Goal: Task Accomplishment & Management: Use online tool/utility

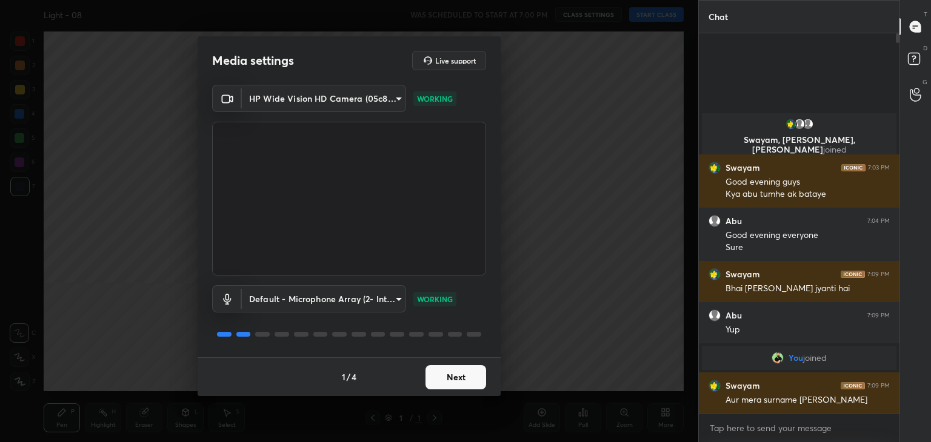
click at [453, 380] on button "Next" at bounding box center [455, 377] width 61 height 24
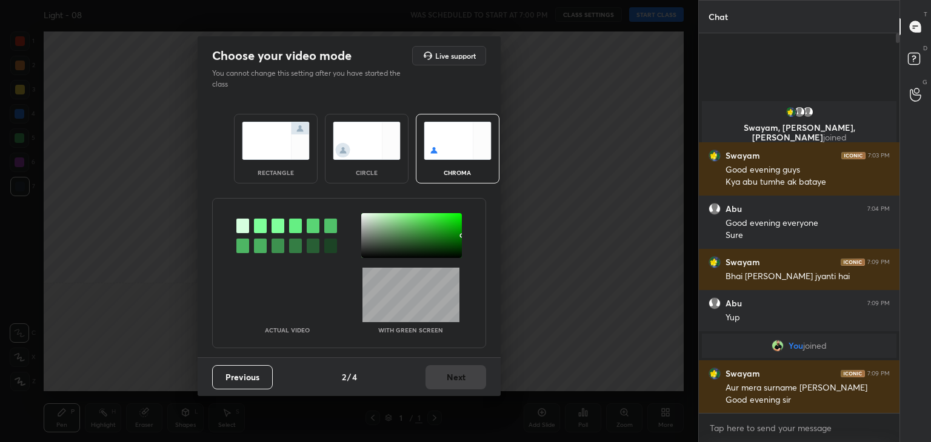
click at [244, 105] on div "rectangle circle chroma" at bounding box center [349, 148] width 260 height 99
click at [272, 145] on img at bounding box center [276, 141] width 68 height 38
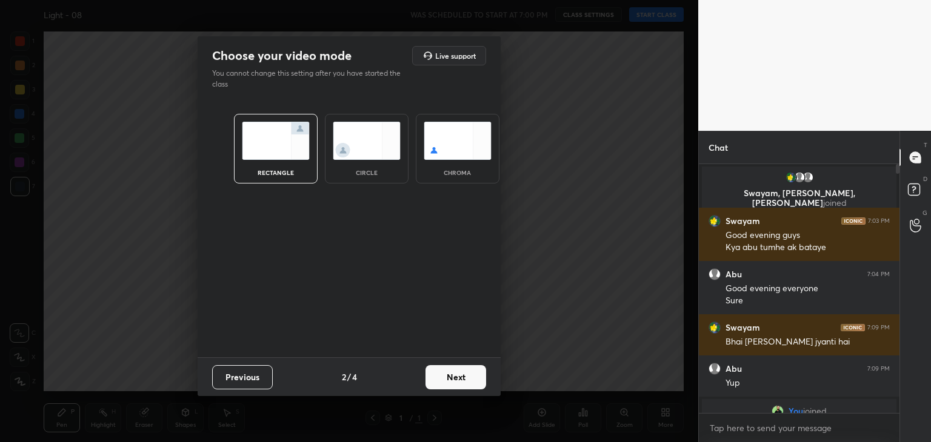
click at [456, 378] on button "Next" at bounding box center [455, 377] width 61 height 24
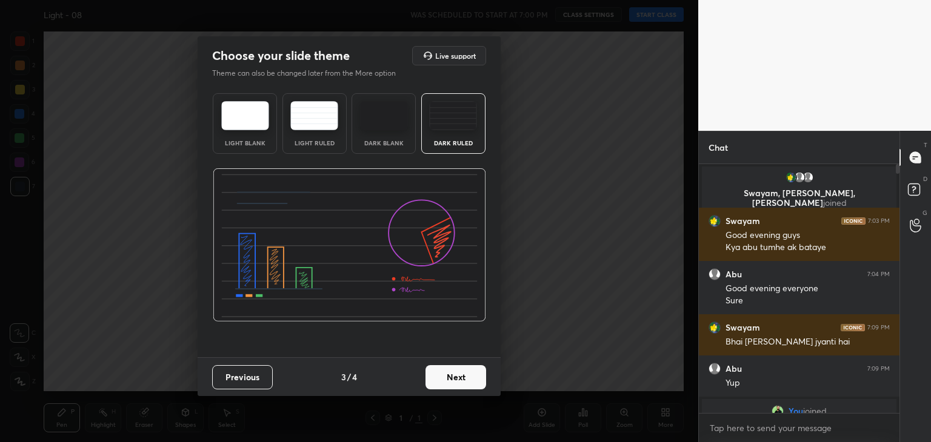
click at [387, 144] on div "Dark Blank" at bounding box center [383, 143] width 48 height 6
click at [449, 381] on button "Next" at bounding box center [455, 377] width 61 height 24
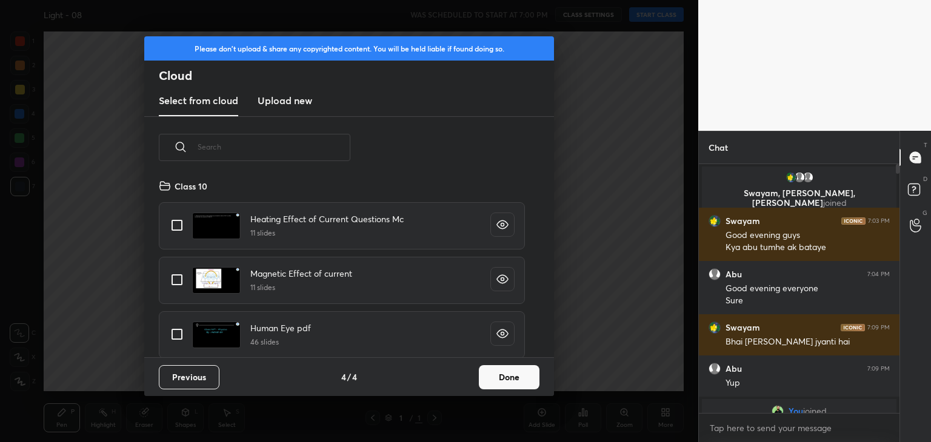
scroll to position [179, 389]
click at [483, 378] on button "Done" at bounding box center [509, 377] width 61 height 24
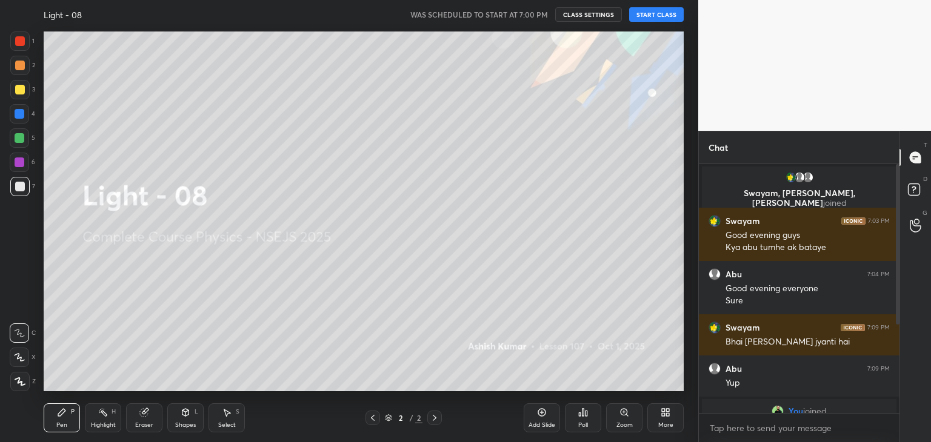
click at [652, 22] on div "Light - 08 WAS SCHEDULED TO START AT 7:00 PM CLASS SETTINGS START CLASS" at bounding box center [364, 14] width 640 height 29
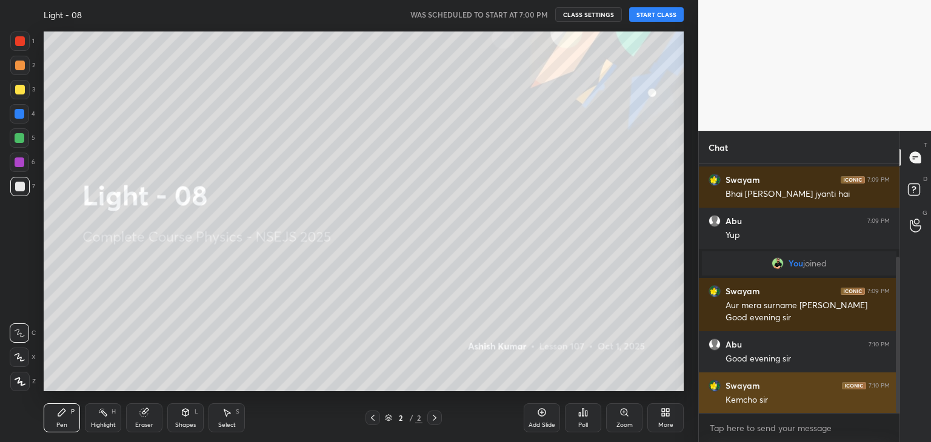
scroll to position [189, 0]
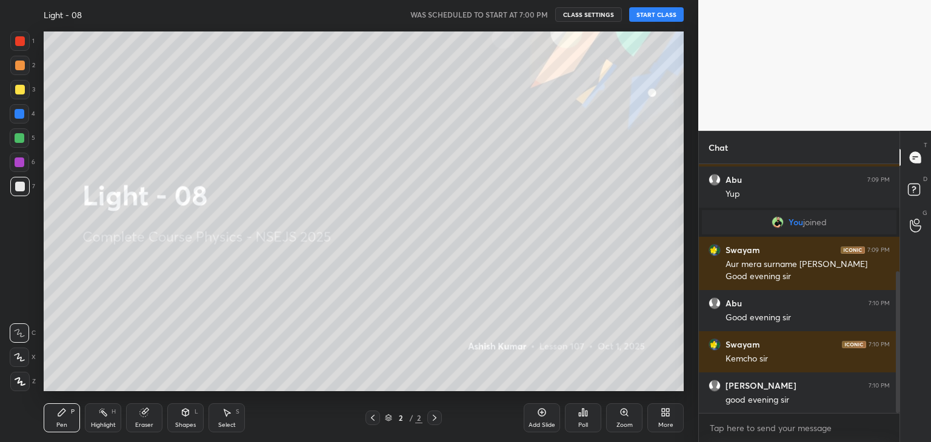
click at [655, 16] on button "START CLASS" at bounding box center [656, 14] width 55 height 15
click at [667, 418] on div "More" at bounding box center [665, 418] width 36 height 29
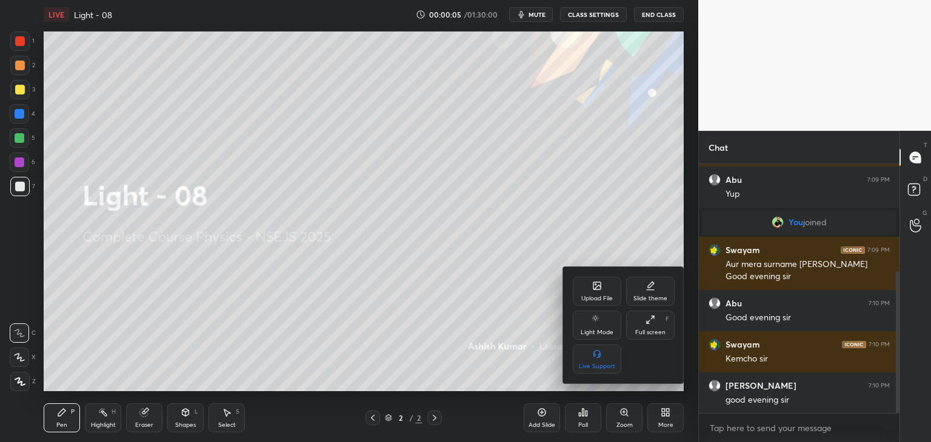
click at [653, 292] on div "Slide theme" at bounding box center [650, 291] width 48 height 29
click at [645, 364] on div "Dark Ruled" at bounding box center [650, 367] width 31 height 6
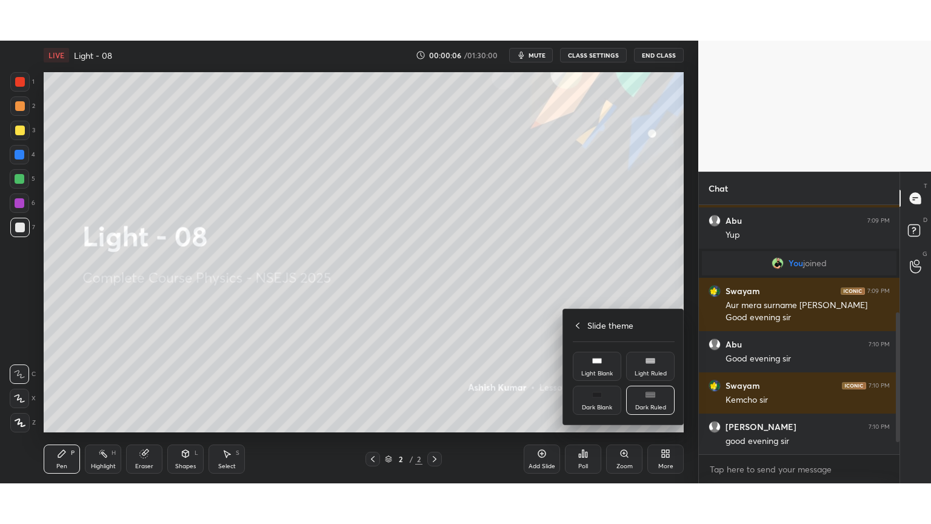
scroll to position [230, 0]
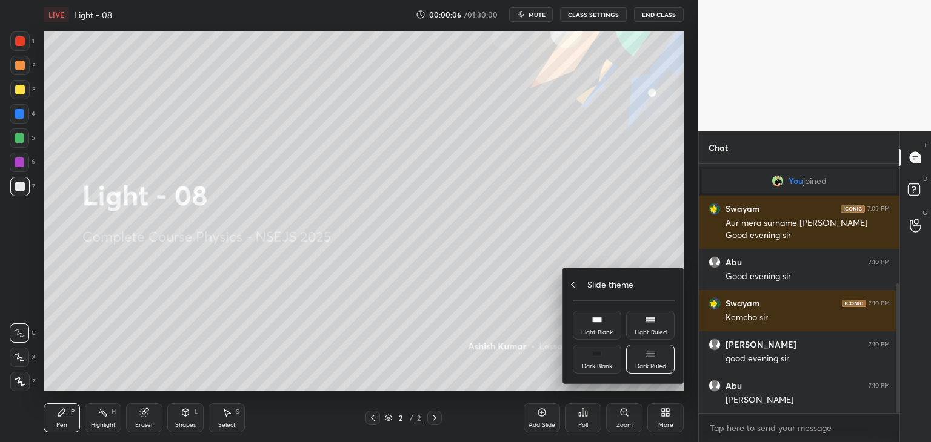
click at [578, 285] on div "Slide theme" at bounding box center [624, 284] width 102 height 13
click at [652, 328] on div "Full screen F" at bounding box center [650, 325] width 48 height 29
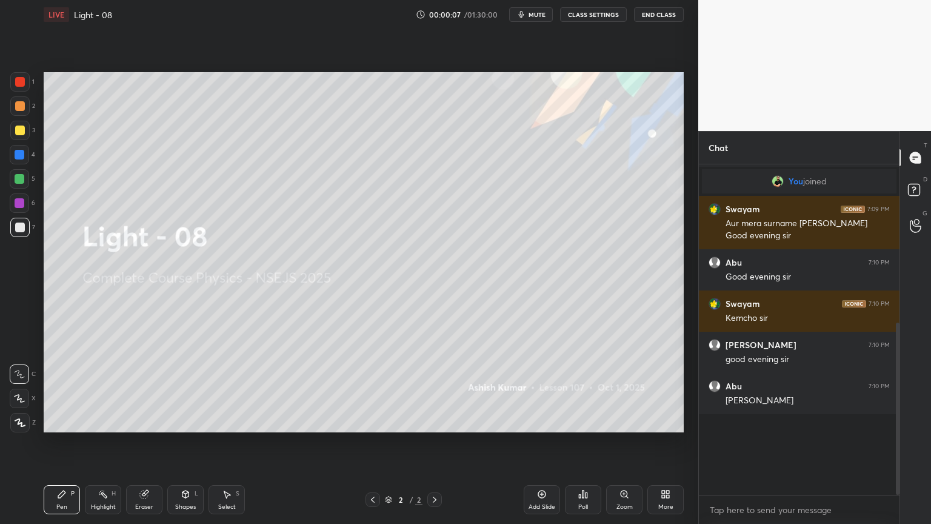
scroll to position [446, 650]
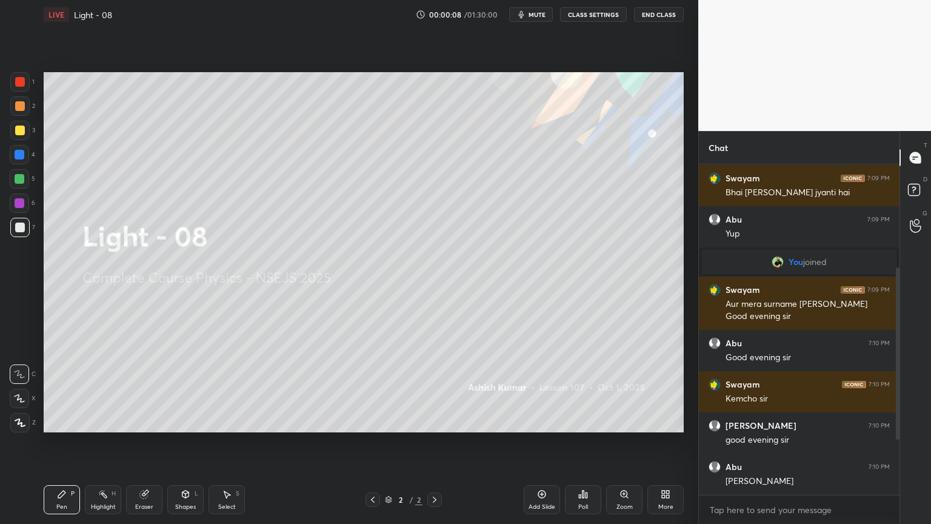
click at [12, 402] on div at bounding box center [19, 398] width 19 height 19
click at [578, 442] on div "Poll" at bounding box center [583, 507] width 10 height 6
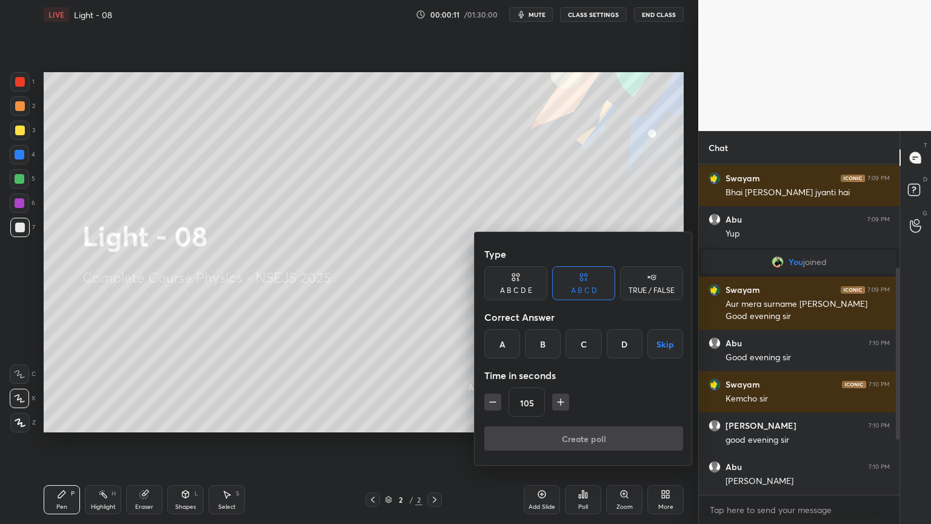
click at [499, 348] on div "A" at bounding box center [502, 343] width 36 height 29
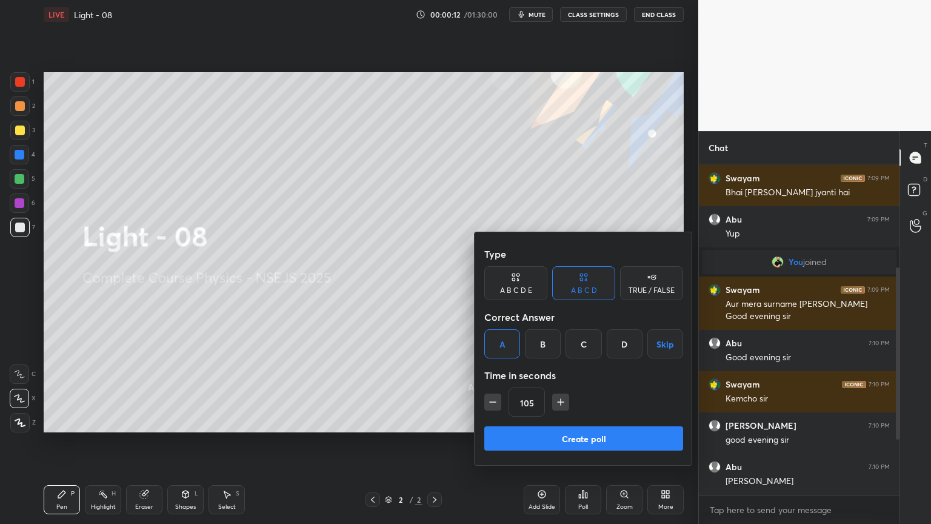
click at [585, 433] on button "Create poll" at bounding box center [583, 438] width 199 height 24
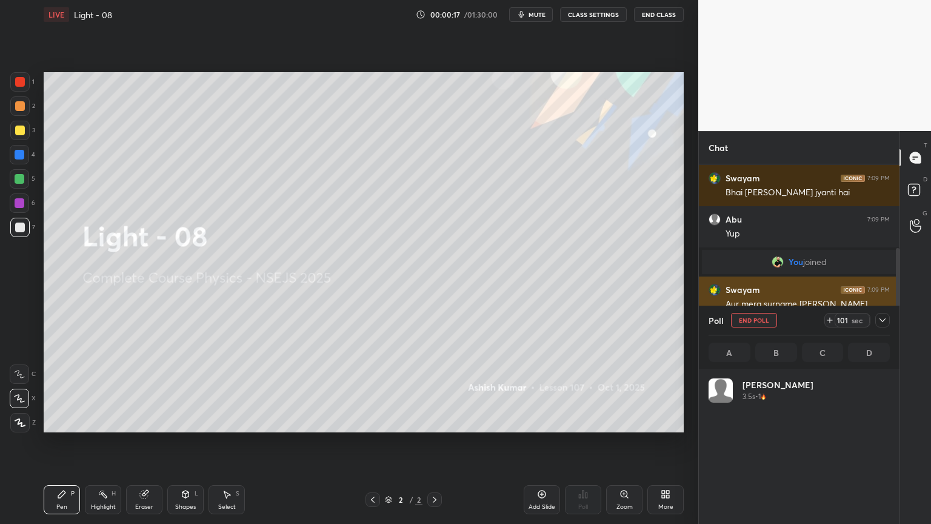
click at [877, 318] on div at bounding box center [882, 320] width 15 height 15
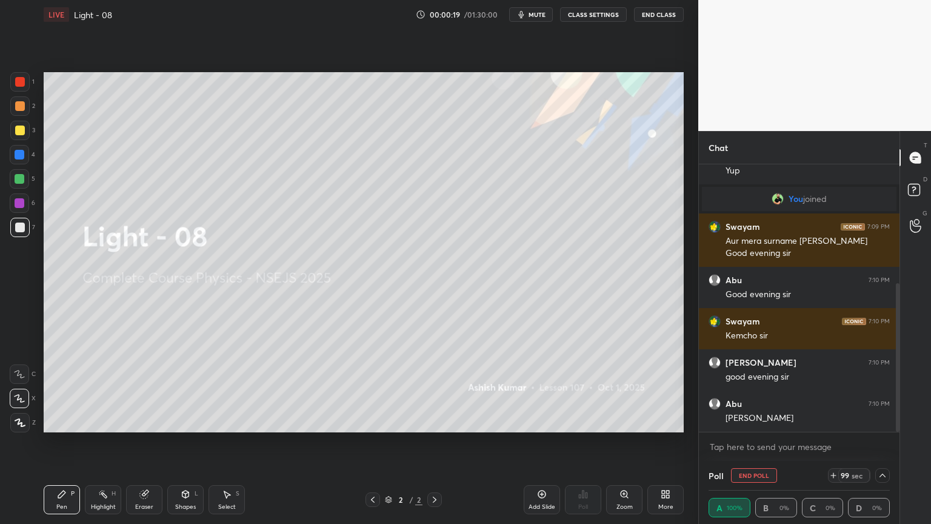
click at [533, 12] on span "mute" at bounding box center [537, 14] width 17 height 8
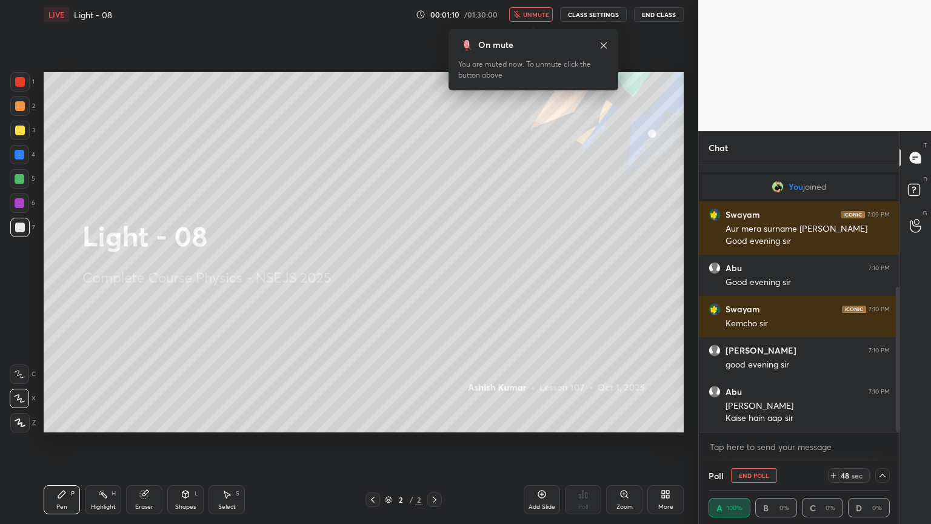
click at [527, 17] on span "unmute" at bounding box center [536, 14] width 26 height 8
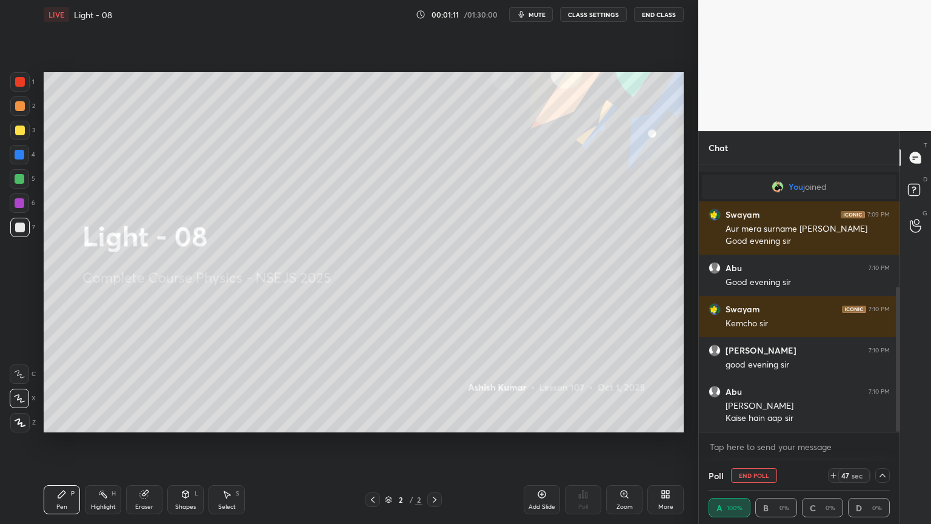
click at [661, 442] on icon at bounding box center [666, 494] width 10 height 10
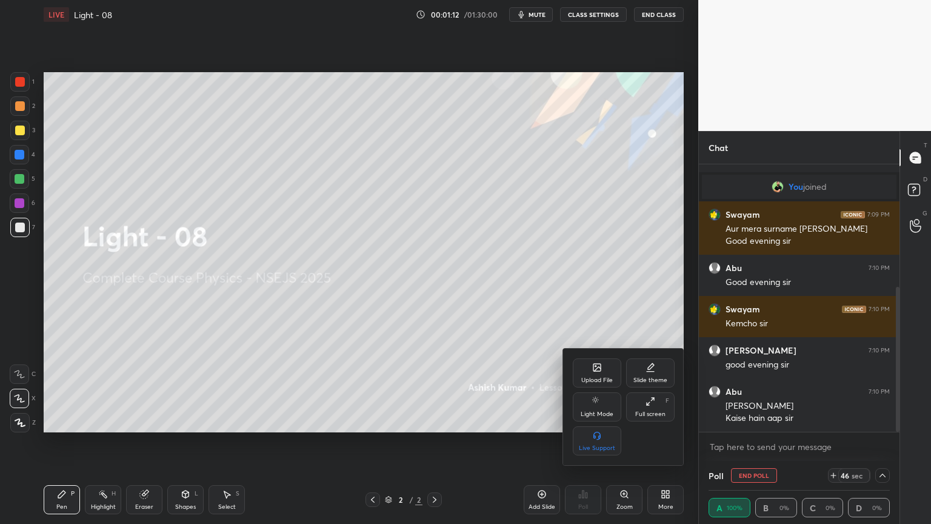
click at [651, 375] on div "Slide theme" at bounding box center [650, 372] width 48 height 29
click at [569, 367] on icon at bounding box center [573, 366] width 10 height 10
click at [655, 407] on div "Full screen F" at bounding box center [650, 406] width 48 height 29
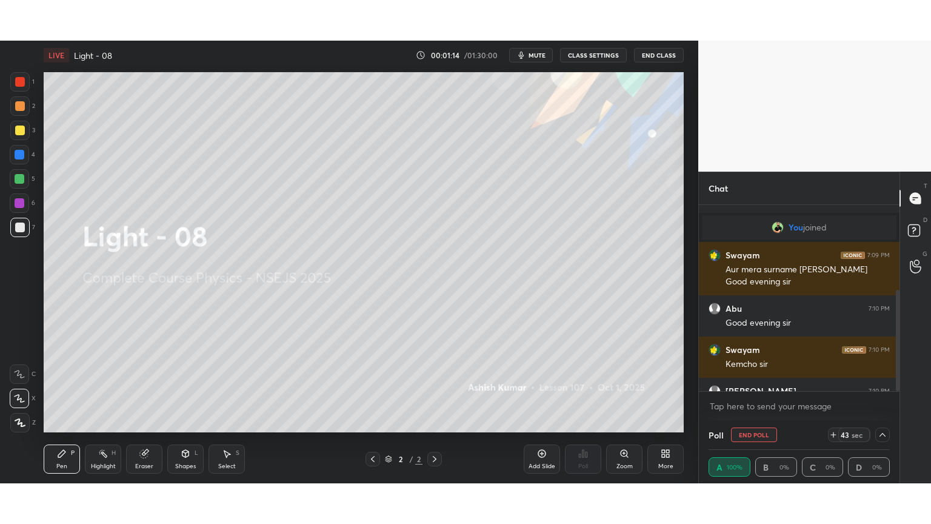
scroll to position [60244, 59960]
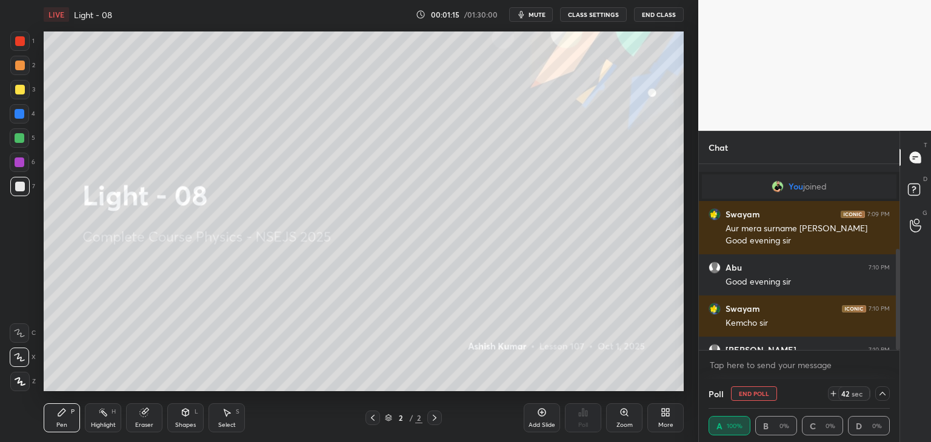
click at [667, 416] on icon at bounding box center [667, 414] width 3 height 3
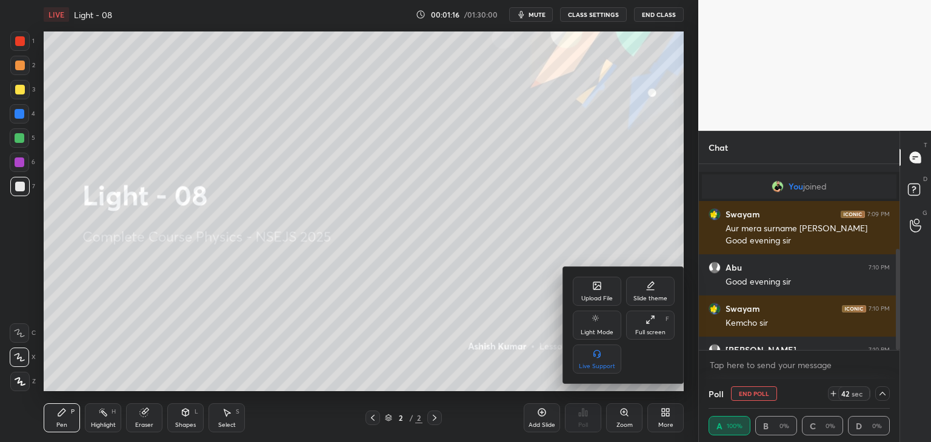
click at [647, 330] on div "Full screen" at bounding box center [650, 333] width 30 height 6
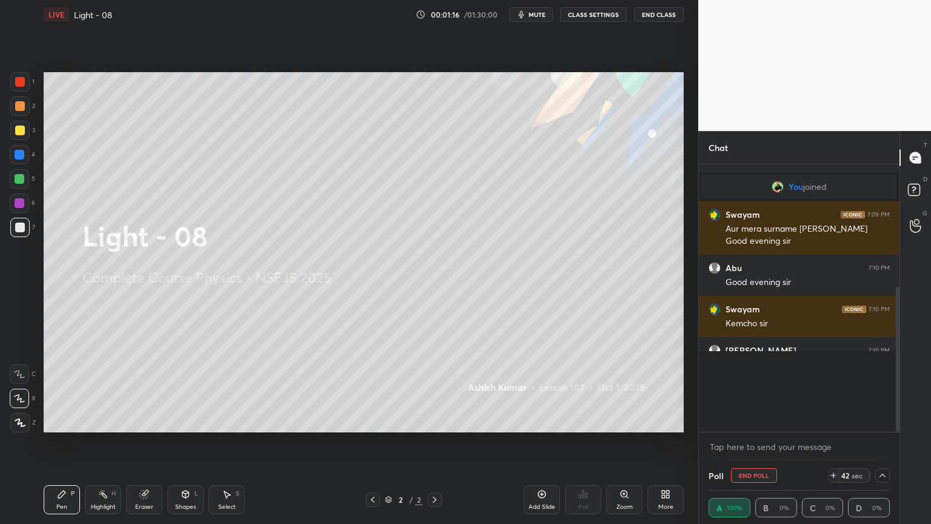
scroll to position [163, 197]
click at [542, 442] on icon at bounding box center [542, 494] width 10 height 10
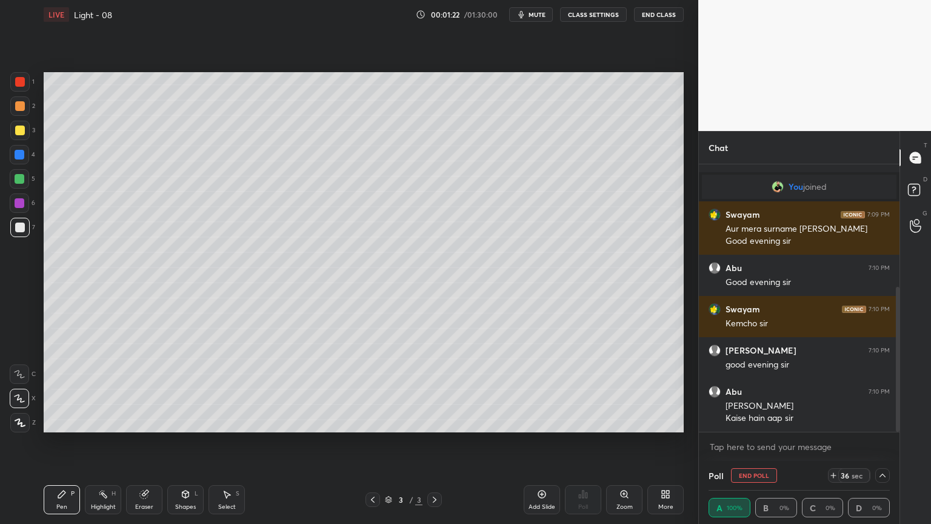
click at [190, 442] on div "Shapes L" at bounding box center [185, 499] width 36 height 29
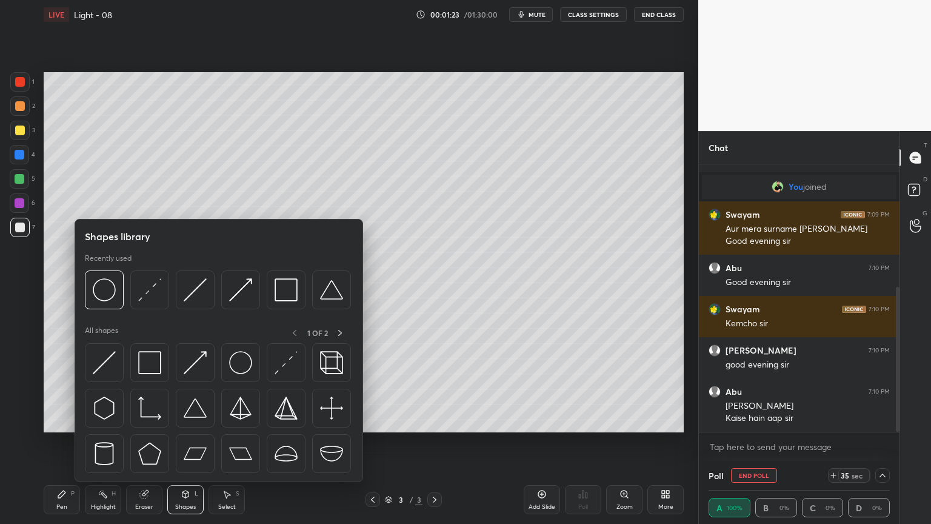
click at [192, 289] on img at bounding box center [195, 289] width 23 height 23
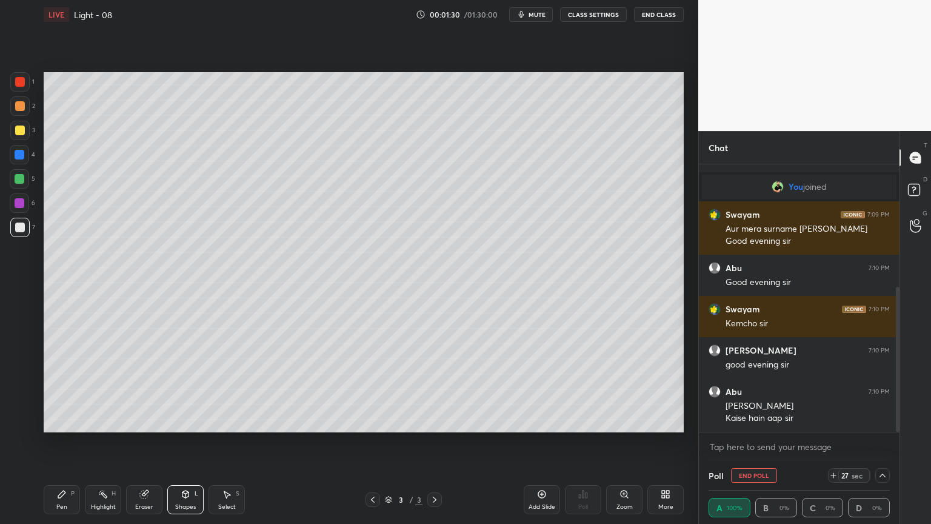
click at [45, 442] on div "Pen P" at bounding box center [62, 499] width 36 height 29
click at [179, 442] on div "Shapes L" at bounding box center [185, 499] width 36 height 29
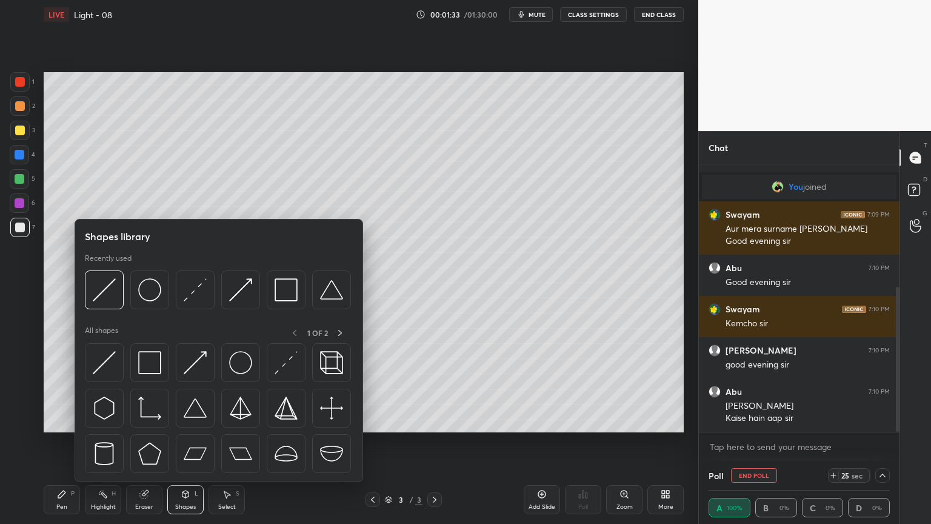
click at [98, 277] on div at bounding box center [104, 289] width 39 height 39
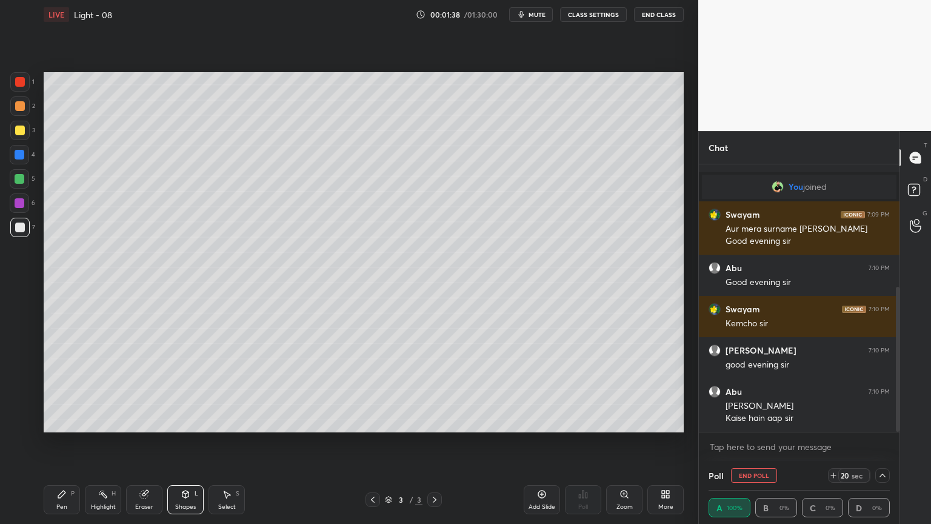
click at [67, 442] on div "Pen P" at bounding box center [62, 499] width 36 height 29
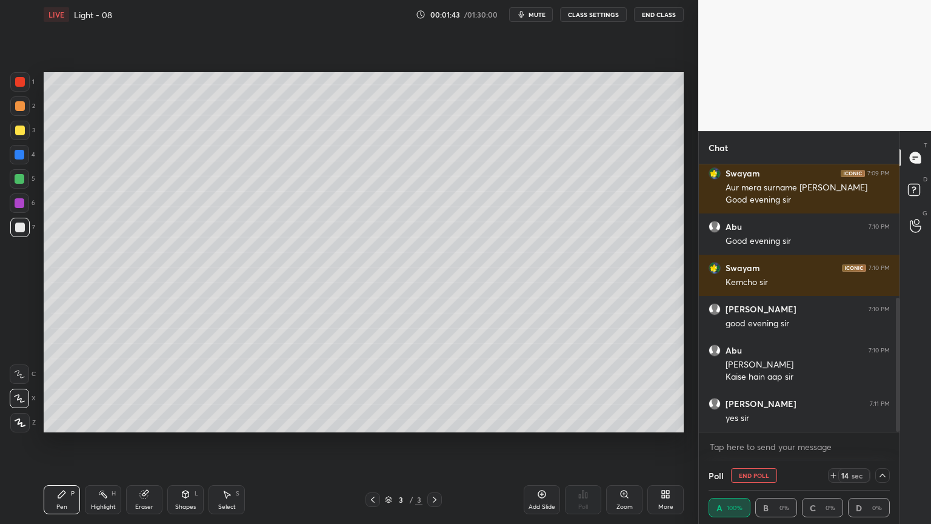
scroll to position [278, 0]
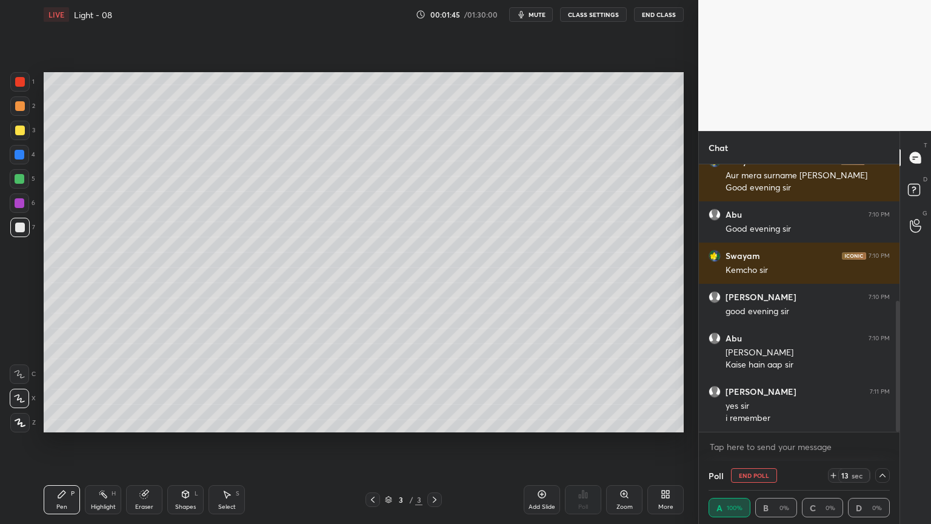
click at [192, 442] on div "Shapes L" at bounding box center [185, 499] width 36 height 29
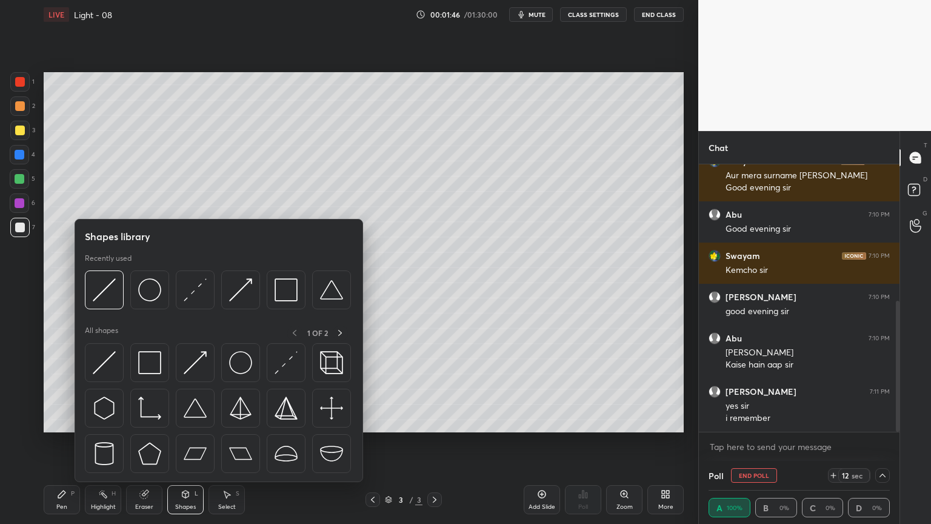
click at [96, 290] on img at bounding box center [104, 289] width 23 height 23
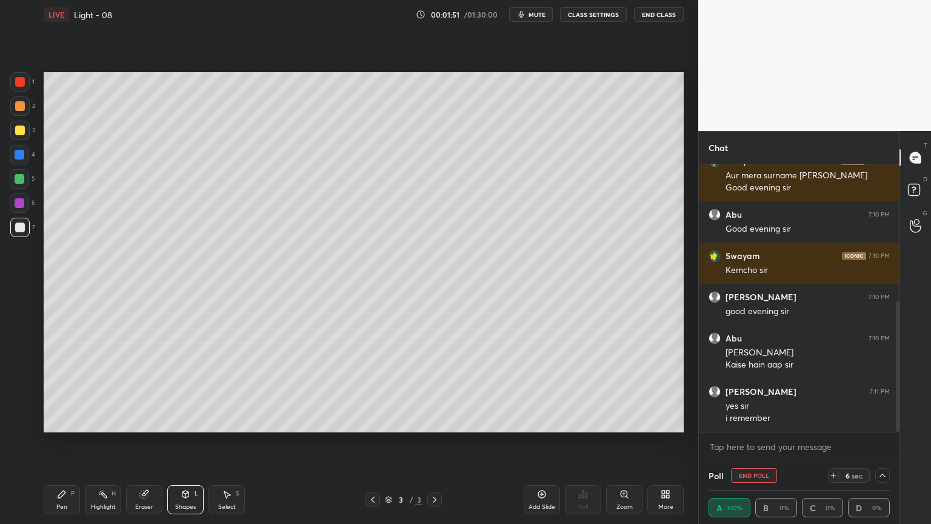
click at [58, 442] on icon at bounding box center [62, 494] width 10 height 10
click at [15, 125] on div at bounding box center [20, 130] width 10 height 10
click at [182, 442] on icon at bounding box center [185, 493] width 7 height 7
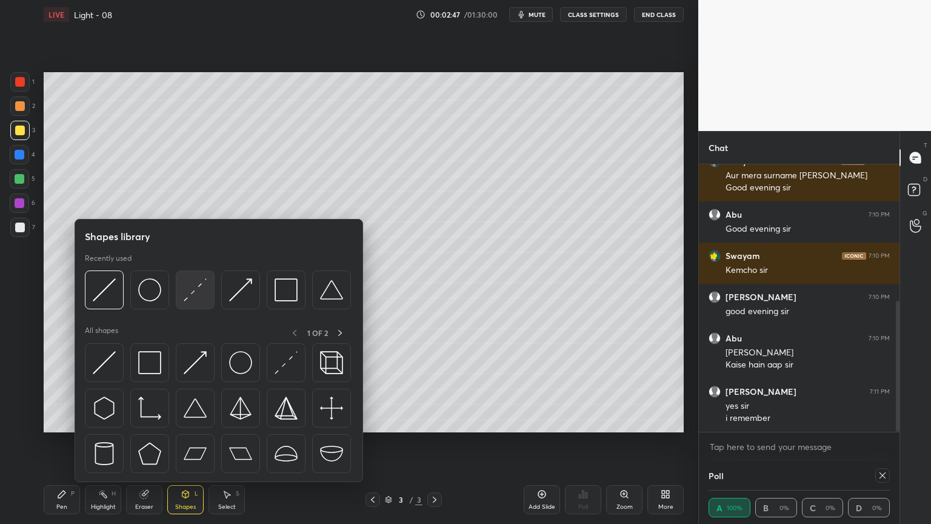
click at [196, 287] on img at bounding box center [195, 289] width 23 height 23
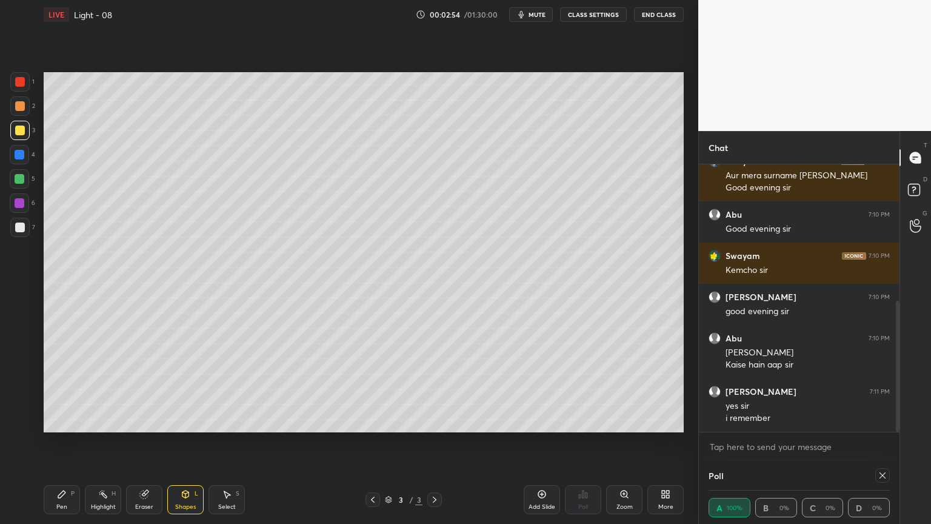
click at [51, 442] on div "Pen P" at bounding box center [62, 499] width 36 height 29
click at [88, 442] on div "Highlight H" at bounding box center [103, 499] width 36 height 29
click at [182, 442] on icon at bounding box center [185, 493] width 7 height 7
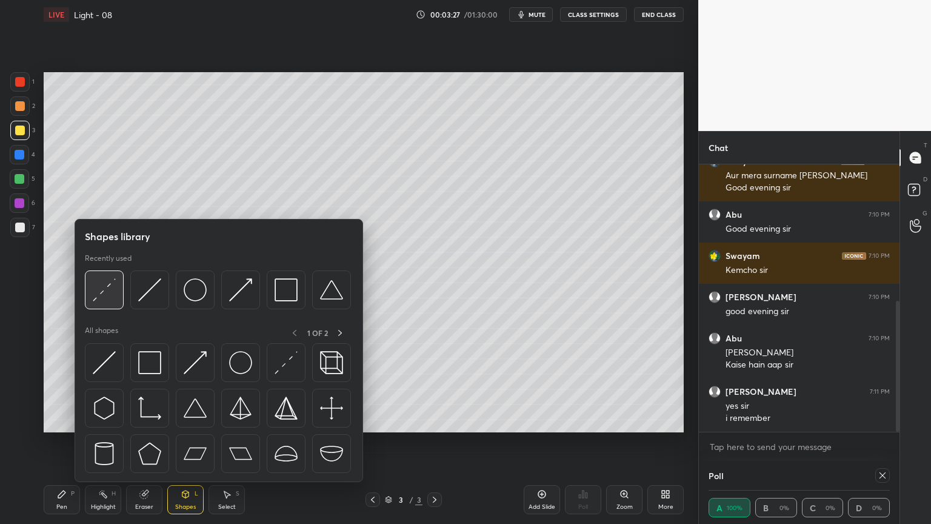
click at [107, 287] on img at bounding box center [104, 289] width 23 height 23
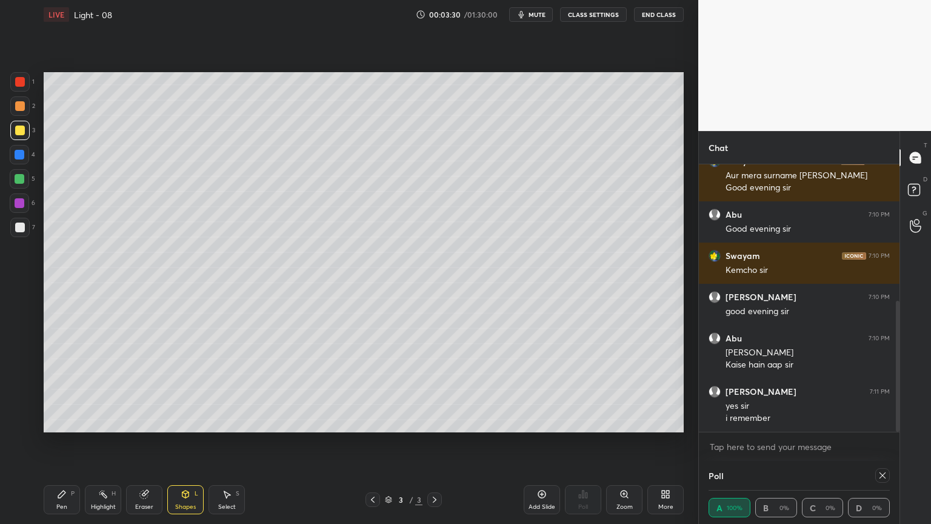
click at [21, 84] on div at bounding box center [20, 82] width 10 height 10
click at [48, 442] on div "Pen P" at bounding box center [62, 499] width 36 height 29
click at [181, 442] on icon at bounding box center [186, 494] width 10 height 10
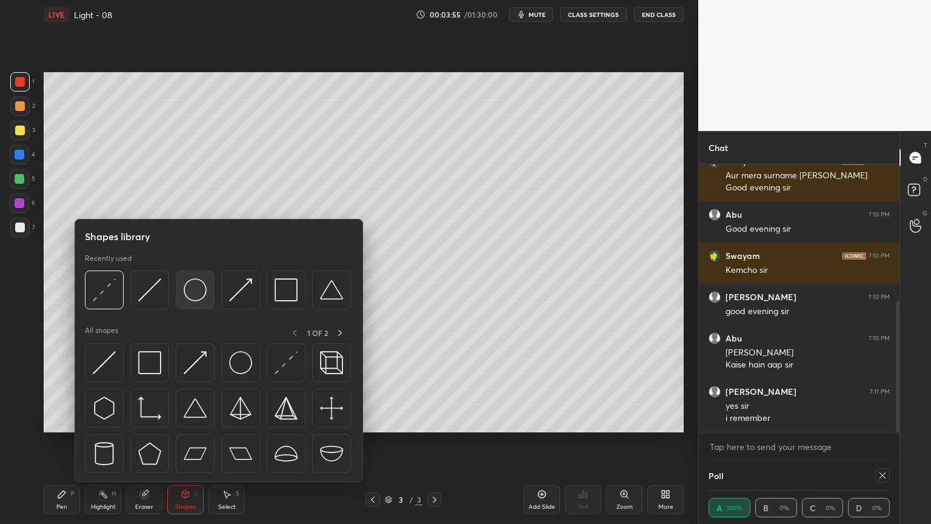
click at [199, 289] on img at bounding box center [195, 289] width 23 height 23
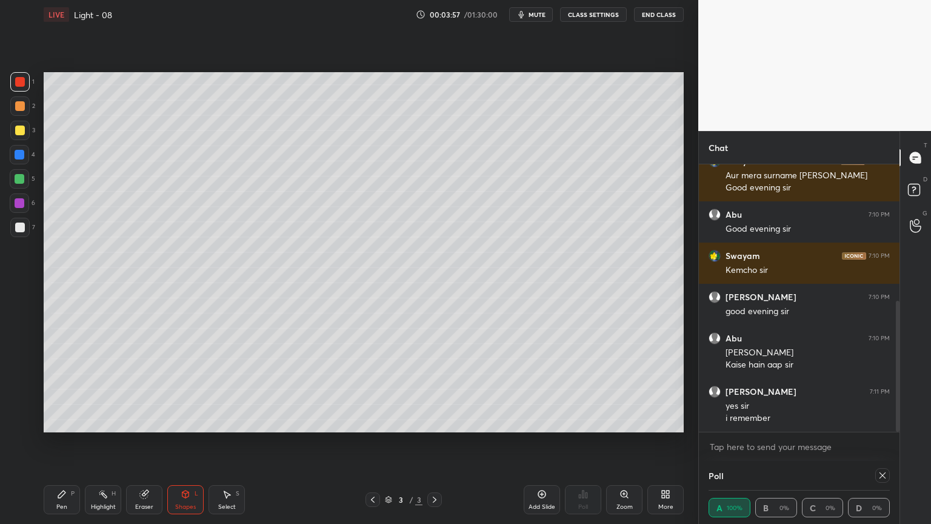
click at [113, 442] on div "Highlight H" at bounding box center [103, 499] width 36 height 29
click at [179, 442] on div "Shapes L" at bounding box center [185, 499] width 36 height 29
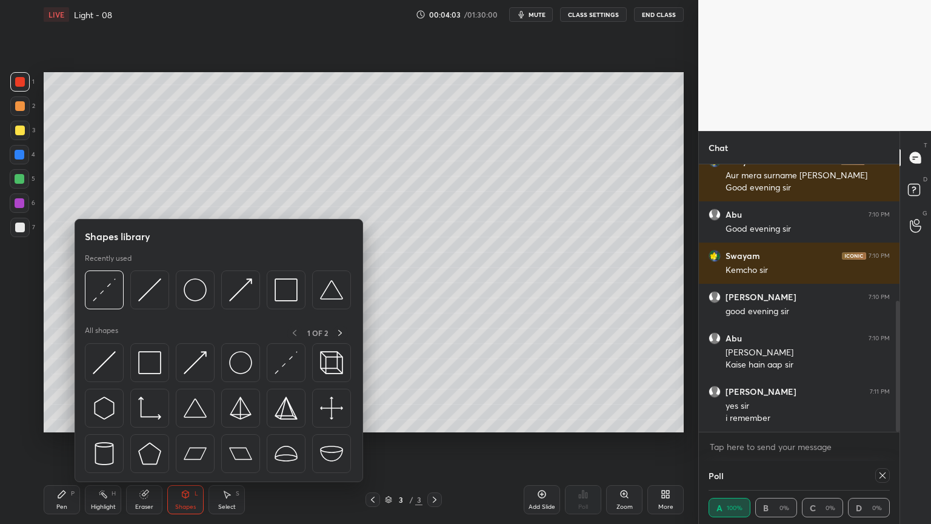
click at [187, 284] on img at bounding box center [195, 289] width 23 height 23
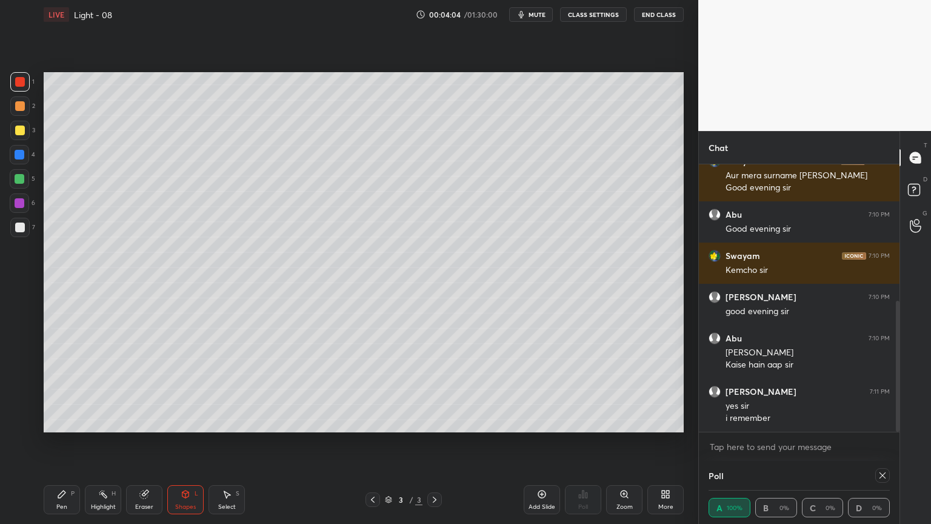
click at [15, 104] on div at bounding box center [20, 106] width 10 height 10
click at [106, 442] on icon at bounding box center [103, 494] width 10 height 10
click at [56, 442] on div "Pen P" at bounding box center [62, 499] width 36 height 29
click at [138, 442] on div "Eraser" at bounding box center [144, 499] width 36 height 29
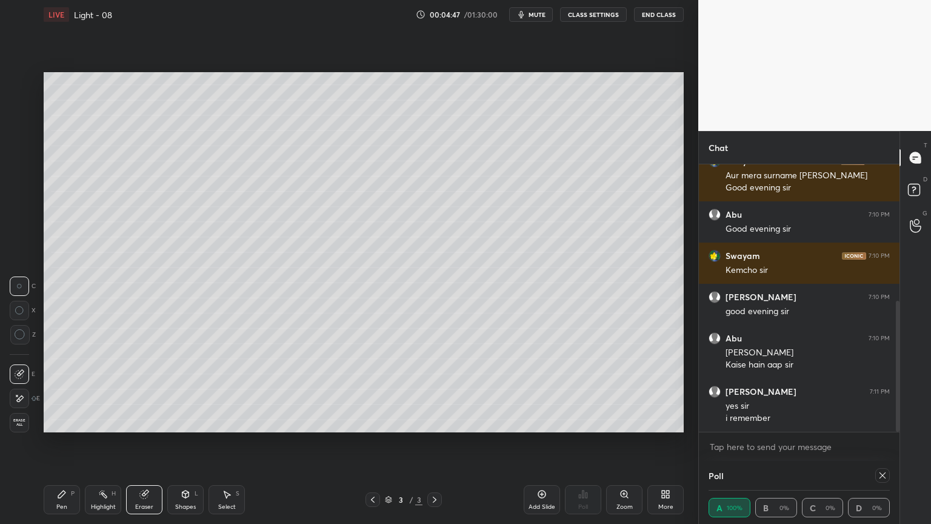
click at [64, 442] on icon at bounding box center [62, 494] width 10 height 10
click at [101, 442] on icon at bounding box center [103, 494] width 10 height 10
click at [55, 442] on div "Pen P" at bounding box center [62, 499] width 36 height 29
click at [21, 138] on div at bounding box center [19, 130] width 19 height 19
click at [183, 442] on icon at bounding box center [185, 493] width 7 height 7
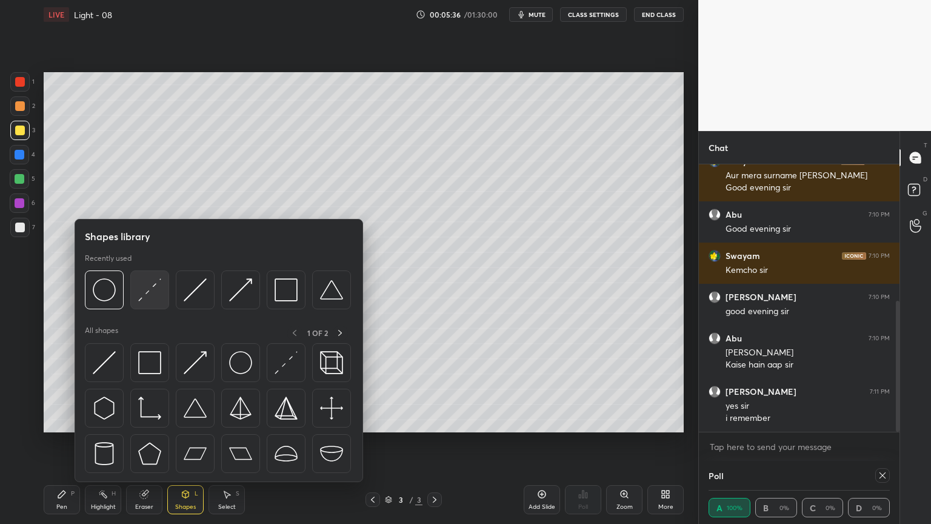
click at [145, 292] on img at bounding box center [149, 289] width 23 height 23
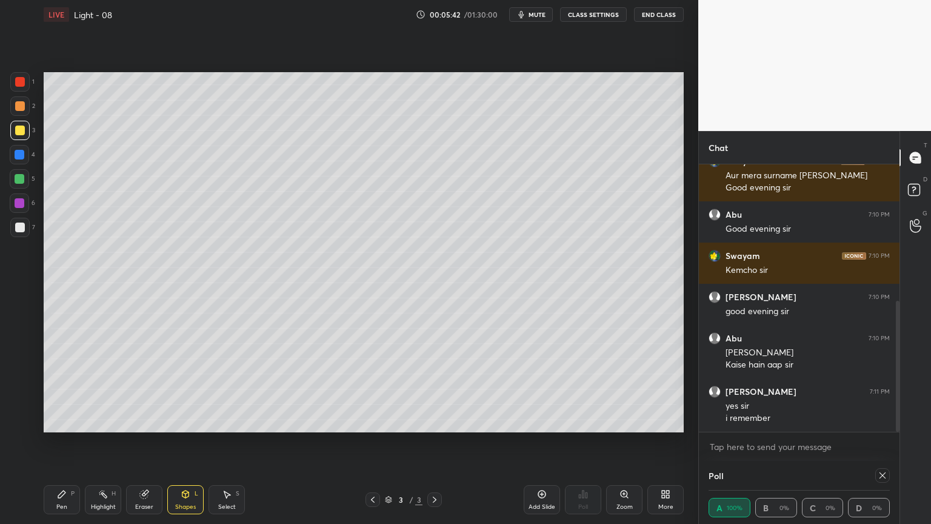
click at [56, 442] on div "Pen P" at bounding box center [62, 499] width 36 height 29
click at [102, 442] on icon at bounding box center [103, 494] width 10 height 10
click at [51, 442] on div "Pen P" at bounding box center [62, 499] width 36 height 29
click at [180, 442] on div "Shapes L" at bounding box center [185, 499] width 36 height 29
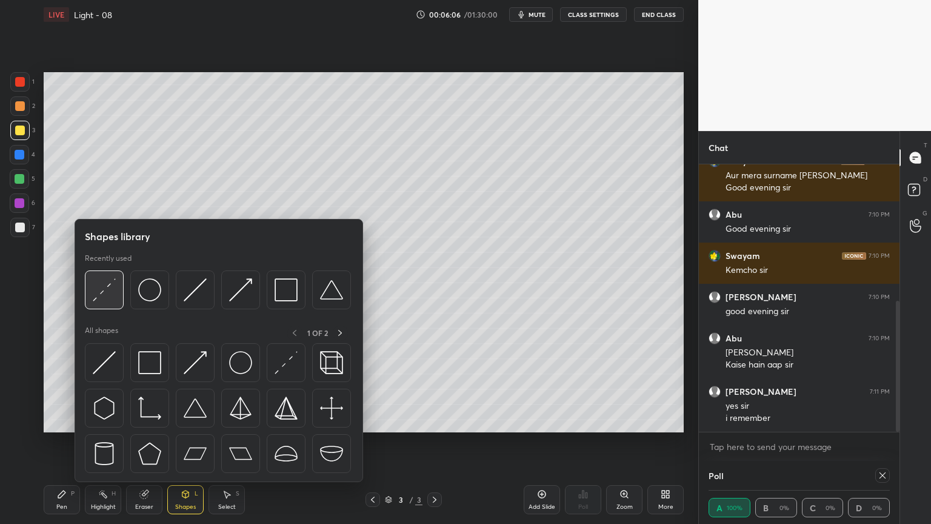
click at [109, 289] on img at bounding box center [104, 289] width 23 height 23
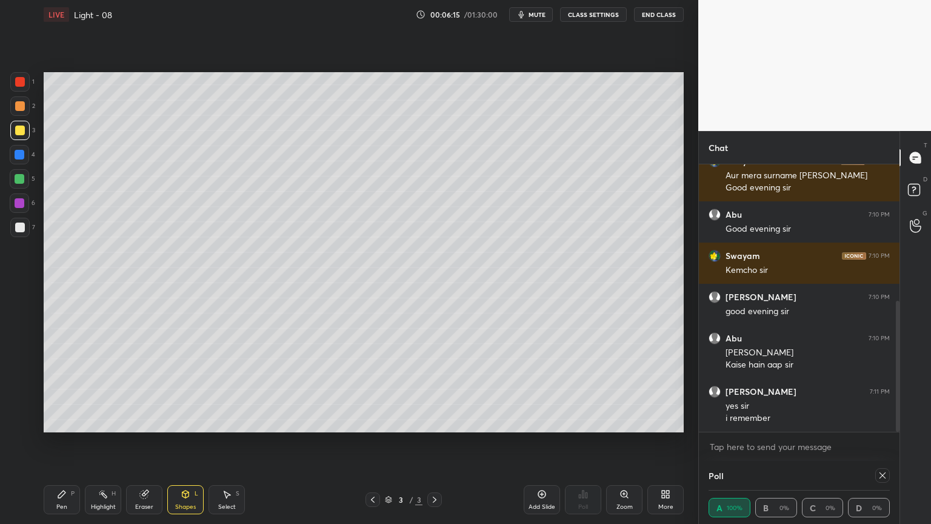
click at [65, 442] on div "Pen P" at bounding box center [62, 499] width 36 height 29
click at [183, 442] on icon at bounding box center [185, 493] width 7 height 7
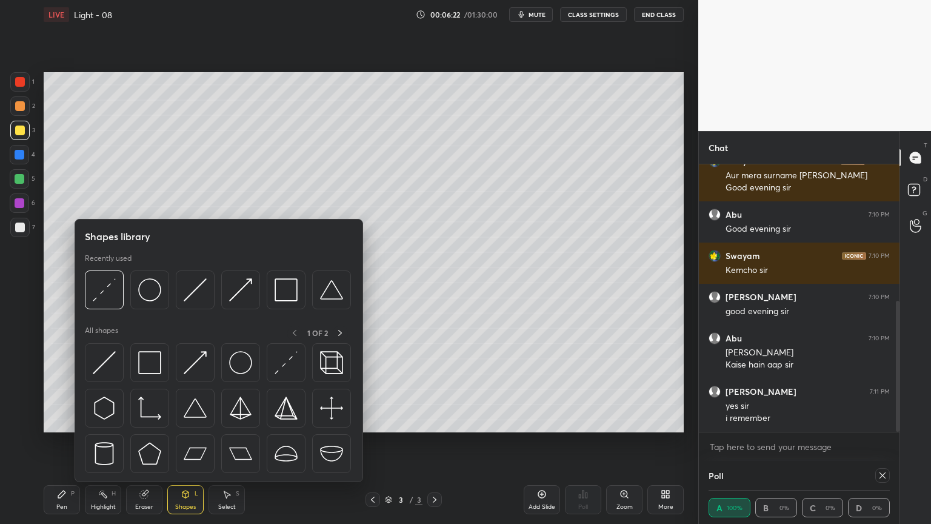
click at [104, 282] on img at bounding box center [104, 289] width 23 height 23
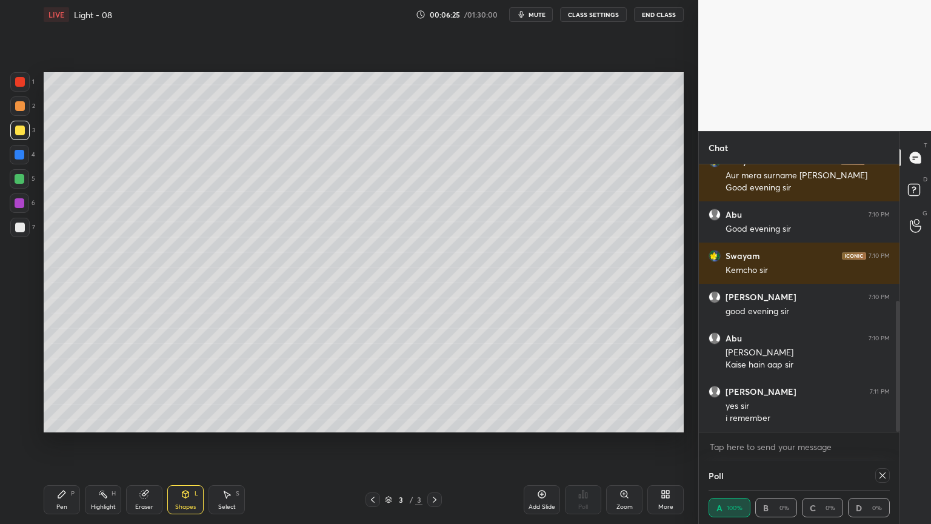
click at [57, 442] on icon at bounding box center [62, 494] width 10 height 10
click at [98, 442] on div "Highlight H" at bounding box center [103, 499] width 36 height 29
click at [191, 442] on div "Shapes L" at bounding box center [185, 499] width 36 height 29
click at [18, 206] on div at bounding box center [20, 203] width 10 height 10
click at [191, 442] on div "Shapes L" at bounding box center [185, 499] width 36 height 29
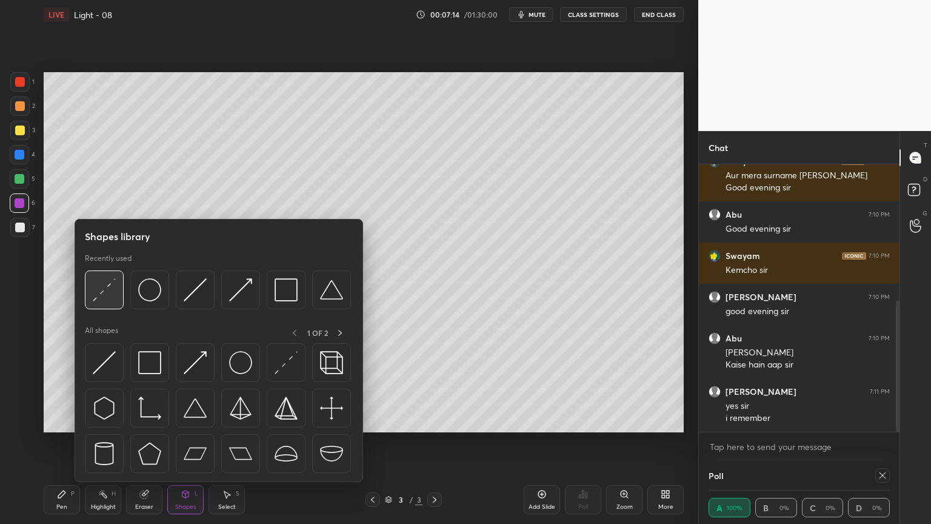
click at [107, 293] on img at bounding box center [104, 289] width 23 height 23
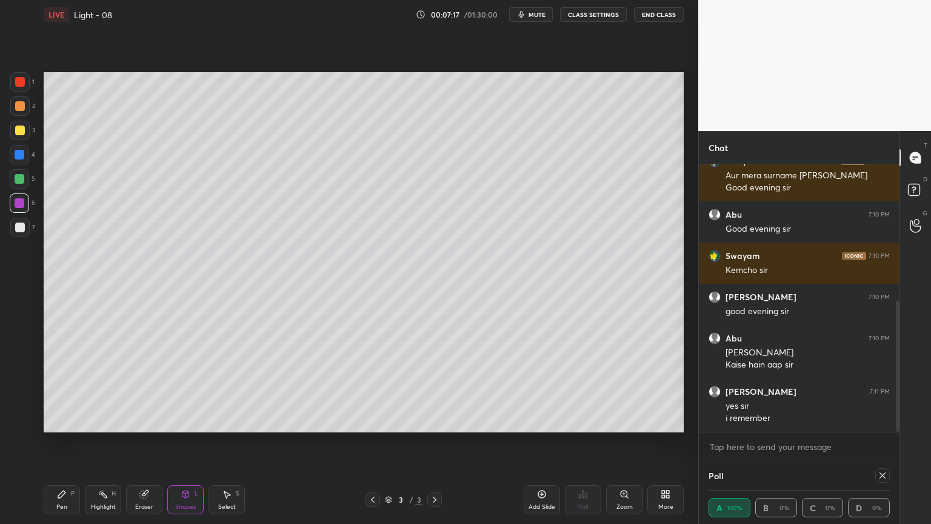
click at [63, 442] on div "Pen P" at bounding box center [62, 499] width 36 height 29
click at [107, 442] on icon at bounding box center [103, 494] width 10 height 10
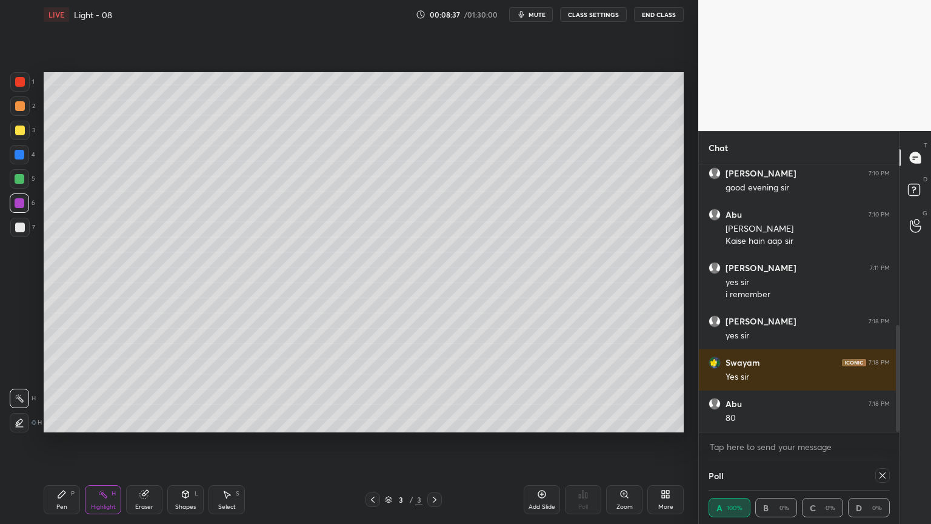
scroll to position [414, 0]
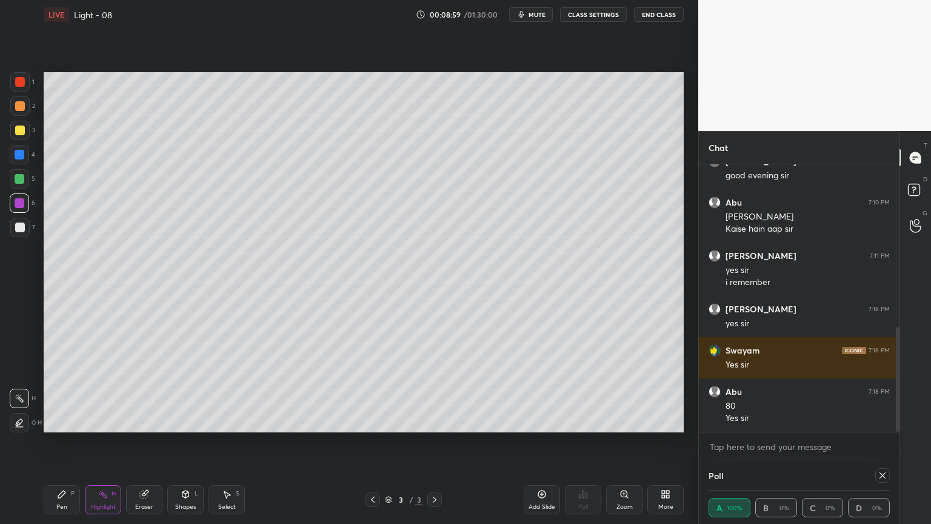
click at [179, 442] on div "Shapes L" at bounding box center [185, 499] width 36 height 29
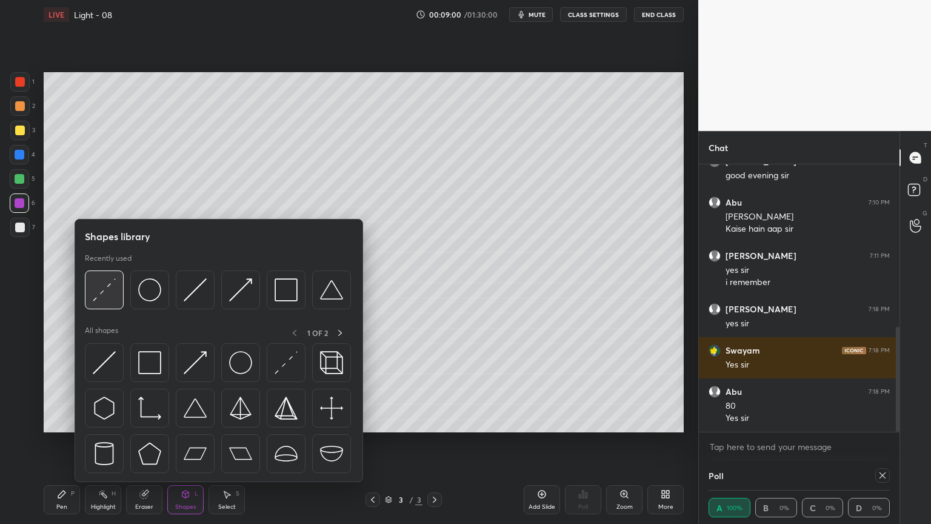
click at [97, 282] on img at bounding box center [104, 289] width 23 height 23
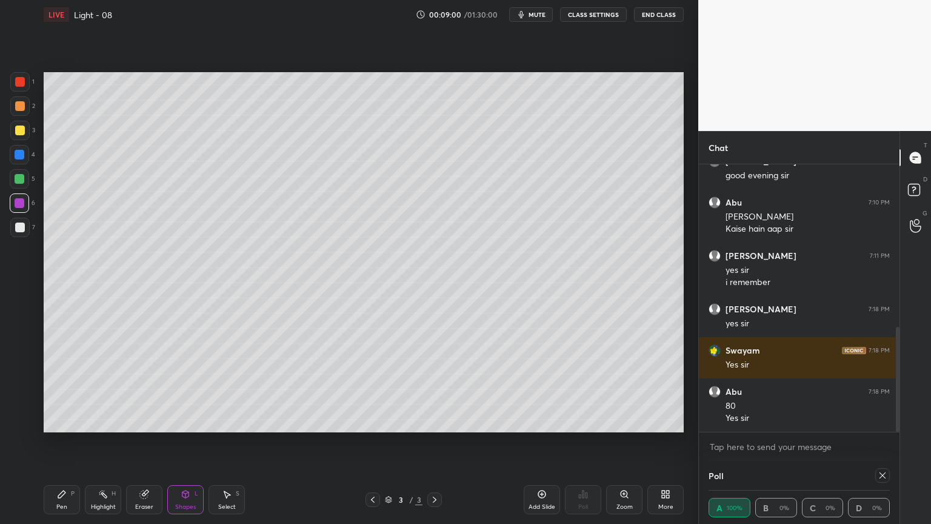
click at [19, 132] on div at bounding box center [20, 130] width 10 height 10
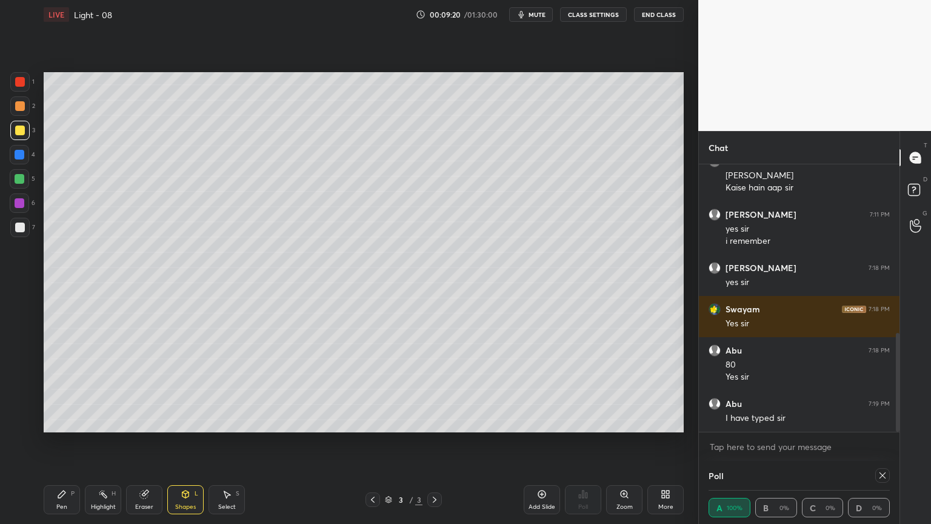
click at [65, 442] on div "Pen" at bounding box center [61, 507] width 11 height 6
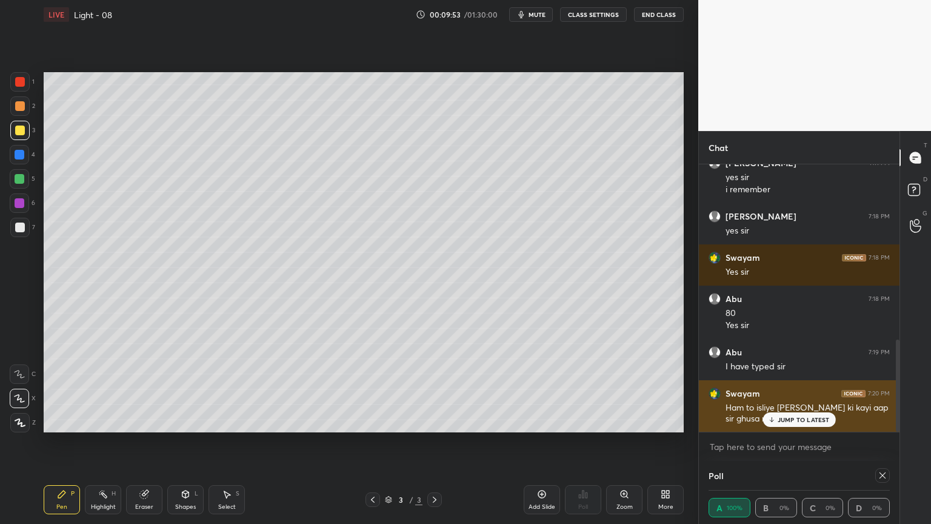
click at [785, 422] on p "JUMP TO LATEST" at bounding box center [804, 419] width 52 height 7
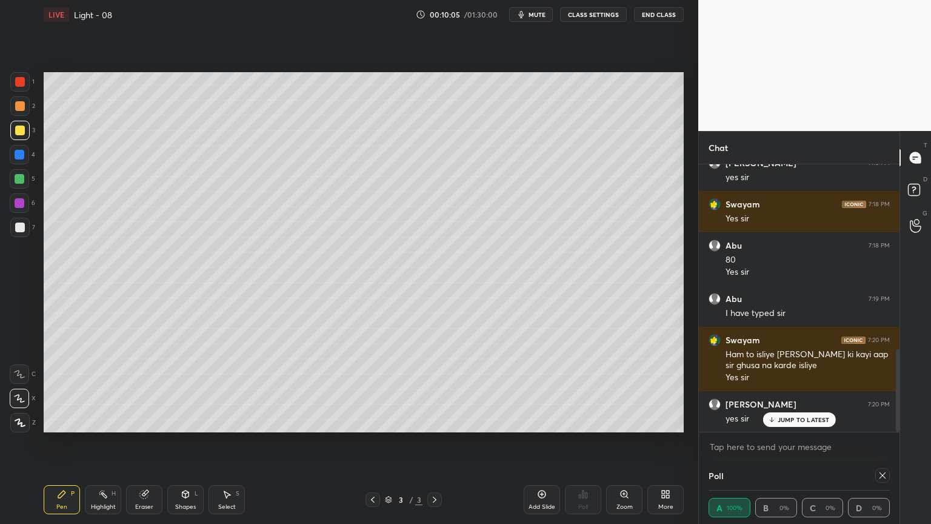
scroll to position [601, 0]
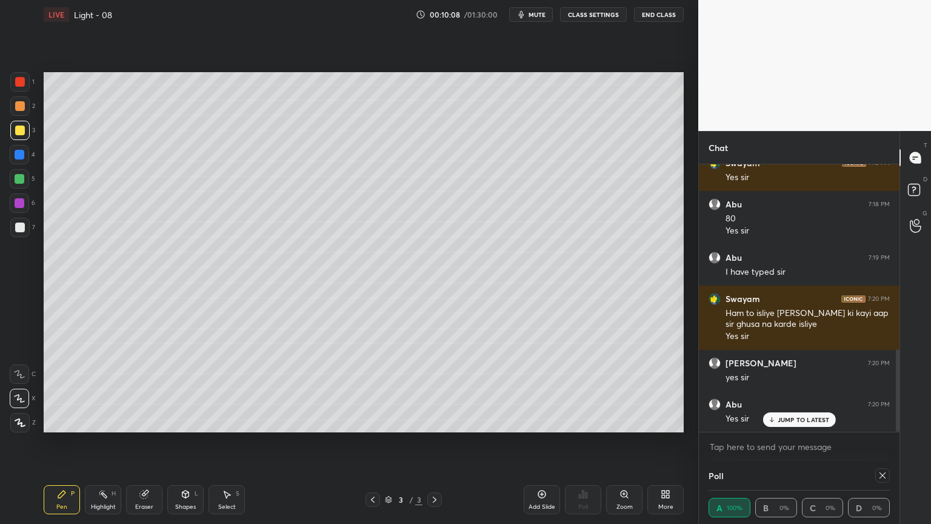
click at [538, 13] on span "mute" at bounding box center [537, 14] width 17 height 8
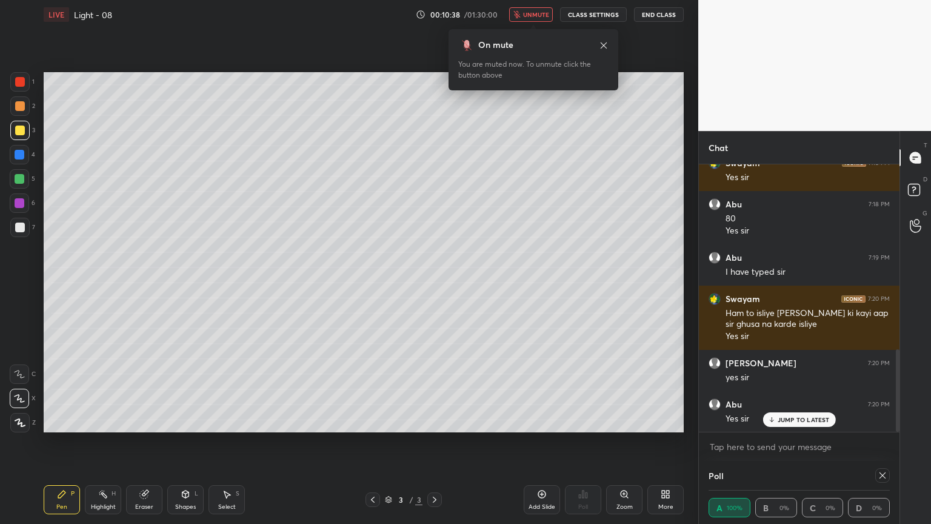
click at [534, 16] on span "unmute" at bounding box center [536, 14] width 26 height 8
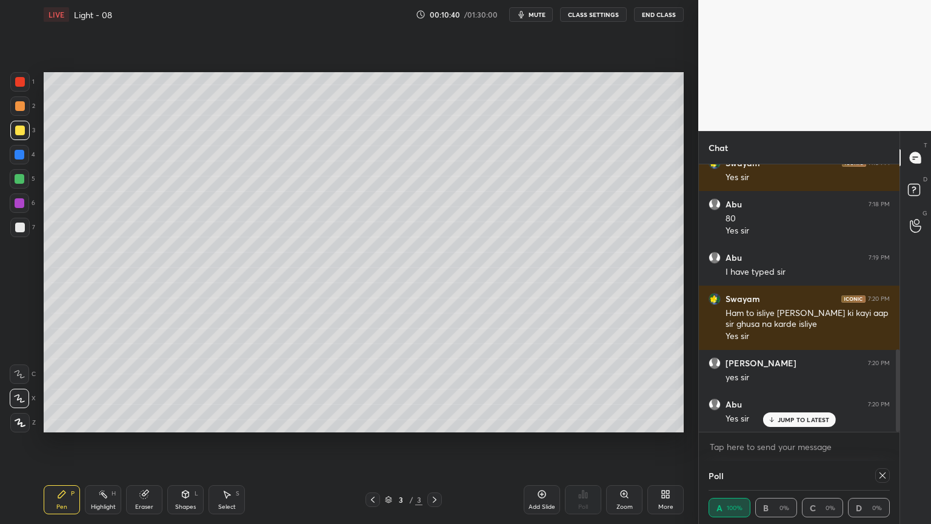
click at [105, 442] on icon at bounding box center [103, 494] width 10 height 10
click at [182, 442] on icon at bounding box center [185, 493] width 7 height 7
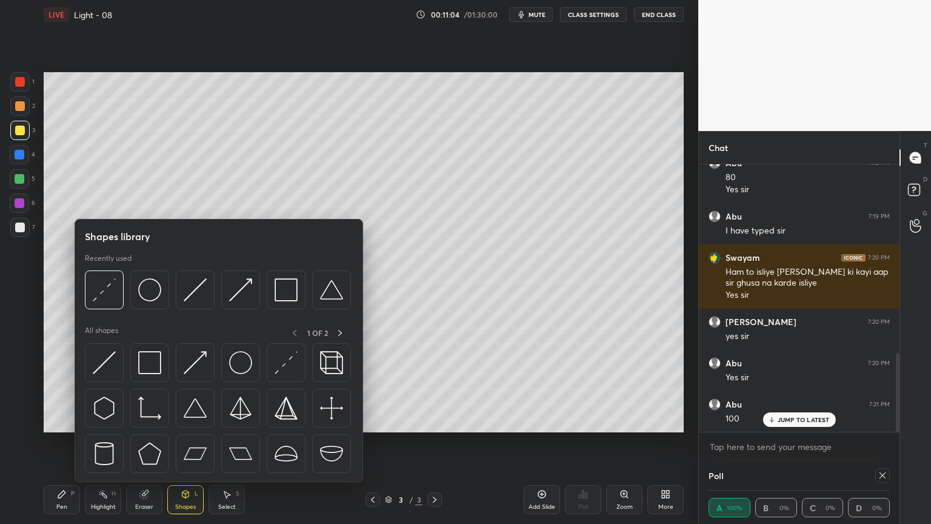
click at [102, 289] on img at bounding box center [104, 289] width 23 height 23
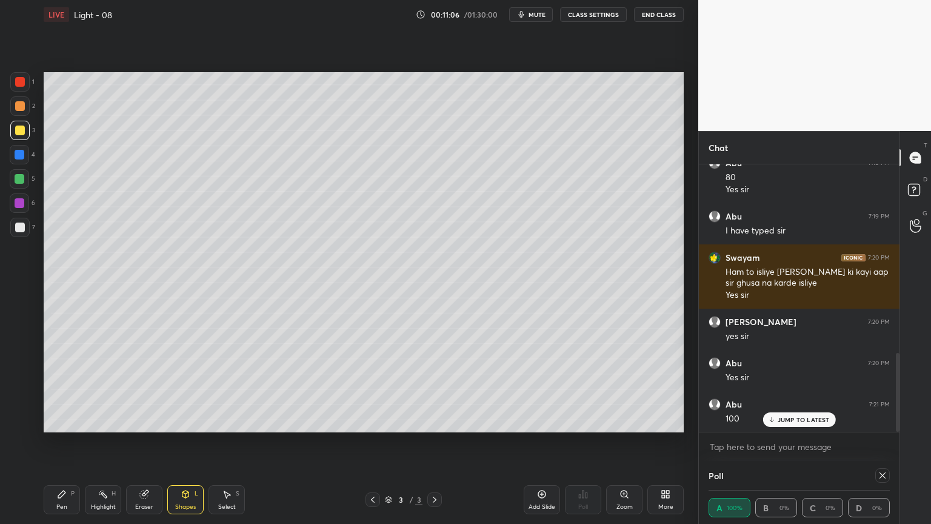
click at [17, 181] on div at bounding box center [20, 179] width 10 height 10
click at [56, 442] on div "Pen" at bounding box center [61, 507] width 11 height 6
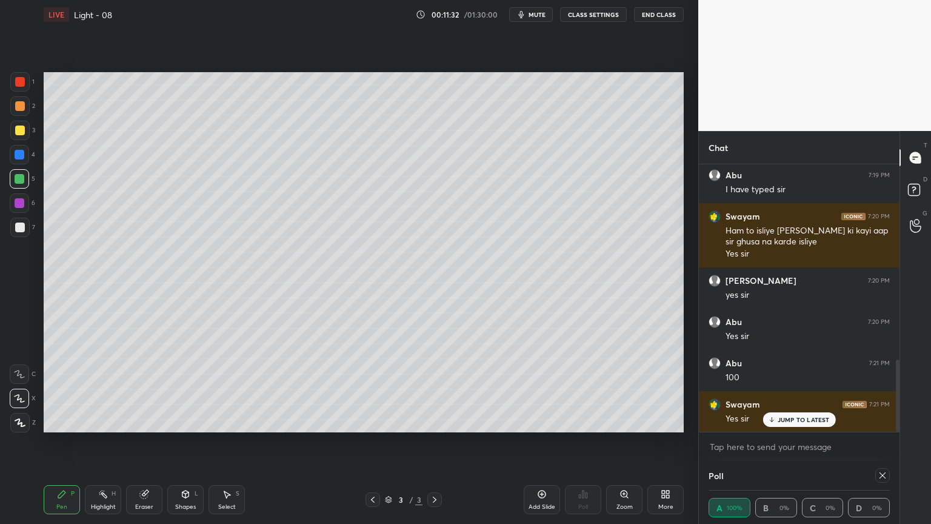
scroll to position [725, 0]
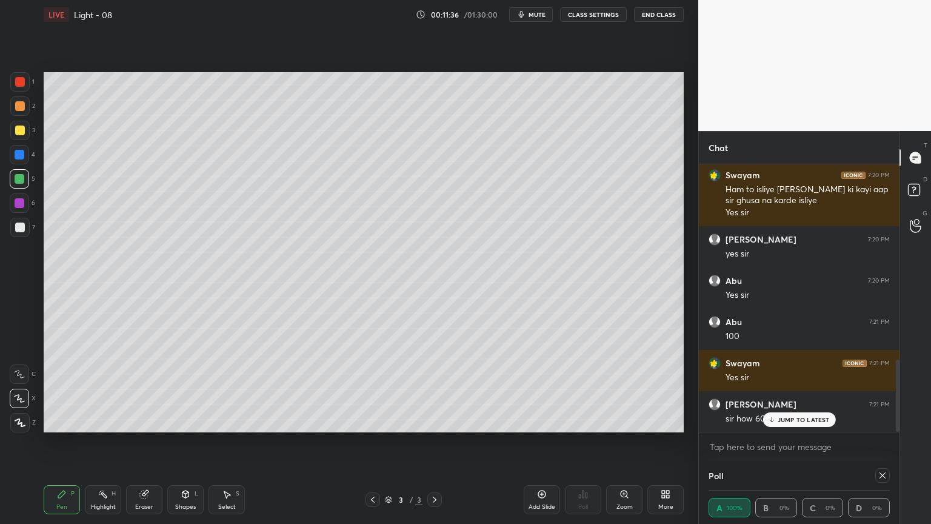
click at [186, 442] on icon at bounding box center [185, 493] width 7 height 7
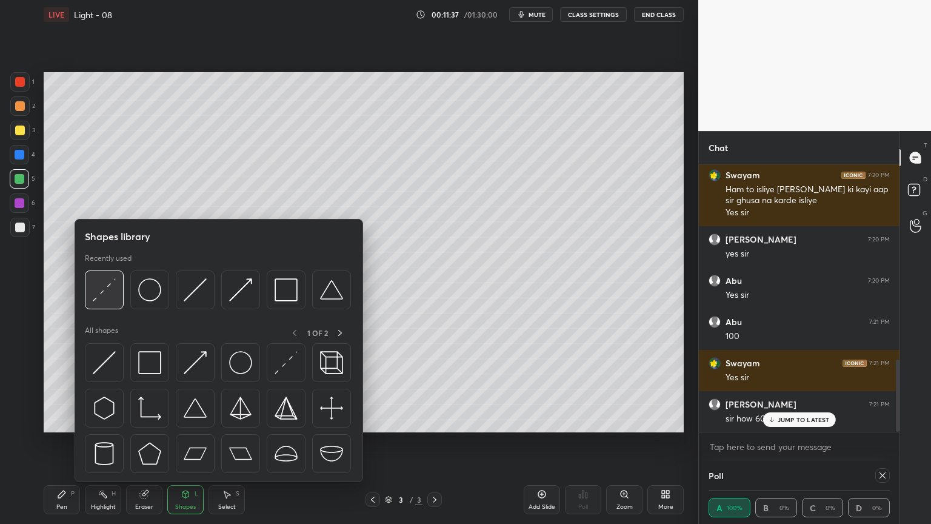
click at [105, 290] on img at bounding box center [104, 289] width 23 height 23
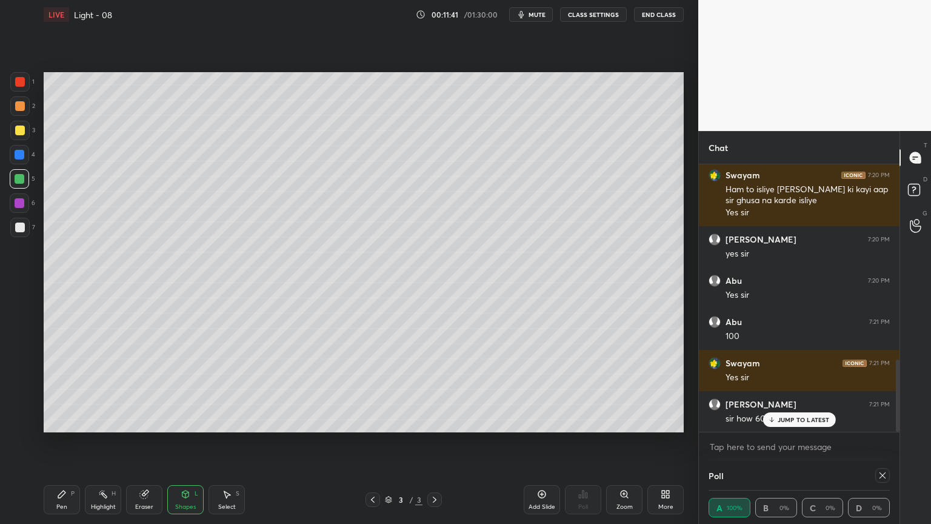
click at [59, 442] on div "Pen P" at bounding box center [62, 499] width 36 height 29
click at [792, 420] on p "JUMP TO LATEST" at bounding box center [804, 419] width 52 height 7
click at [91, 442] on div "Highlight H" at bounding box center [103, 499] width 36 height 29
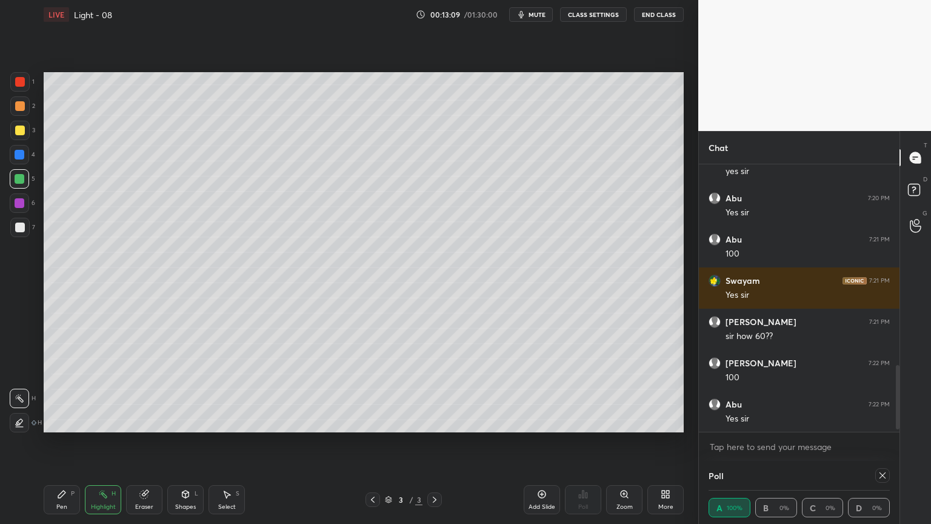
scroll to position [849, 0]
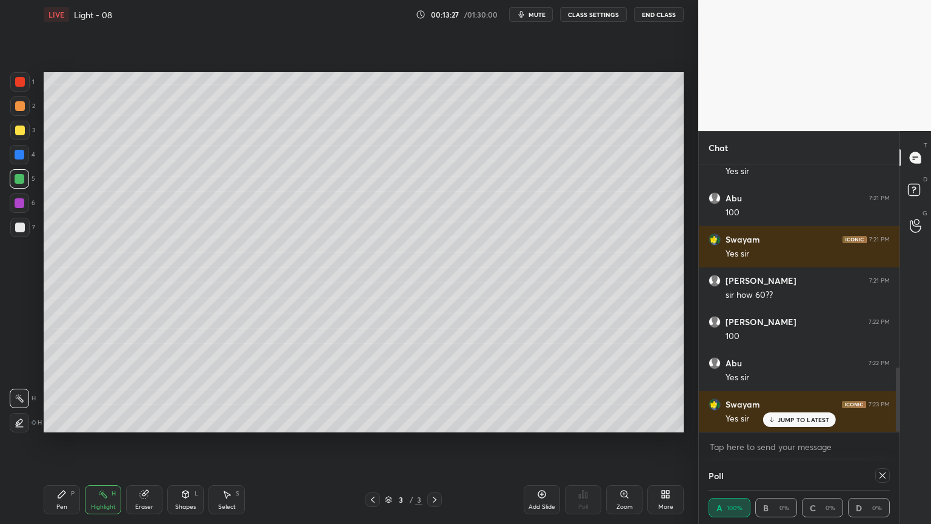
click at [236, 442] on div "S" at bounding box center [238, 493] width 4 height 6
click at [611, 204] on div "0 ° Undo Copy Duplicate Duplicate to new slide Delete" at bounding box center [364, 252] width 640 height 360
click at [610, 194] on div "0 ° Undo Copy Duplicate Duplicate to new slide Delete" at bounding box center [364, 252] width 640 height 360
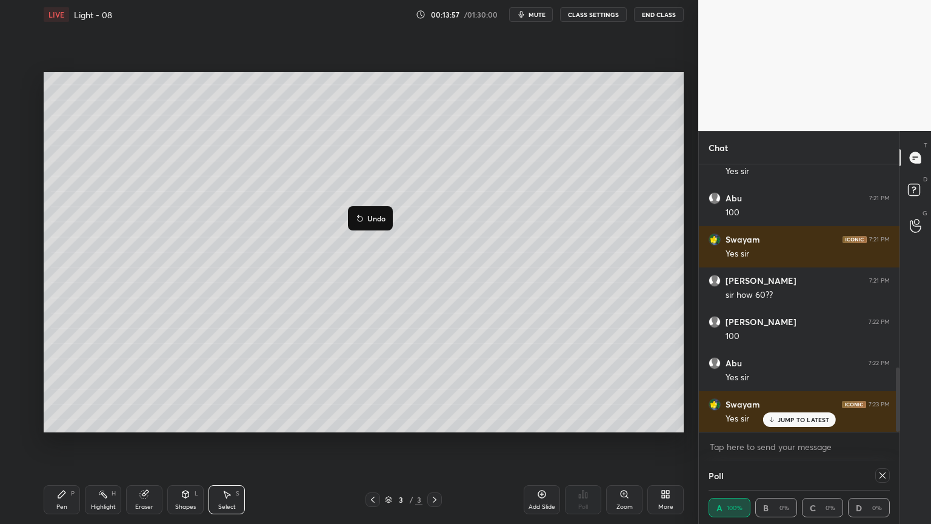
click at [538, 167] on div "0 ° Undo Copy Duplicate Duplicate to new slide Delete" at bounding box center [364, 252] width 640 height 360
click at [144, 442] on div "Eraser" at bounding box center [144, 499] width 36 height 29
click at [58, 442] on div "Pen P" at bounding box center [62, 499] width 36 height 29
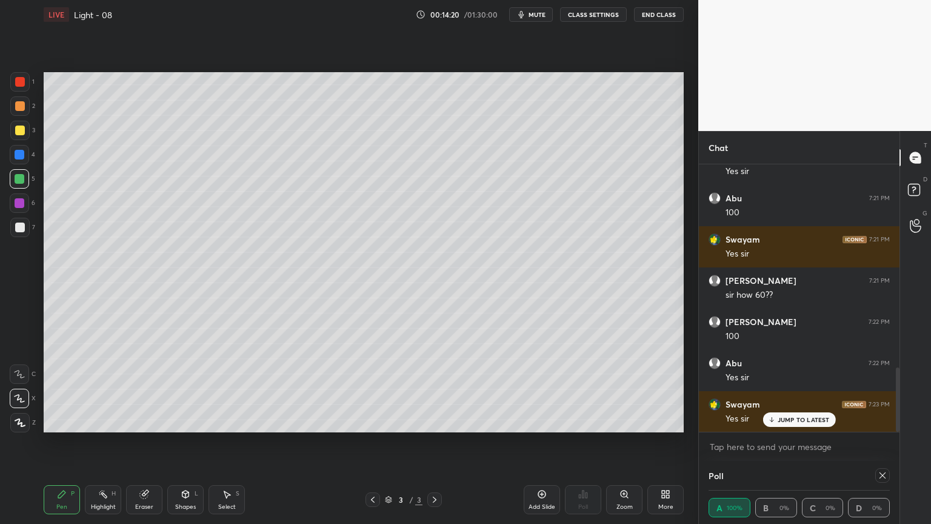
scroll to position [890, 0]
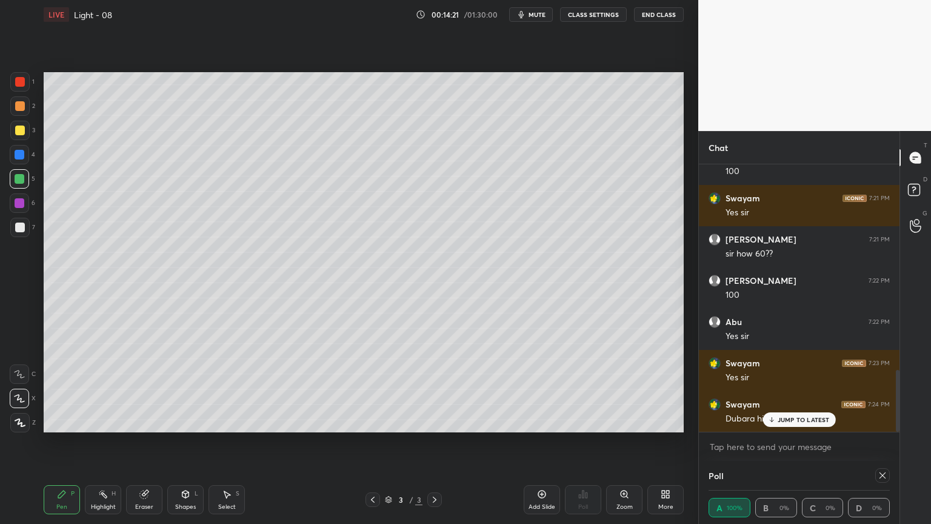
click at [5, 230] on div "1 2 3 4 5 6 7 C X Z C X Z E E Erase all H H" at bounding box center [19, 252] width 39 height 360
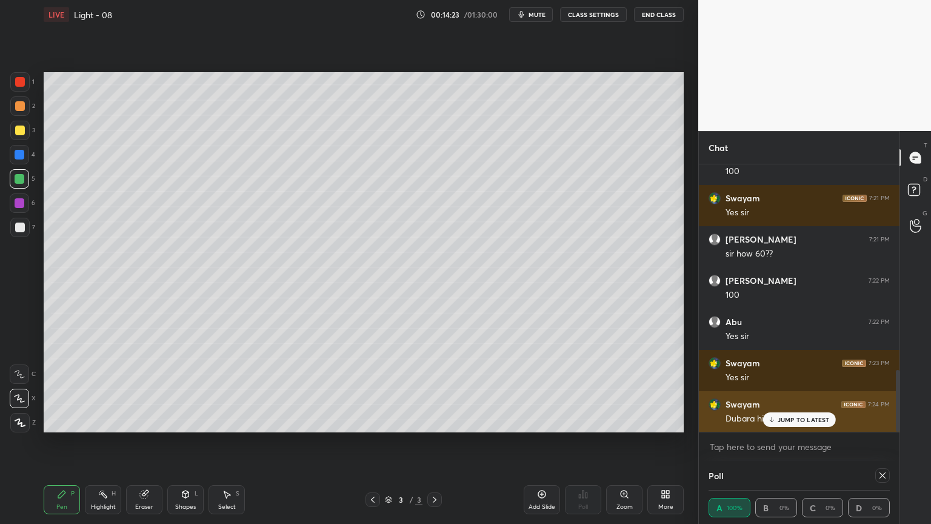
click at [793, 424] on div "JUMP TO LATEST" at bounding box center [798, 419] width 73 height 15
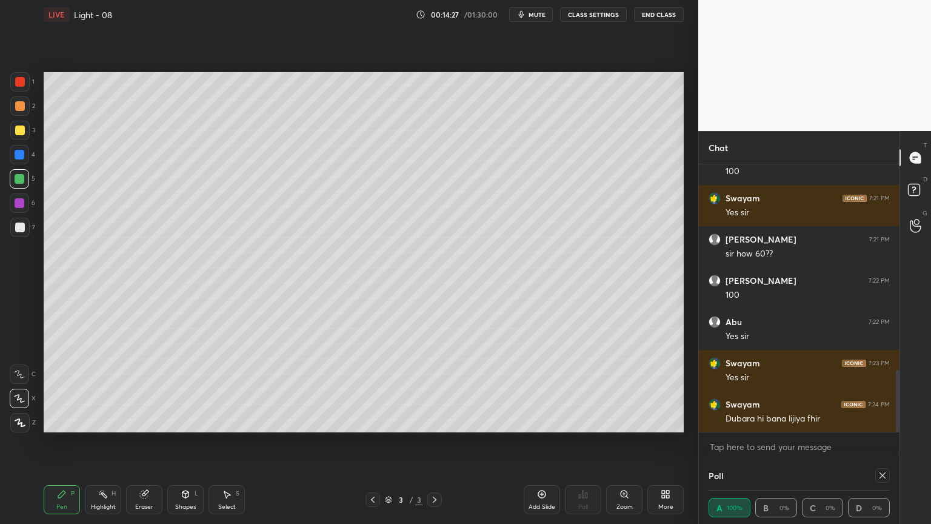
click at [18, 232] on div at bounding box center [19, 227] width 19 height 19
click at [176, 442] on div "Shapes L" at bounding box center [185, 499] width 36 height 29
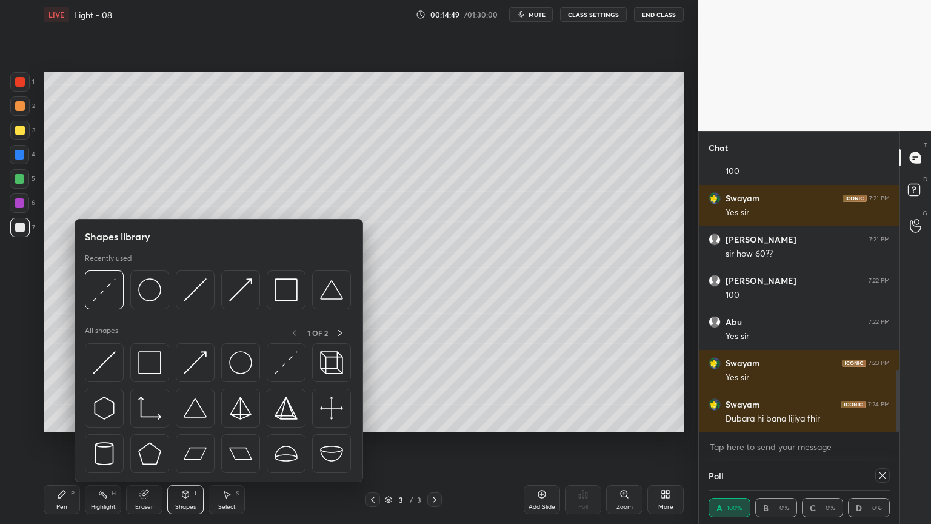
click at [86, 284] on div at bounding box center [104, 289] width 39 height 39
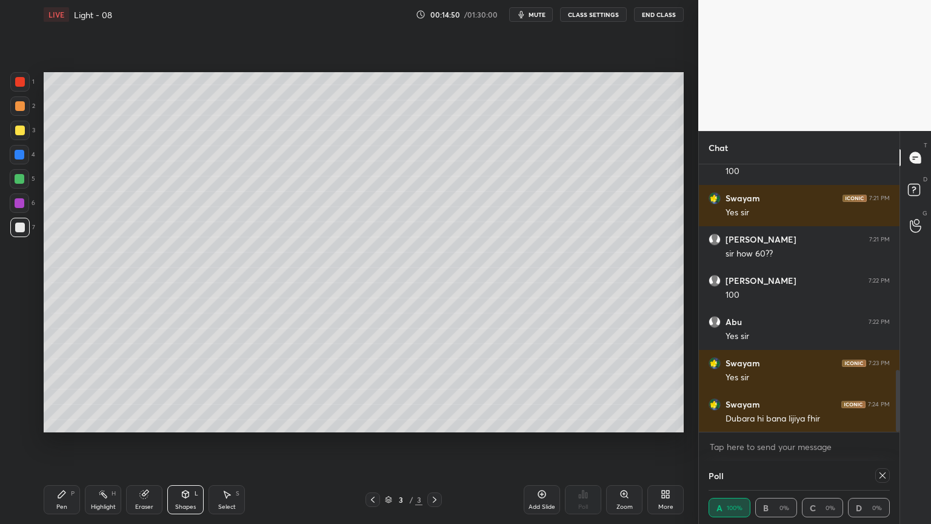
click at [20, 132] on div at bounding box center [20, 130] width 10 height 10
click at [48, 442] on div "Pen P" at bounding box center [62, 499] width 36 height 29
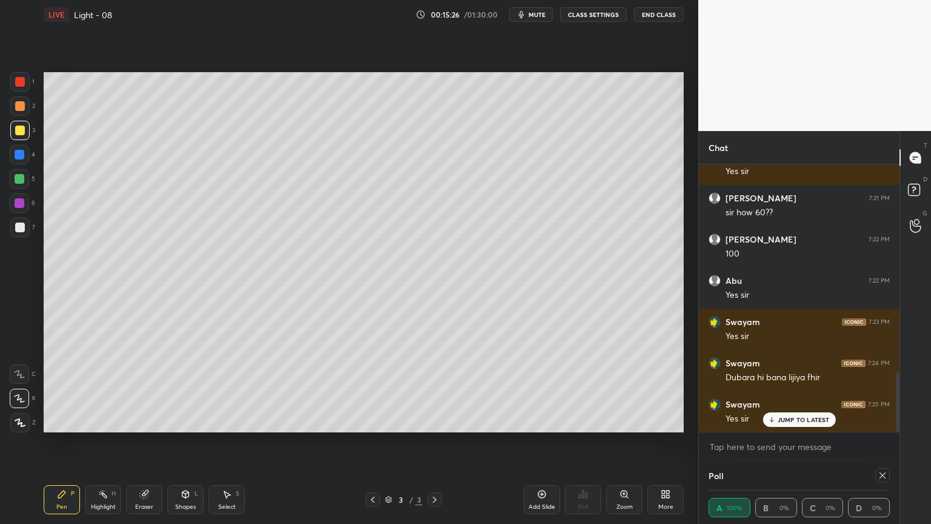
click at [179, 442] on div "Shapes L" at bounding box center [185, 499] width 36 height 29
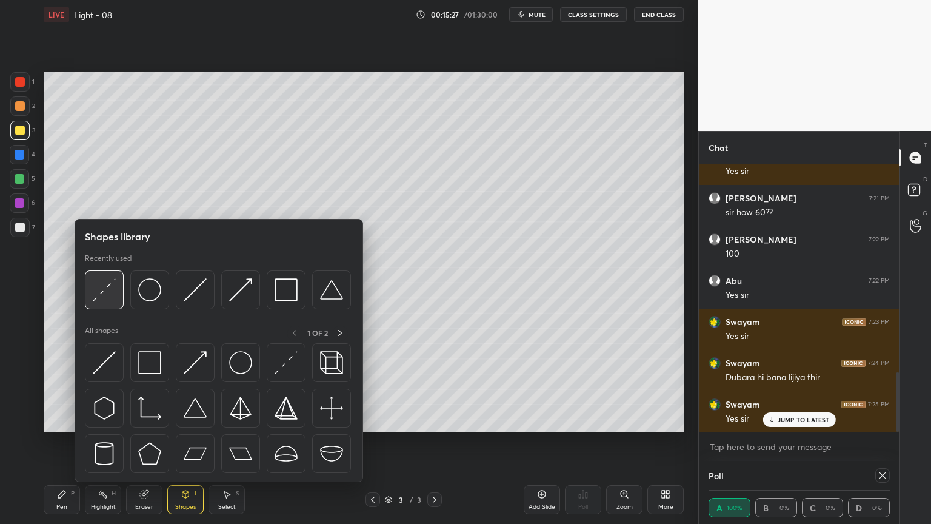
click at [107, 289] on img at bounding box center [104, 289] width 23 height 23
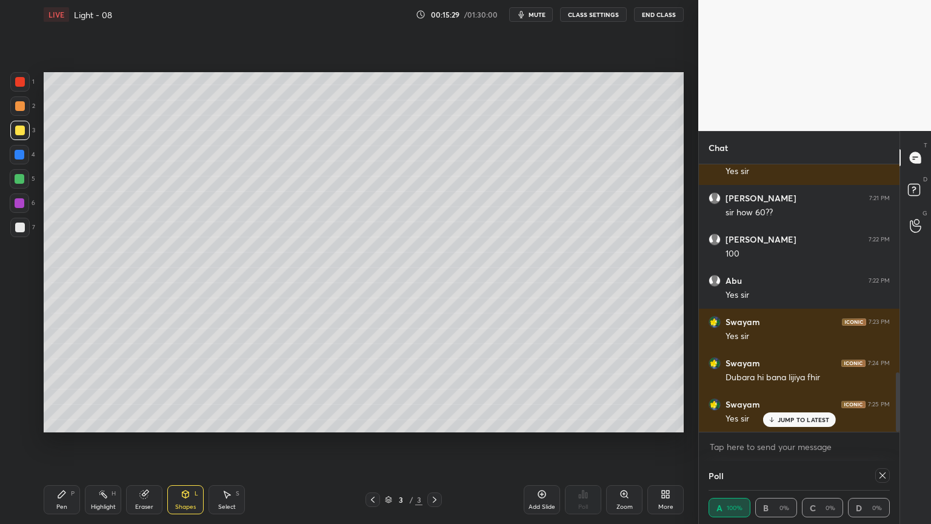
click at [19, 99] on div at bounding box center [19, 105] width 19 height 19
click at [58, 442] on div "Pen P" at bounding box center [62, 499] width 36 height 29
click at [186, 442] on icon at bounding box center [185, 493] width 7 height 2
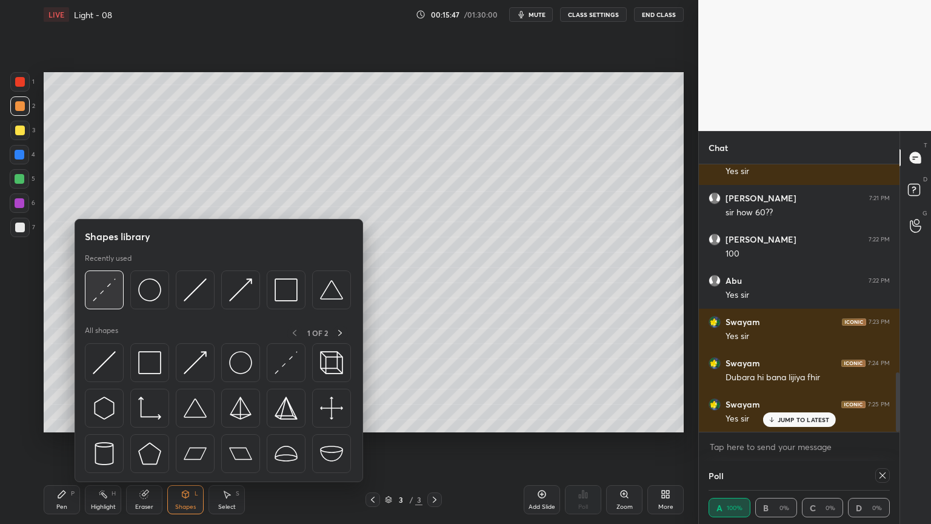
click at [113, 286] on img at bounding box center [104, 289] width 23 height 23
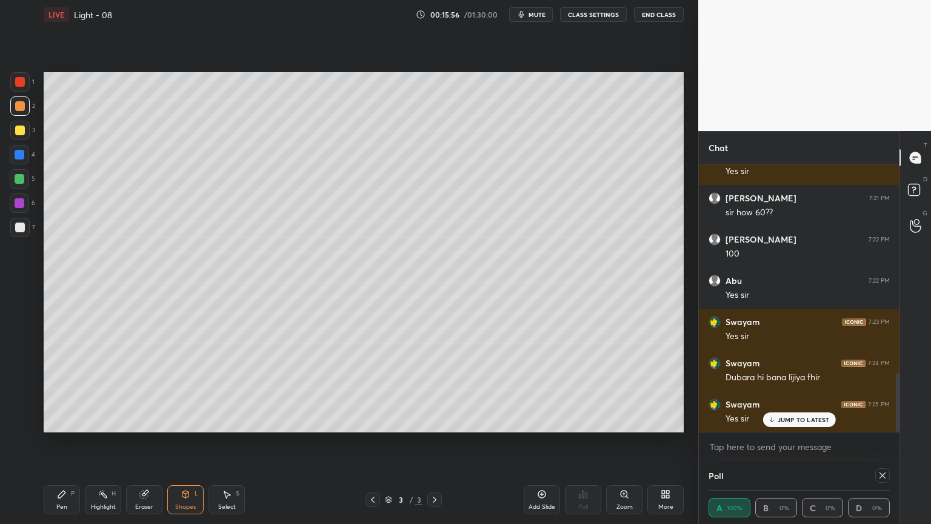
click at [16, 227] on div at bounding box center [20, 227] width 10 height 10
click at [62, 442] on icon at bounding box center [62, 494] width 10 height 10
click at [62, 442] on icon at bounding box center [61, 493] width 7 height 7
click at [64, 442] on icon at bounding box center [61, 493] width 7 height 7
click at [190, 442] on div "Shapes L" at bounding box center [185, 499] width 36 height 29
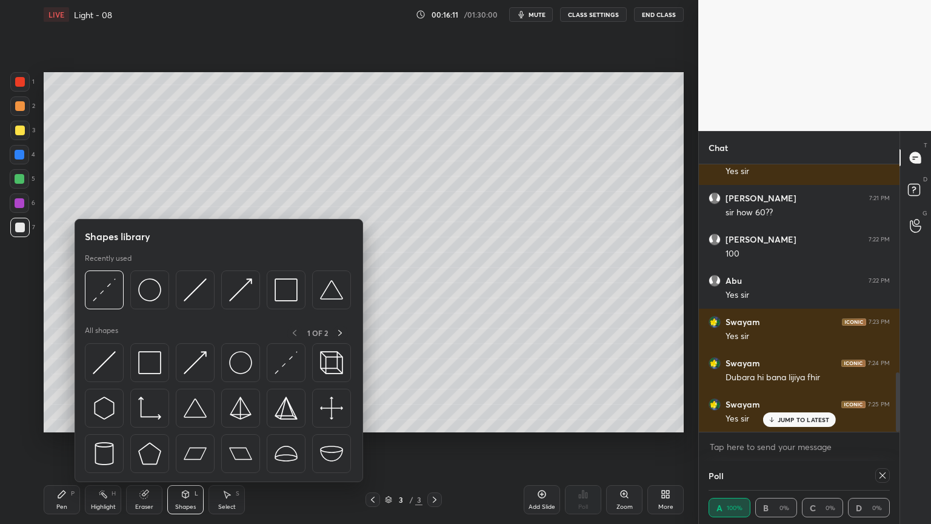
click at [62, 442] on div "Pen P" at bounding box center [62, 499] width 36 height 29
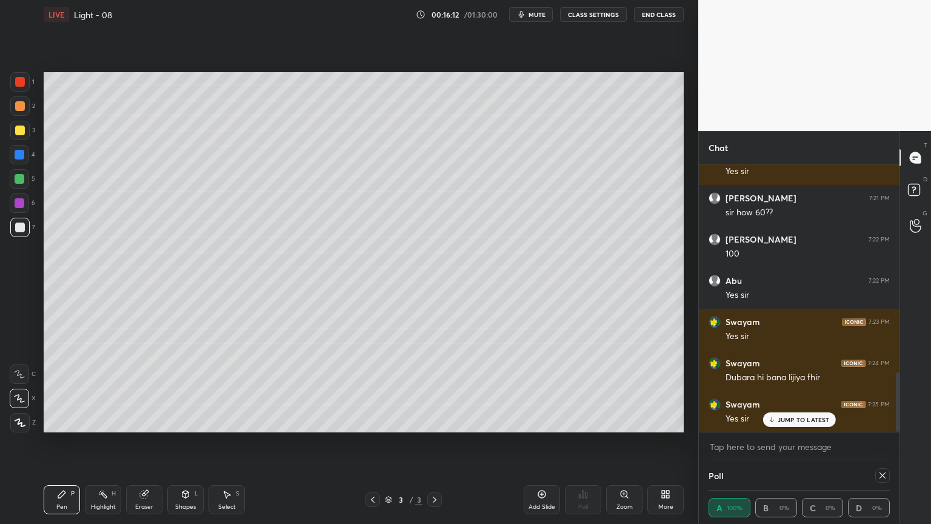
click at [169, 442] on div "Shapes L" at bounding box center [185, 499] width 36 height 29
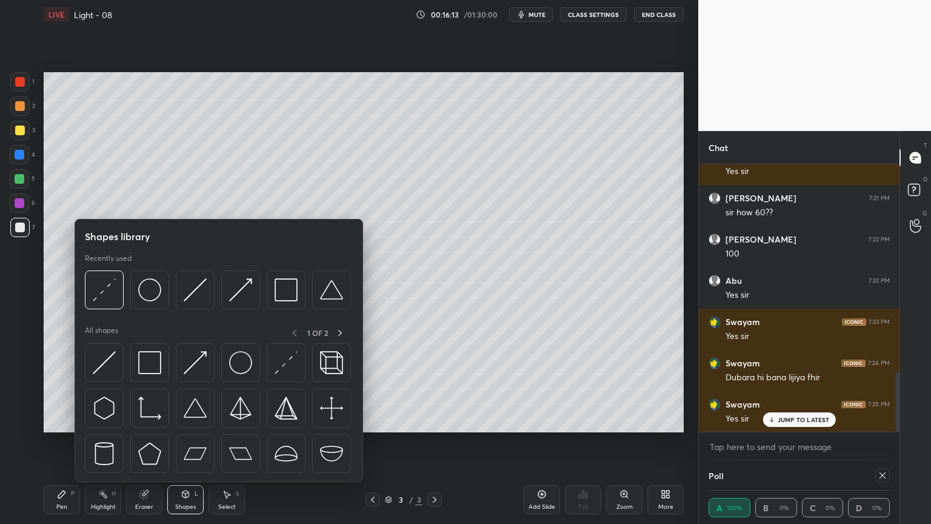
click at [87, 285] on div at bounding box center [104, 289] width 39 height 39
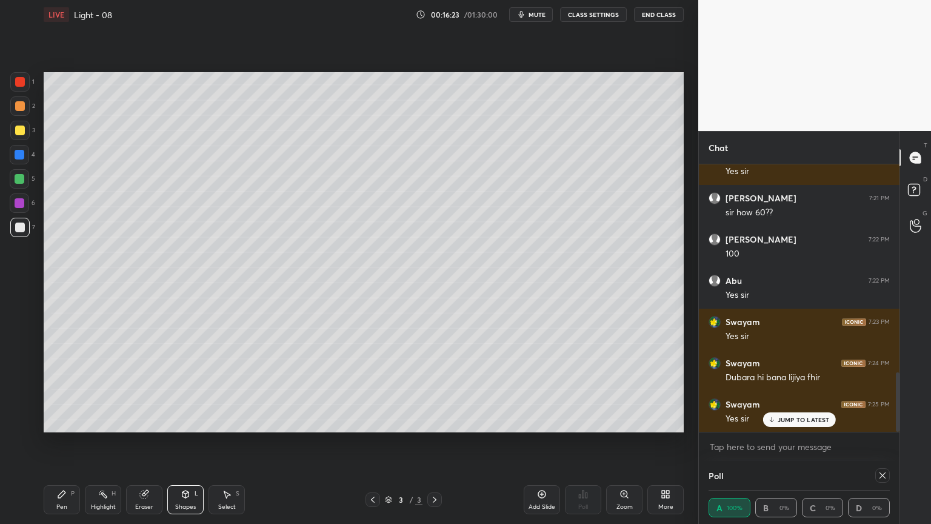
click at [53, 442] on div "Pen P Highlight H Eraser Shapes L Select S 3 / 3 Add Slide Poll Zoom More" at bounding box center [364, 499] width 640 height 48
click at [58, 442] on icon at bounding box center [61, 493] width 7 height 7
click at [187, 442] on icon at bounding box center [185, 493] width 7 height 7
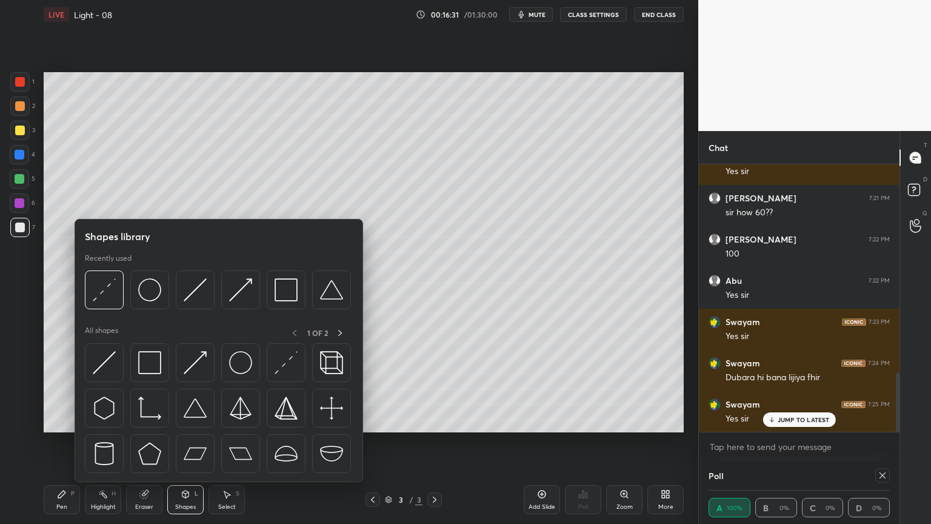
click at [114, 282] on img at bounding box center [104, 289] width 23 height 23
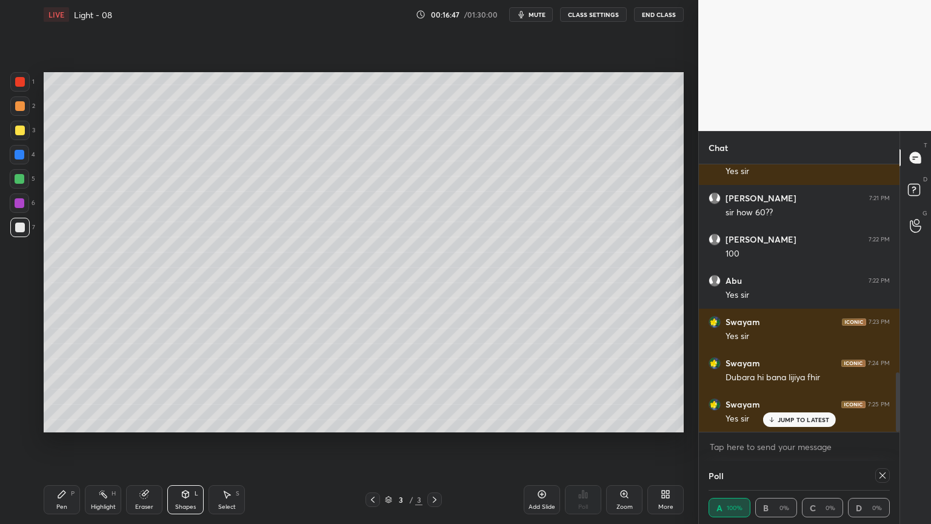
click at [48, 442] on div "Pen P" at bounding box center [62, 499] width 36 height 29
click at [182, 442] on icon at bounding box center [186, 494] width 10 height 10
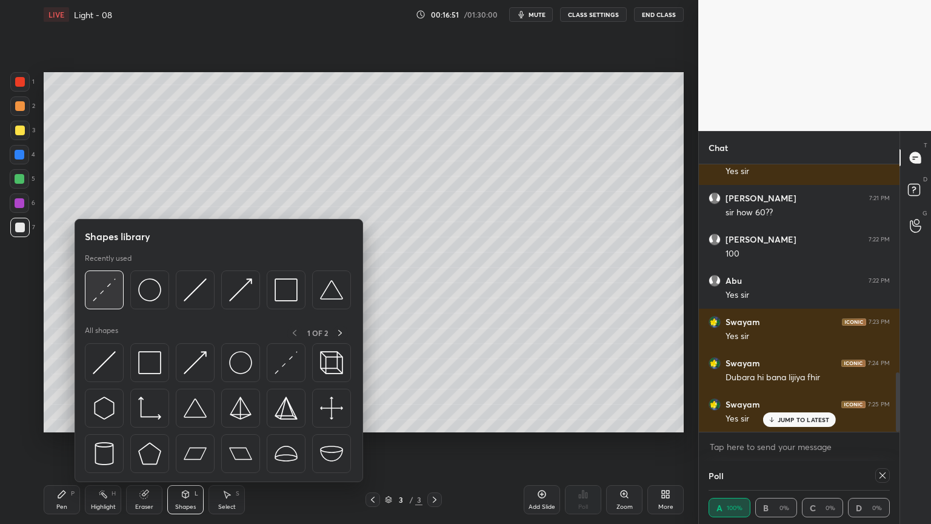
click at [98, 301] on div at bounding box center [104, 289] width 39 height 39
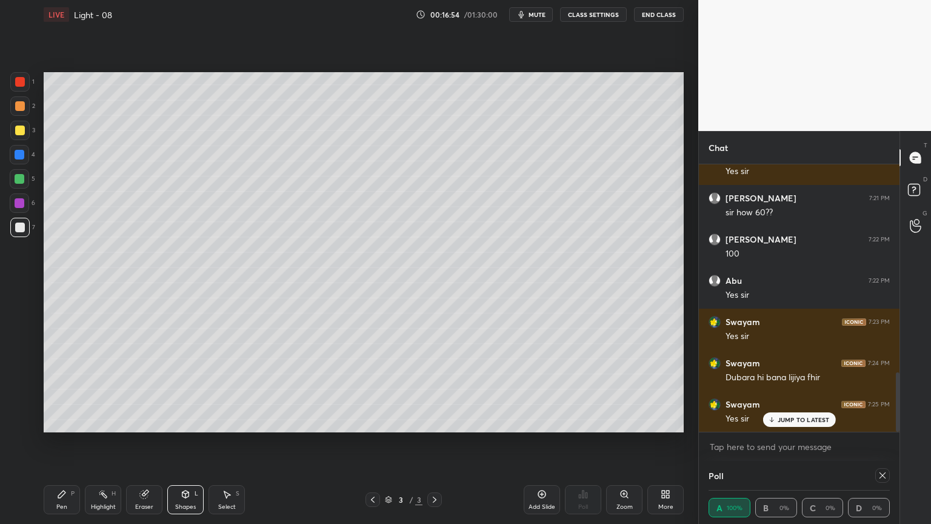
click at [57, 442] on div "Pen P Highlight H Eraser Shapes L Select S 3 / 3 Add Slide Poll Zoom More" at bounding box center [364, 499] width 640 height 48
click at [62, 442] on div "Pen P" at bounding box center [62, 499] width 36 height 29
click at [176, 442] on div "Shapes L" at bounding box center [185, 499] width 36 height 29
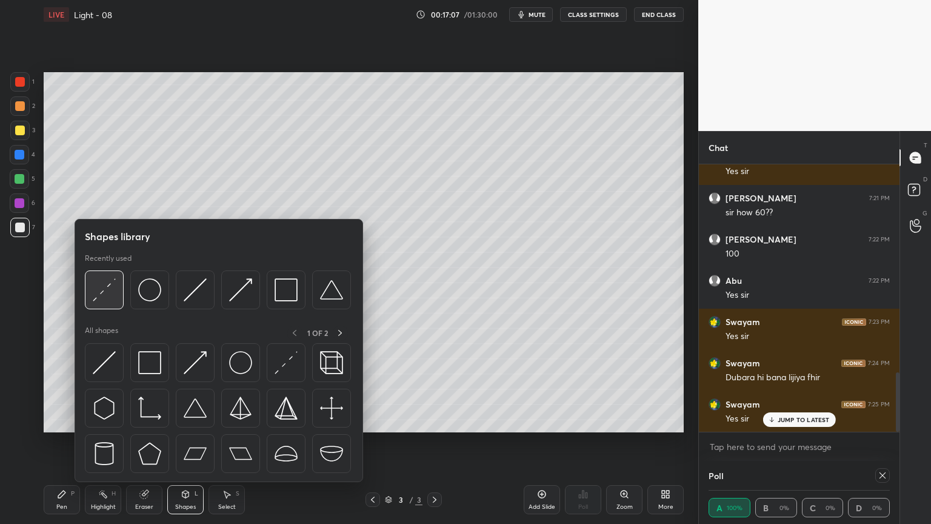
click at [110, 279] on img at bounding box center [104, 289] width 23 height 23
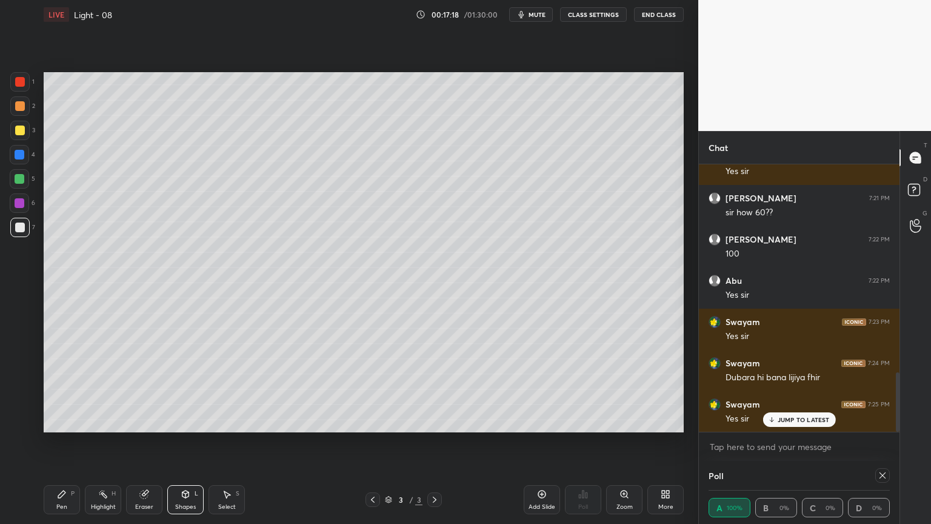
click at [51, 442] on div "Pen P" at bounding box center [62, 499] width 36 height 29
click at [196, 442] on div "Pen P Highlight H Eraser Shapes L Select S 3 / 3 Add Slide Poll Zoom More" at bounding box center [364, 499] width 640 height 48
click at [181, 442] on div "Shapes L" at bounding box center [185, 499] width 36 height 29
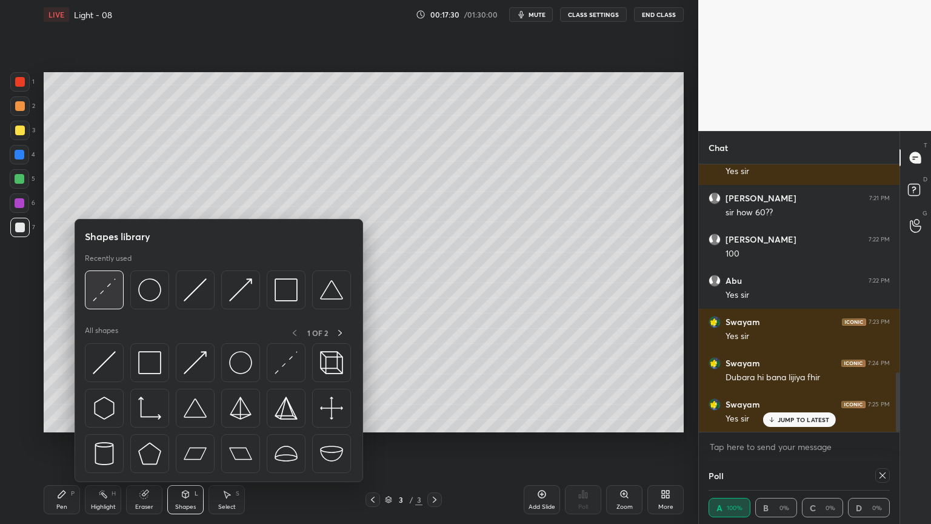
click at [102, 281] on img at bounding box center [104, 289] width 23 height 23
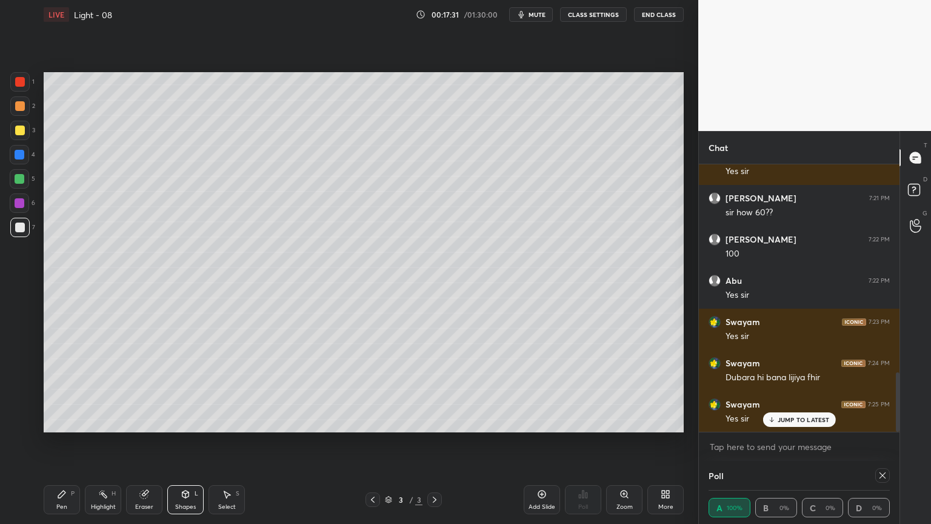
click at [13, 199] on div at bounding box center [19, 202] width 19 height 19
click at [65, 442] on icon at bounding box center [62, 494] width 10 height 10
click at [93, 442] on div "Highlight" at bounding box center [103, 507] width 25 height 6
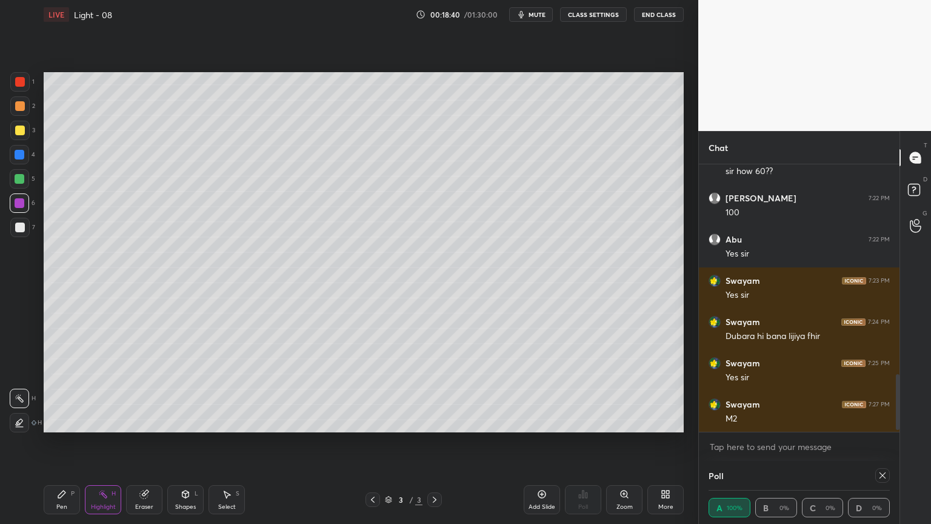
scroll to position [1013, 0]
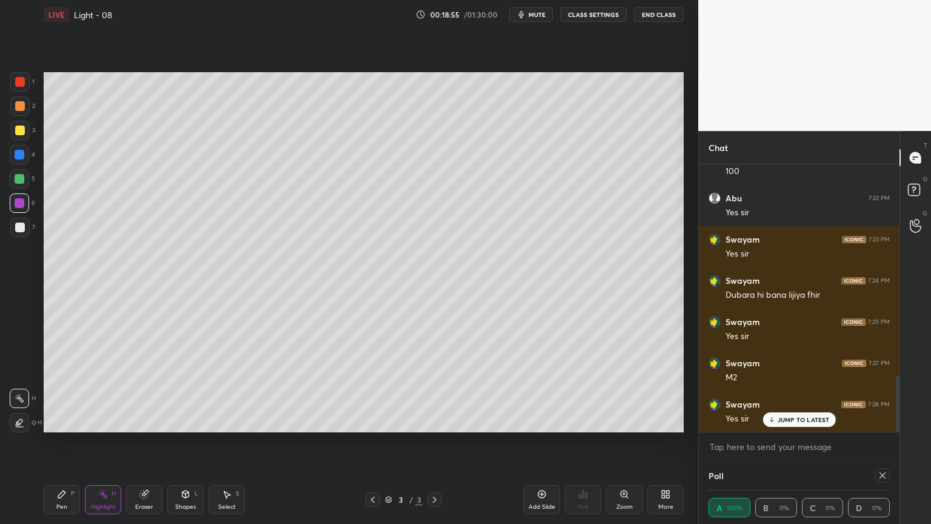
click at [18, 182] on div at bounding box center [20, 179] width 10 height 10
click at [187, 442] on div "Shapes L" at bounding box center [185, 499] width 36 height 29
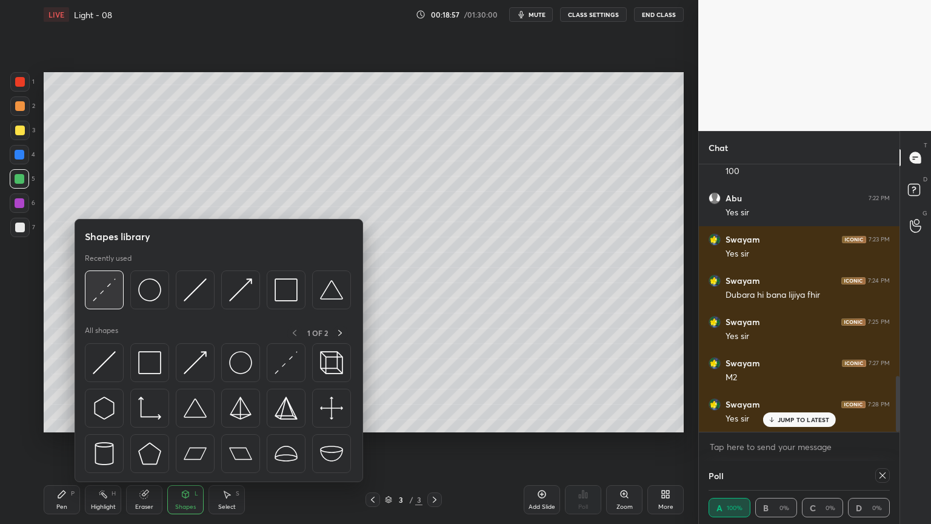
click at [104, 288] on img at bounding box center [104, 289] width 23 height 23
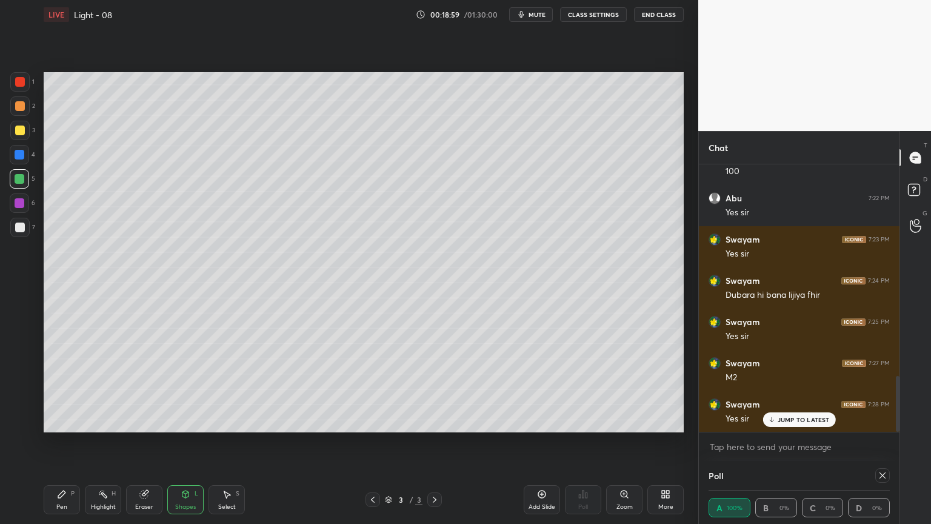
click at [109, 442] on div "Highlight H" at bounding box center [103, 499] width 36 height 29
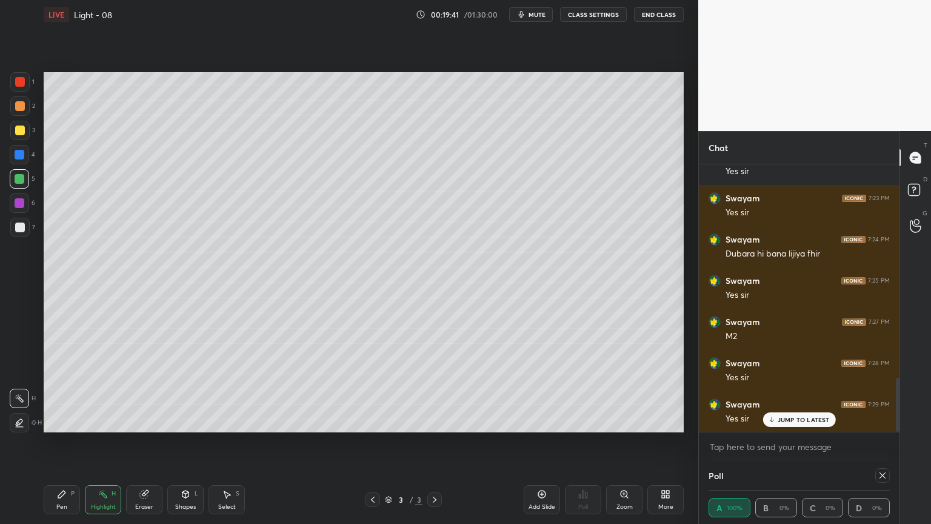
click at [53, 442] on div "Pen P" at bounding box center [62, 499] width 36 height 29
click at [176, 442] on div "Shapes L" at bounding box center [185, 499] width 36 height 29
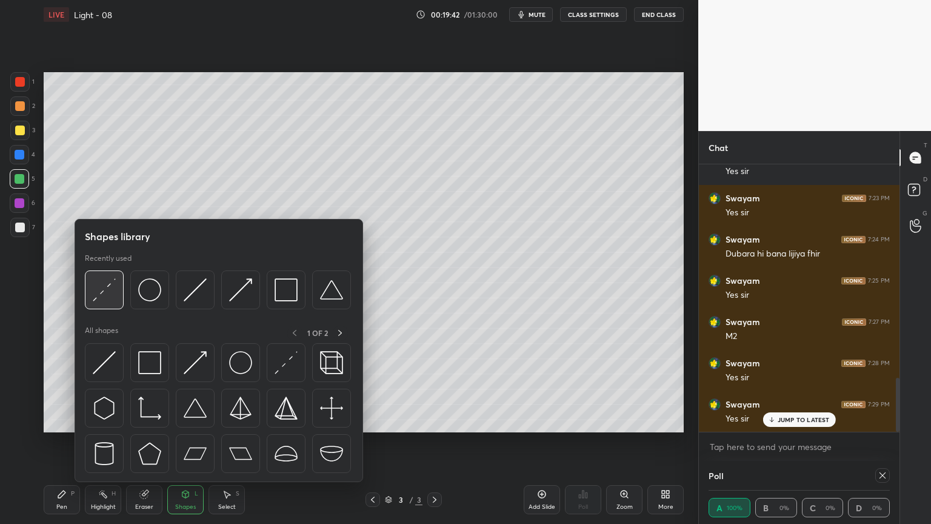
click at [101, 284] on img at bounding box center [104, 289] width 23 height 23
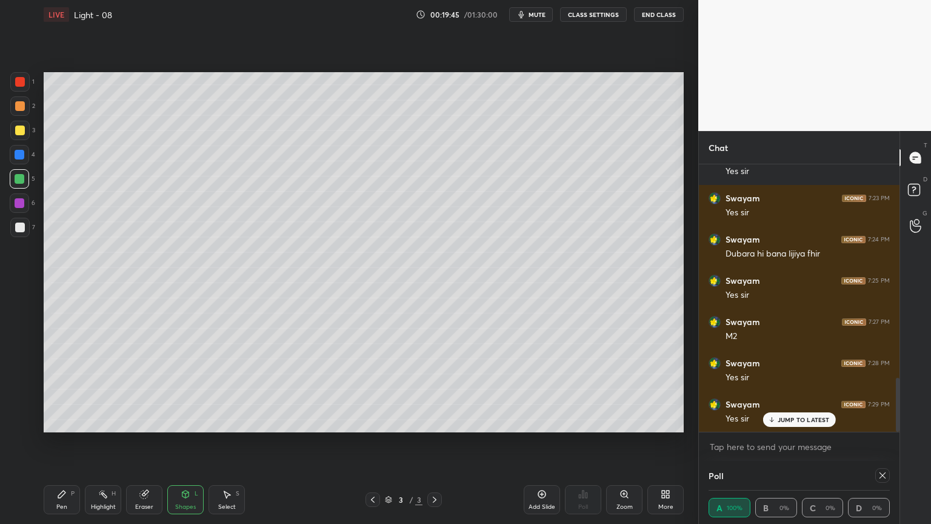
click at [19, 155] on div at bounding box center [20, 155] width 10 height 10
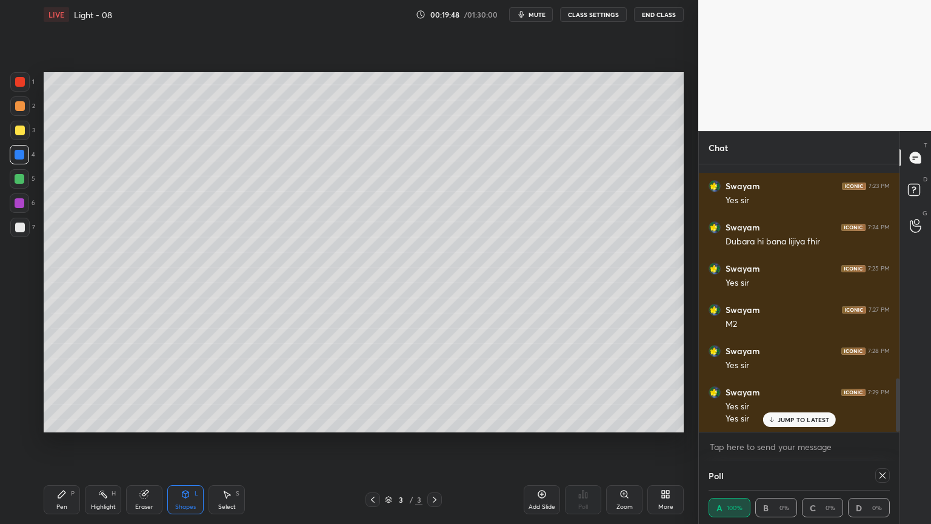
scroll to position [1108, 0]
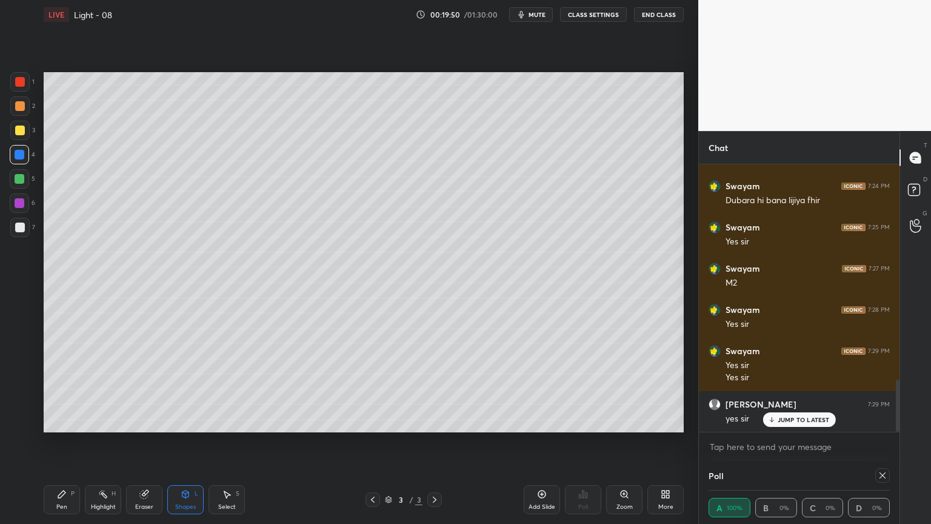
click at [93, 442] on div "Highlight H" at bounding box center [103, 499] width 36 height 29
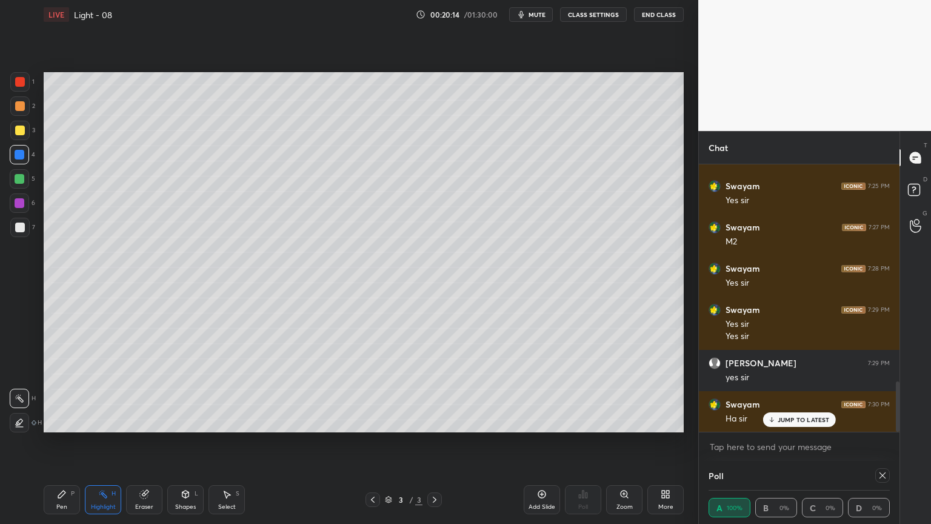
click at [52, 442] on div "Pen P" at bounding box center [62, 499] width 36 height 29
click at [102, 442] on div "Highlight H" at bounding box center [103, 499] width 36 height 29
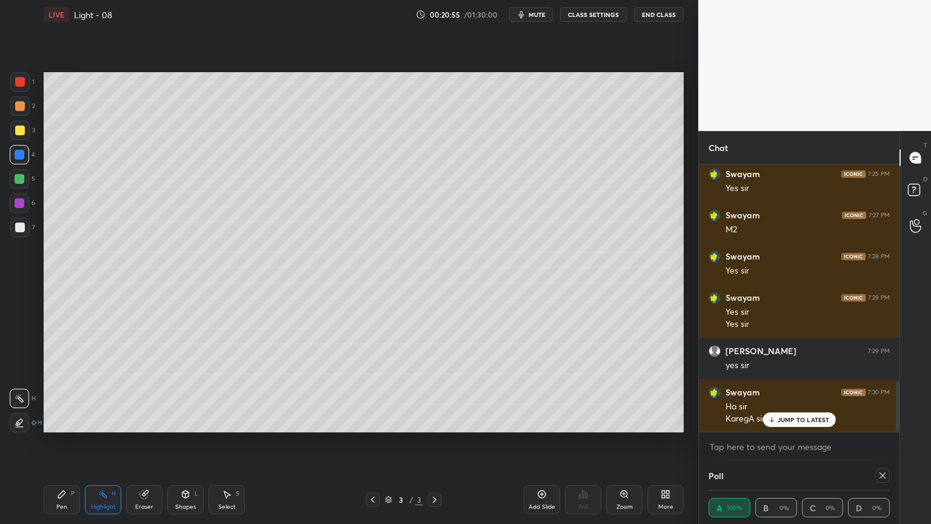
click at [78, 442] on div "Pen P" at bounding box center [62, 499] width 36 height 29
click at [785, 416] on p "JUMP TO LATEST" at bounding box center [804, 419] width 52 height 7
click at [90, 442] on div "Highlight H" at bounding box center [103, 499] width 36 height 29
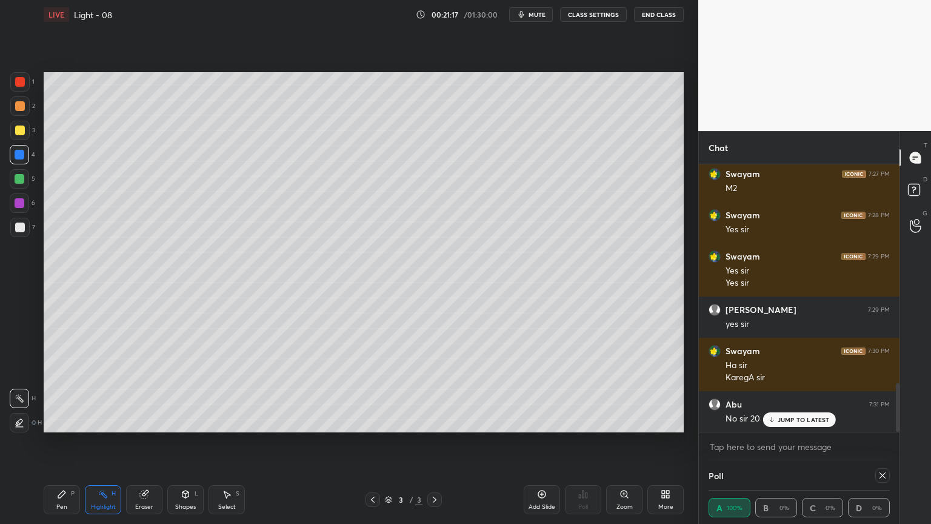
click at [150, 442] on div "Eraser" at bounding box center [144, 499] width 36 height 29
click at [63, 442] on div "Pen P" at bounding box center [62, 499] width 36 height 29
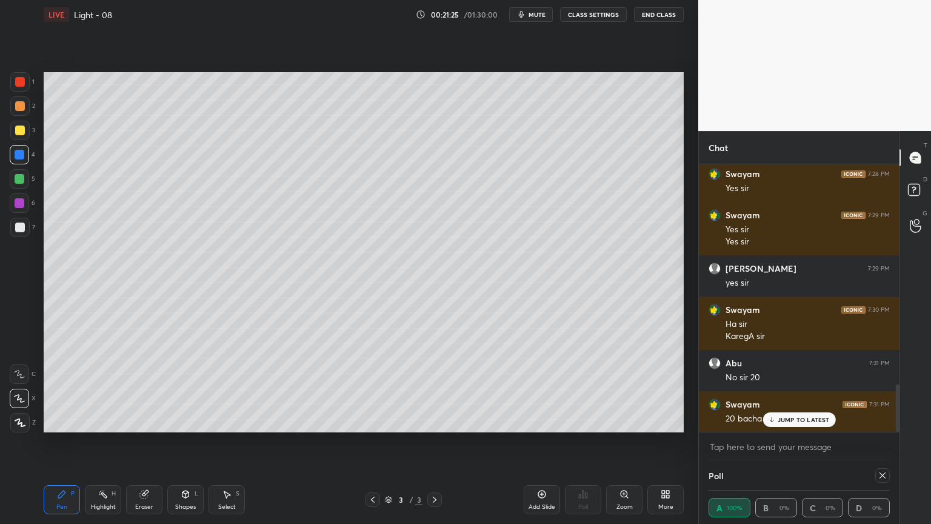
click at [107, 442] on div "Highlight H" at bounding box center [103, 499] width 36 height 29
click at [107, 442] on icon at bounding box center [103, 494] width 10 height 10
click at [39, 442] on div "LIVE Light - 08 00:21:37 / 01:30:00 mute CLASS SETTINGS End Class Setting up yo…" at bounding box center [364, 262] width 650 height 524
click at [182, 442] on icon at bounding box center [186, 494] width 10 height 10
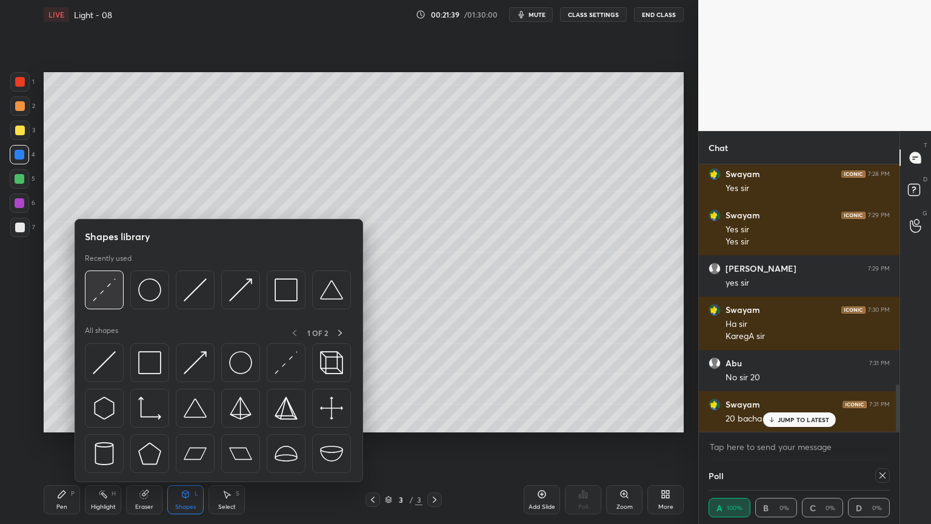
click at [108, 281] on img at bounding box center [104, 289] width 23 height 23
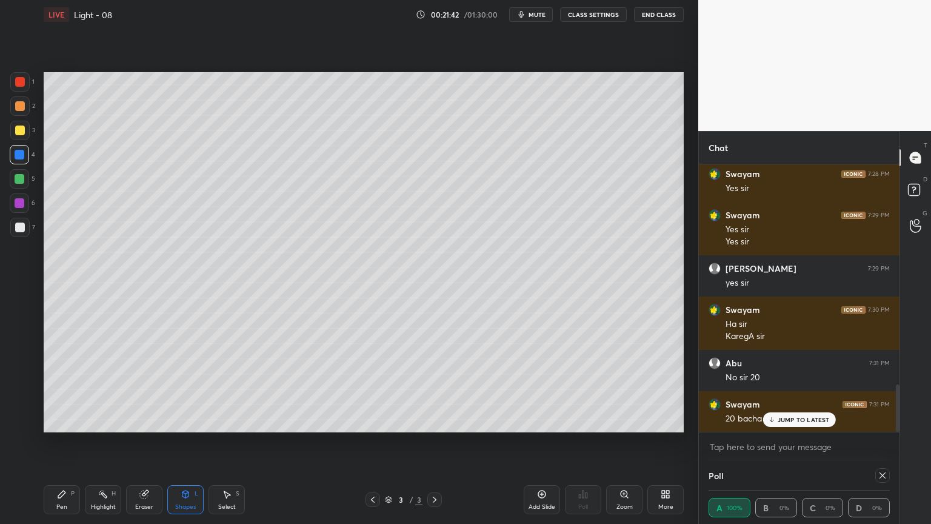
click at [48, 442] on div "Pen P" at bounding box center [62, 499] width 36 height 29
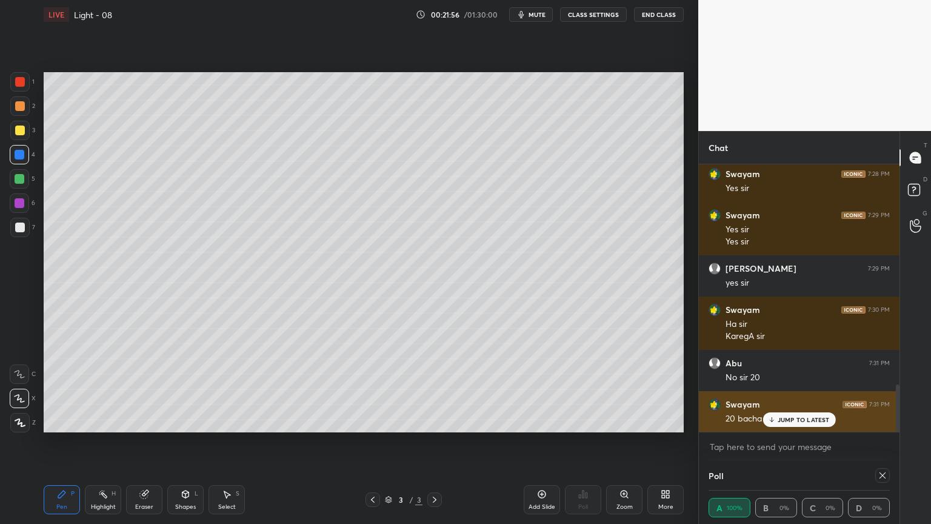
click at [798, 417] on p "JUMP TO LATEST" at bounding box center [804, 419] width 52 height 7
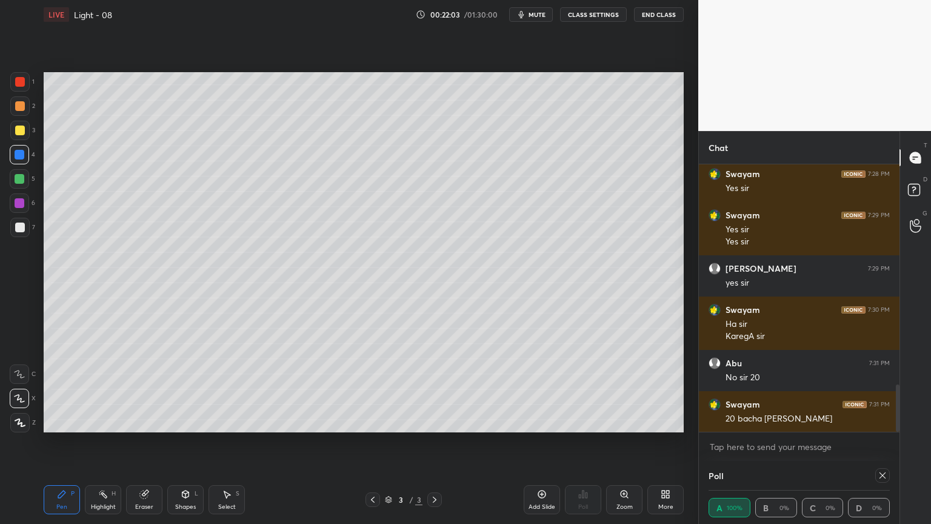
click at [99, 442] on icon at bounding box center [103, 494] width 10 height 10
click at [70, 442] on div "Pen P Highlight H Eraser Shapes L Select S 3 / 3 Add Slide Poll Zoom More" at bounding box center [364, 499] width 640 height 48
click at [53, 442] on div "Pen P" at bounding box center [62, 499] width 36 height 29
click at [97, 442] on div "Pen P Highlight H Eraser Shapes L Select S 3 / 3 Add Slide Poll Zoom More" at bounding box center [364, 499] width 640 height 48
click at [102, 442] on rect at bounding box center [104, 495] width 6 height 6
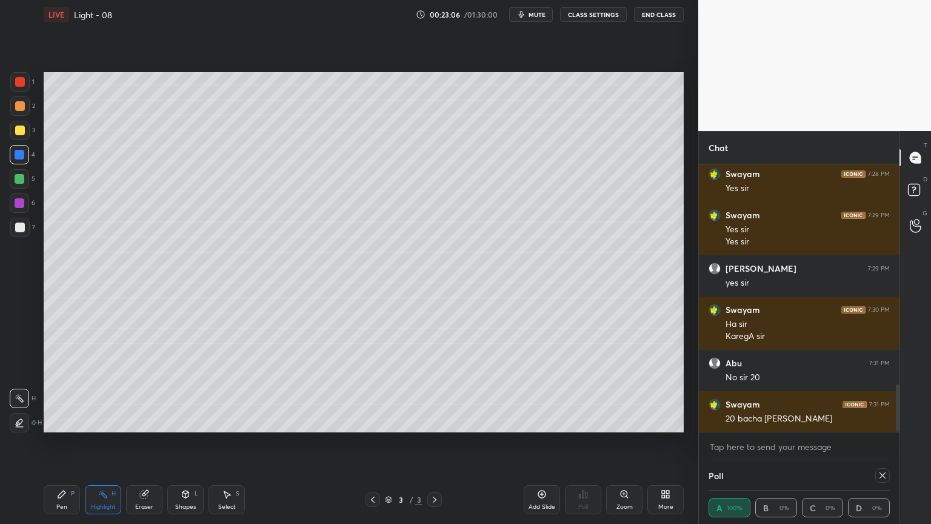
click at [49, 442] on div "Pen P" at bounding box center [62, 499] width 36 height 29
click at [108, 442] on div "Highlight H" at bounding box center [103, 499] width 36 height 29
click at [48, 442] on div "Pen P" at bounding box center [62, 499] width 36 height 29
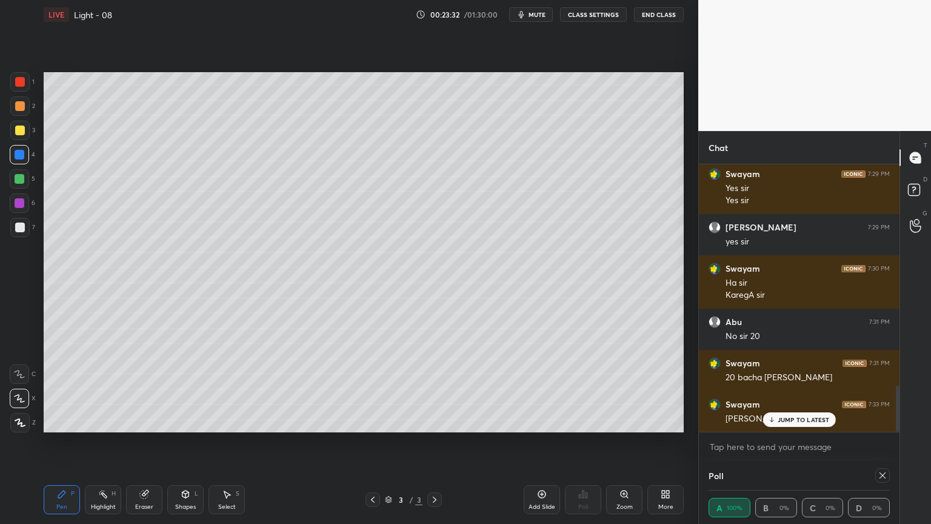
click at [112, 442] on div "H" at bounding box center [114, 493] width 4 height 6
click at [62, 442] on icon at bounding box center [62, 494] width 10 height 10
click at [88, 442] on div "Highlight H" at bounding box center [103, 499] width 36 height 29
click at [48, 442] on div "Pen P" at bounding box center [62, 499] width 36 height 29
click at [100, 442] on div "Highlight H" at bounding box center [103, 499] width 36 height 29
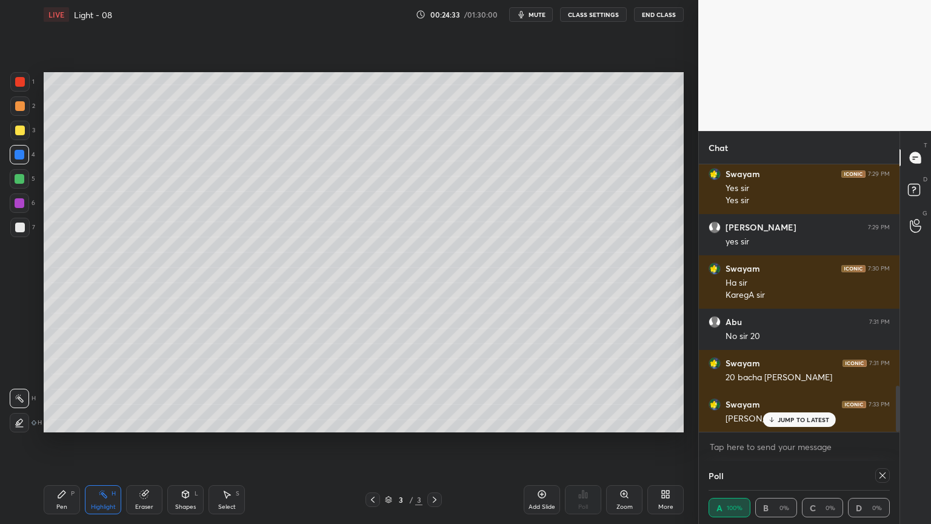
click at [48, 442] on div "Pen P" at bounding box center [62, 499] width 36 height 29
click at [22, 133] on div at bounding box center [20, 130] width 10 height 10
click at [95, 442] on div "Highlight H" at bounding box center [103, 499] width 36 height 29
click at [50, 442] on div "Pen P" at bounding box center [62, 499] width 36 height 29
click at [104, 442] on div "Highlight H" at bounding box center [103, 499] width 36 height 29
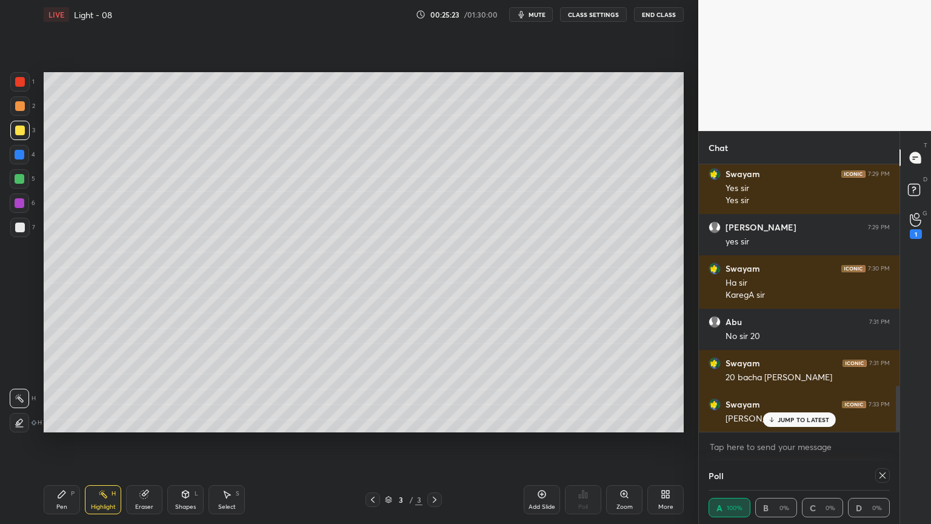
click at [65, 442] on div "Pen P" at bounding box center [62, 499] width 36 height 29
click at [788, 415] on div "JUMP TO LATEST" at bounding box center [798, 419] width 73 height 15
click at [91, 442] on div "Highlight H" at bounding box center [103, 499] width 36 height 29
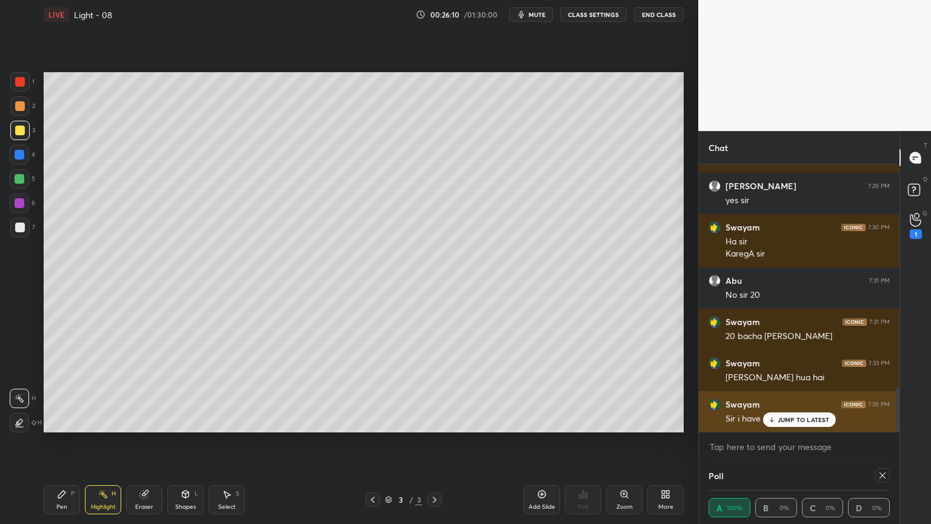
click at [789, 413] on div "JUMP TO LATEST" at bounding box center [798, 419] width 73 height 15
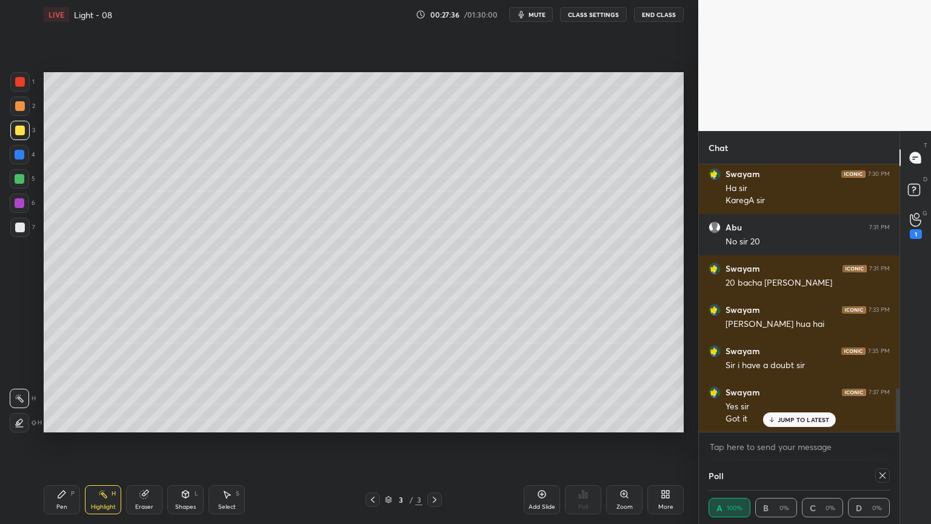
scroll to position [1392, 0]
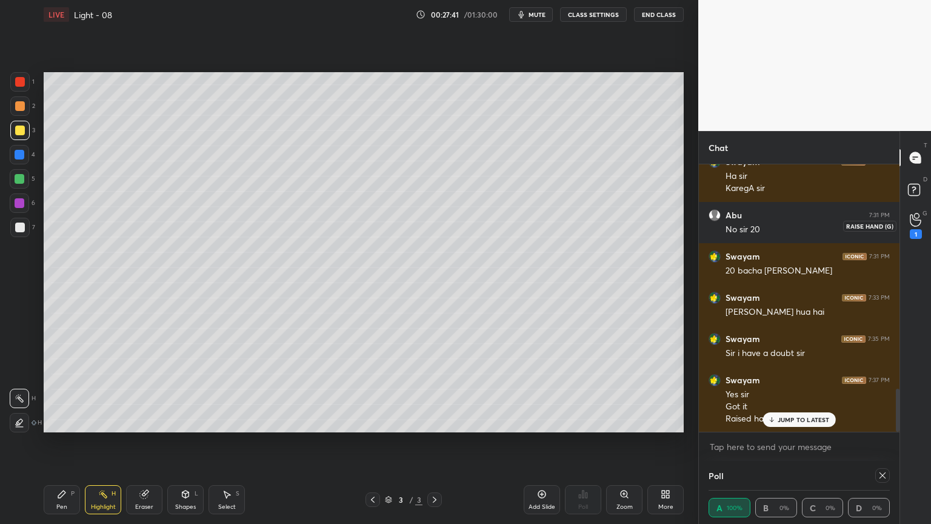
click at [916, 225] on icon at bounding box center [916, 220] width 12 height 14
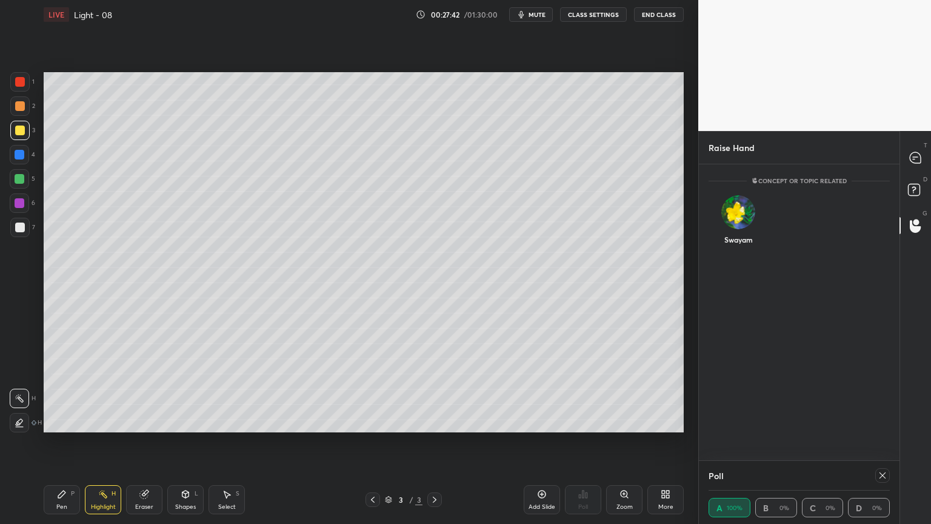
scroll to position [4, 4]
click at [735, 216] on img "grid" at bounding box center [738, 212] width 34 height 34
click at [745, 248] on button "INVITE" at bounding box center [738, 248] width 49 height 16
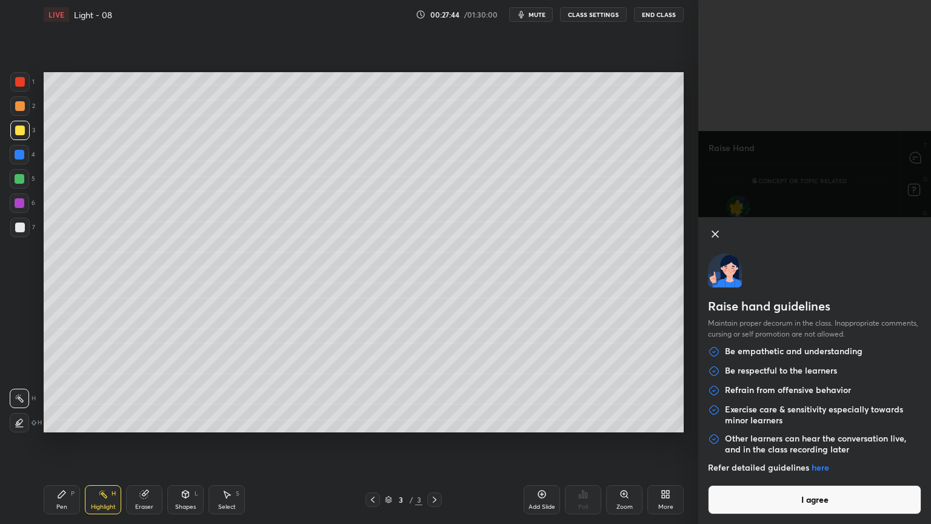
click at [793, 442] on button "I agree" at bounding box center [814, 499] width 213 height 29
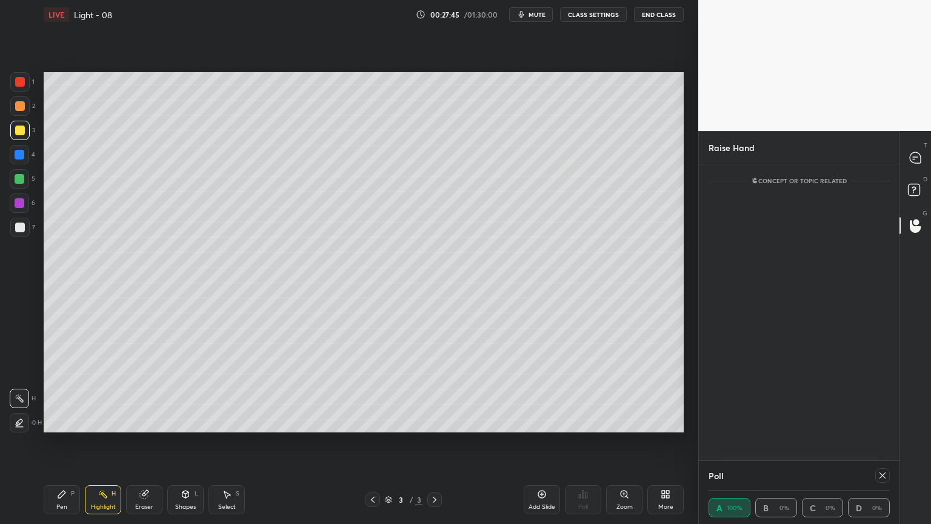
scroll to position [244, 197]
click at [914, 161] on icon at bounding box center [915, 157] width 11 height 11
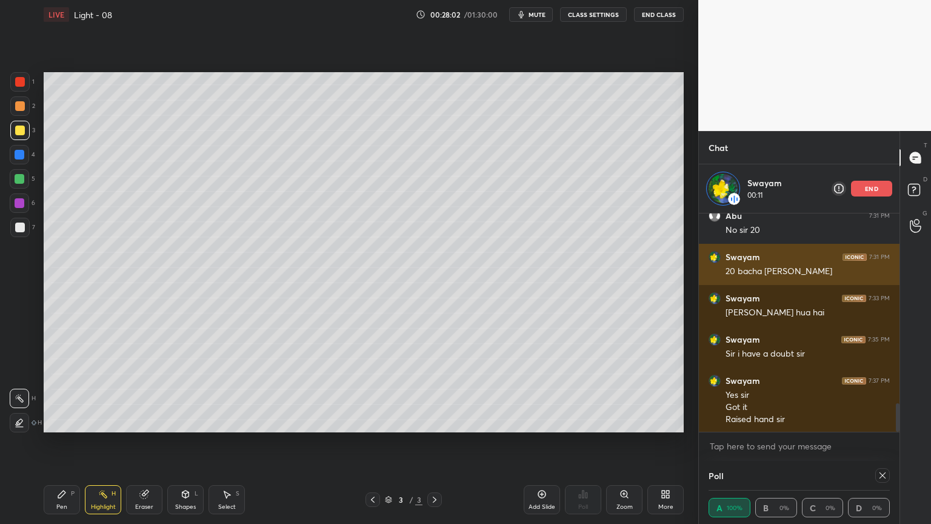
scroll to position [1441, 0]
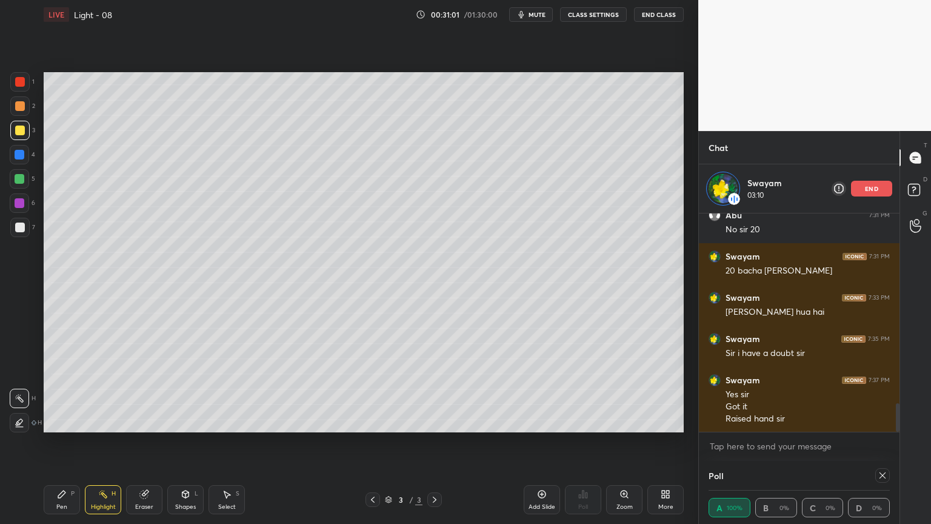
click at [139, 442] on icon at bounding box center [144, 494] width 10 height 10
click at [19, 392] on div at bounding box center [19, 398] width 19 height 19
click at [99, 442] on circle at bounding box center [99, 493] width 1 height 1
click at [613, 442] on div "Zoom" at bounding box center [624, 499] width 36 height 29
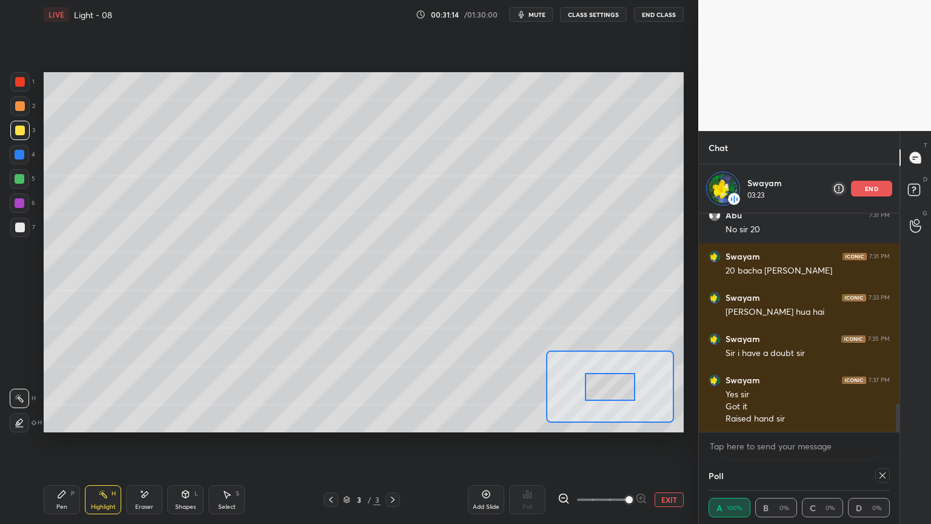
click at [625, 442] on span at bounding box center [628, 499] width 7 height 7
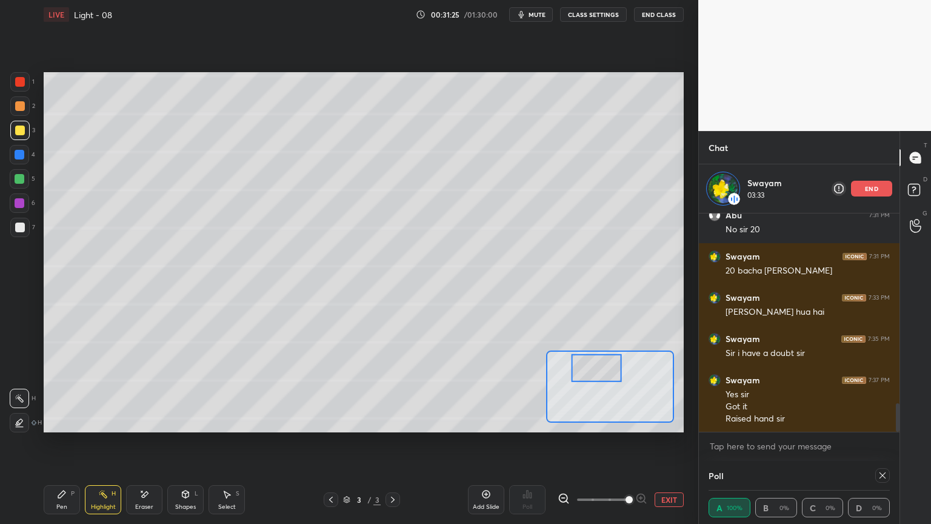
click at [152, 442] on div "Eraser" at bounding box center [144, 499] width 36 height 29
click at [135, 442] on div "Eraser" at bounding box center [144, 499] width 36 height 29
click at [22, 376] on icon at bounding box center [19, 374] width 8 height 8
click at [671, 442] on button "EXIT" at bounding box center [669, 499] width 29 height 15
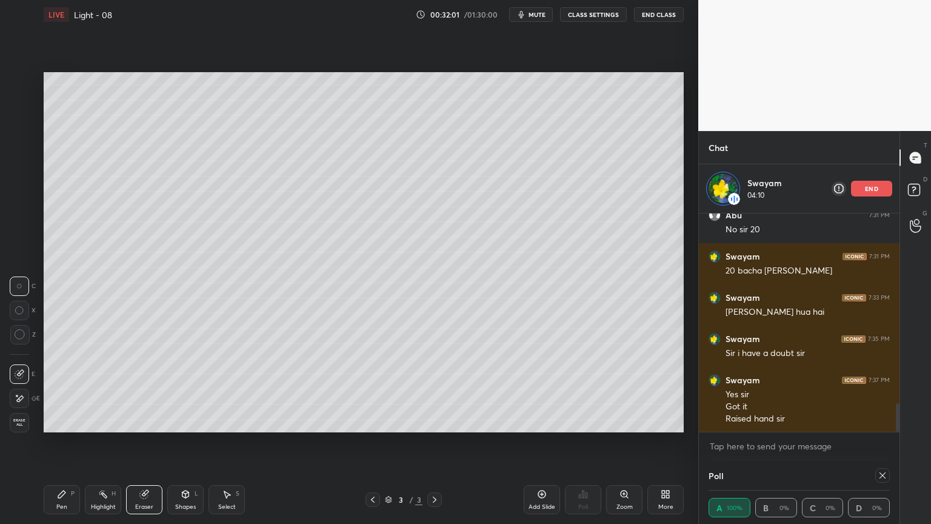
click at [110, 442] on div "Highlight H" at bounding box center [103, 499] width 36 height 29
click at [69, 442] on div "Pen P" at bounding box center [62, 499] width 36 height 29
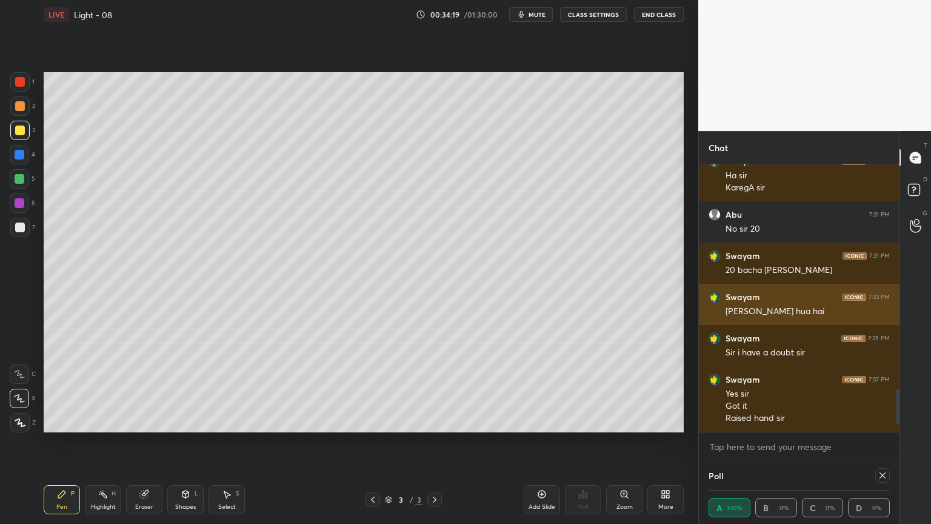
scroll to position [1435, 0]
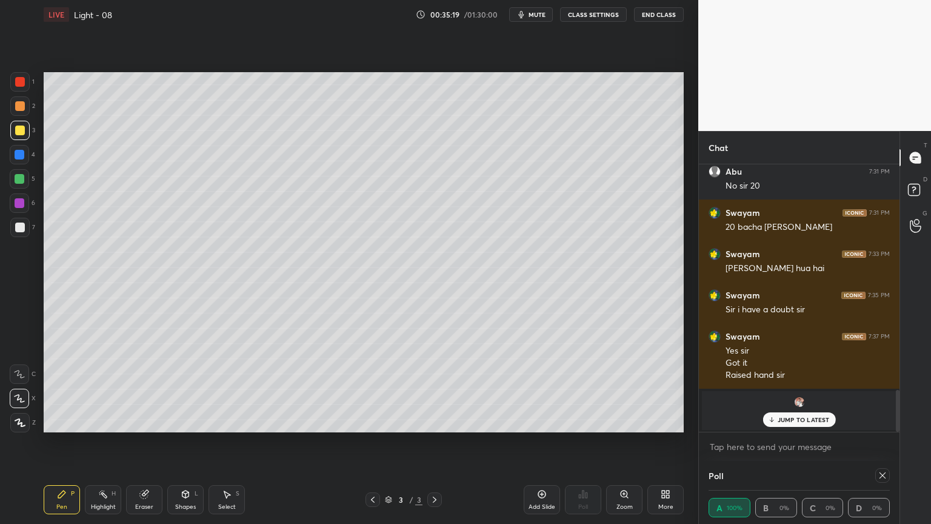
click at [793, 422] on p "JUMP TO LATEST" at bounding box center [804, 419] width 52 height 7
click at [798, 405] on img "grid" at bounding box center [799, 402] width 12 height 12
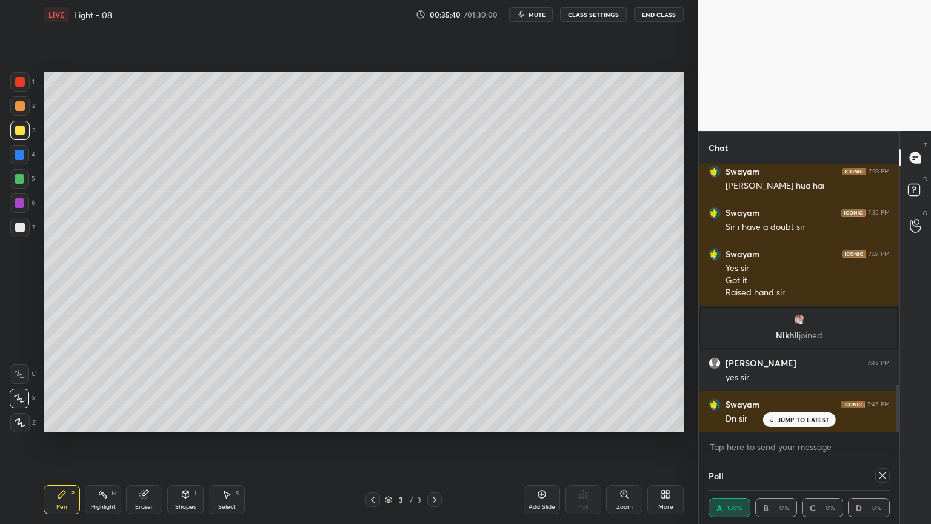
scroll to position [1244, 0]
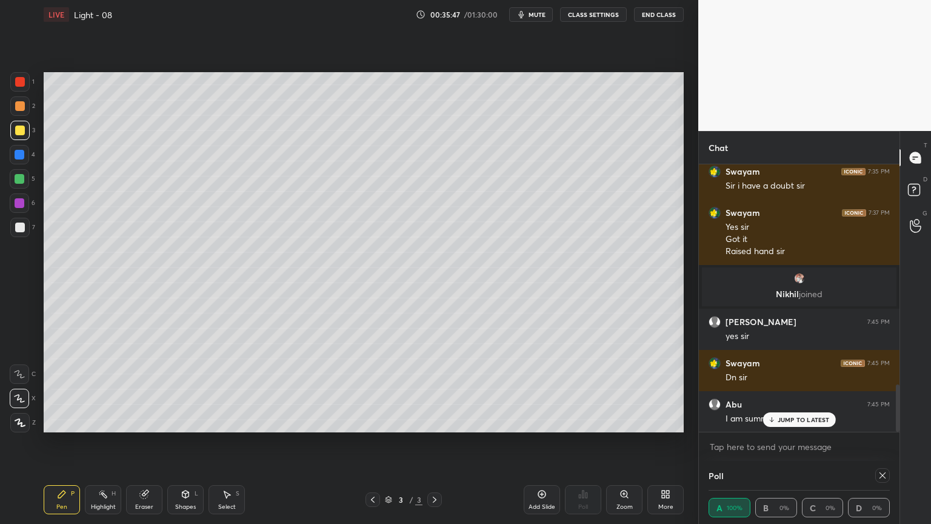
click at [795, 422] on p "JUMP TO LATEST" at bounding box center [804, 419] width 52 height 7
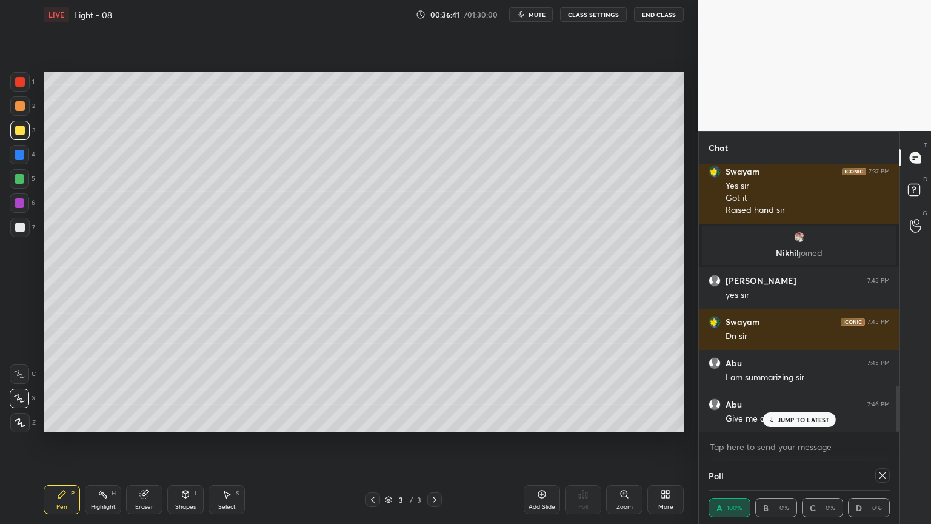
scroll to position [1326, 0]
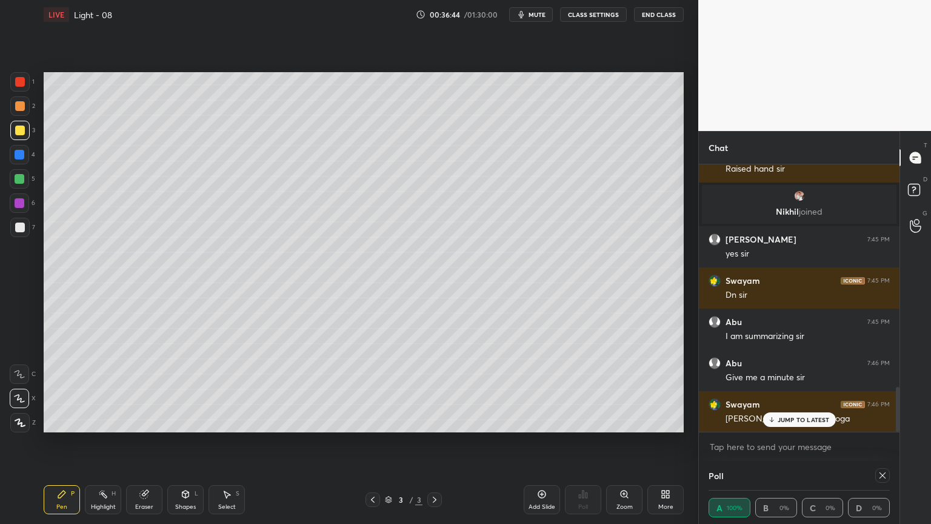
click at [782, 419] on p "JUMP TO LATEST" at bounding box center [804, 419] width 52 height 7
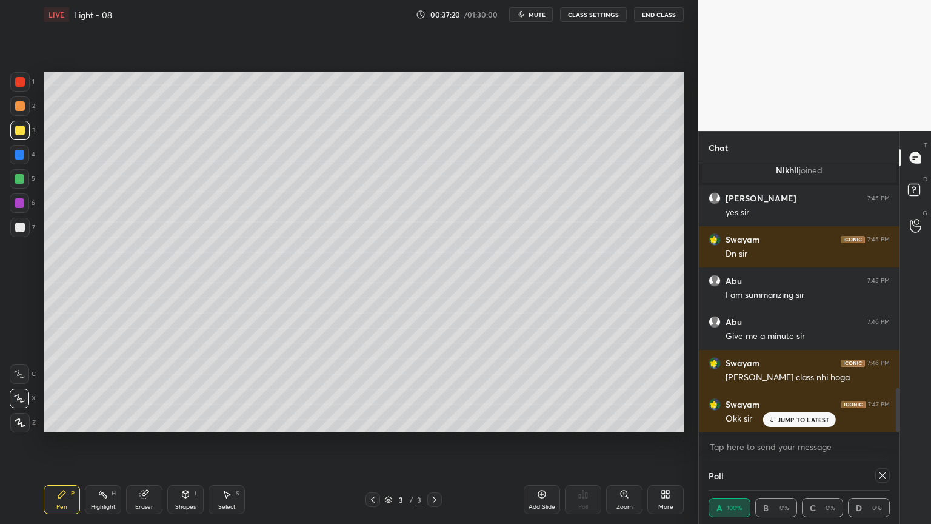
scroll to position [1379, 0]
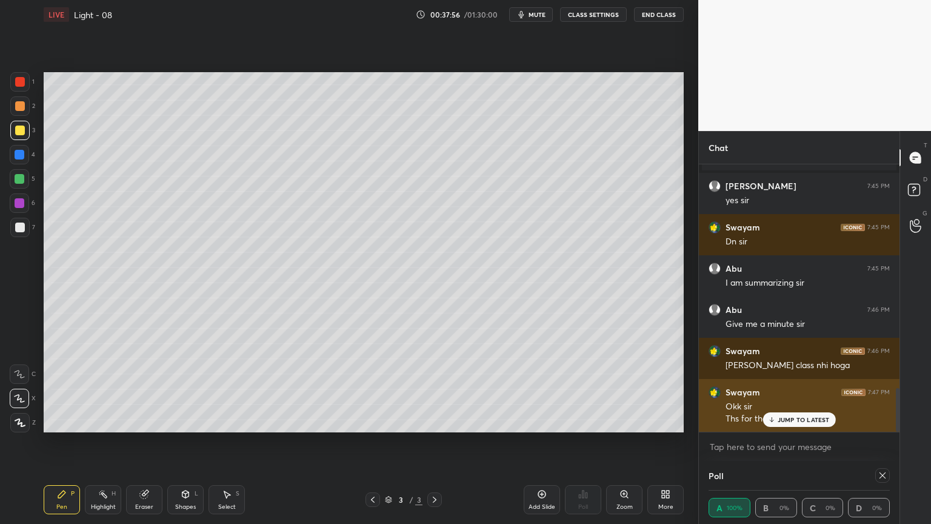
click at [782, 422] on p "JUMP TO LATEST" at bounding box center [804, 419] width 52 height 7
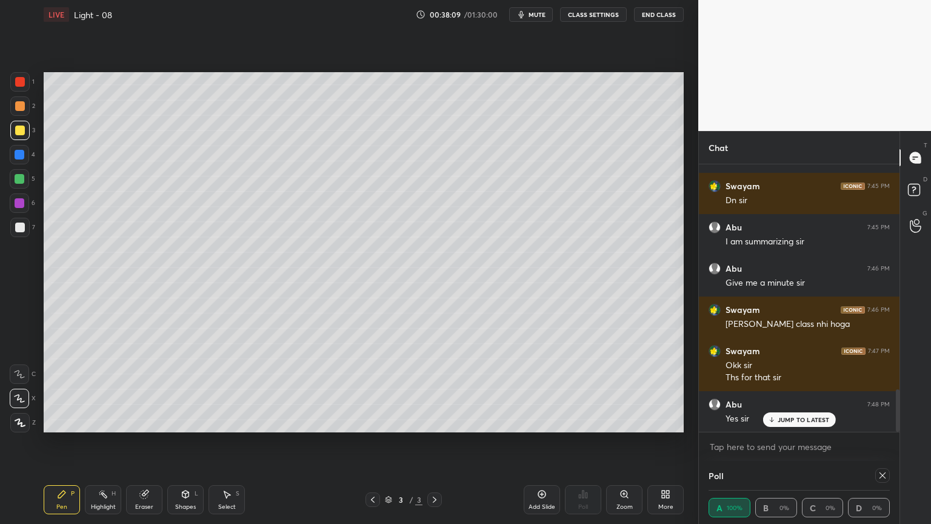
scroll to position [1462, 0]
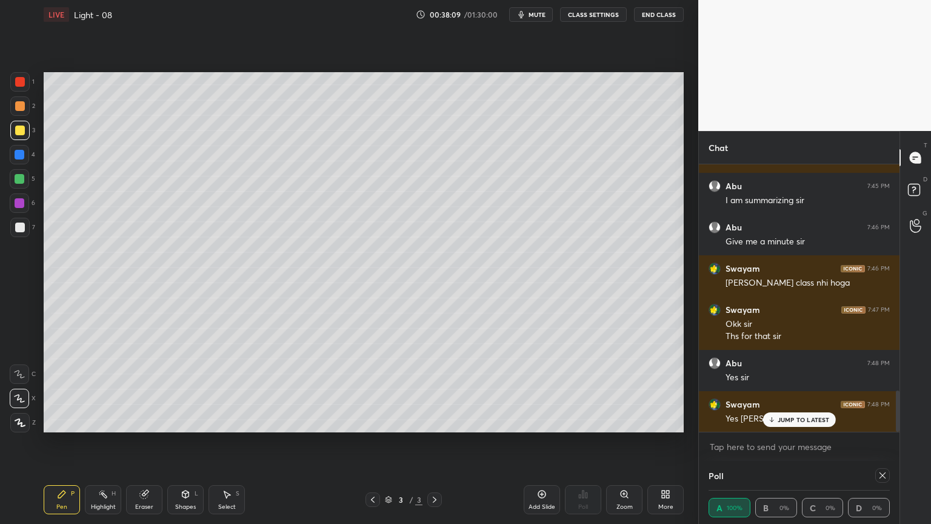
click at [534, 442] on div "Add Slide" at bounding box center [542, 499] width 36 height 29
click at [765, 422] on div "JUMP TO LATEST" at bounding box center [798, 419] width 73 height 15
click at [187, 442] on div "Shapes" at bounding box center [185, 507] width 21 height 6
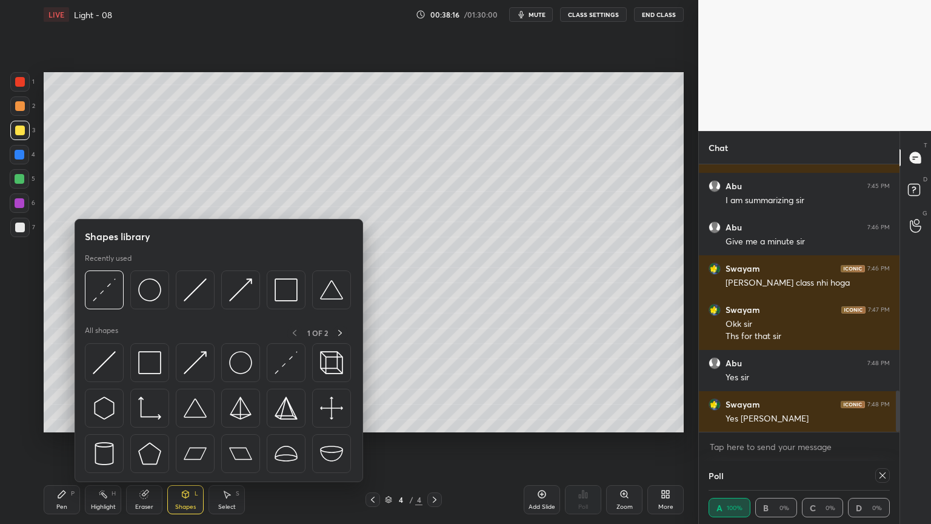
click at [373, 442] on icon at bounding box center [373, 500] width 10 height 10
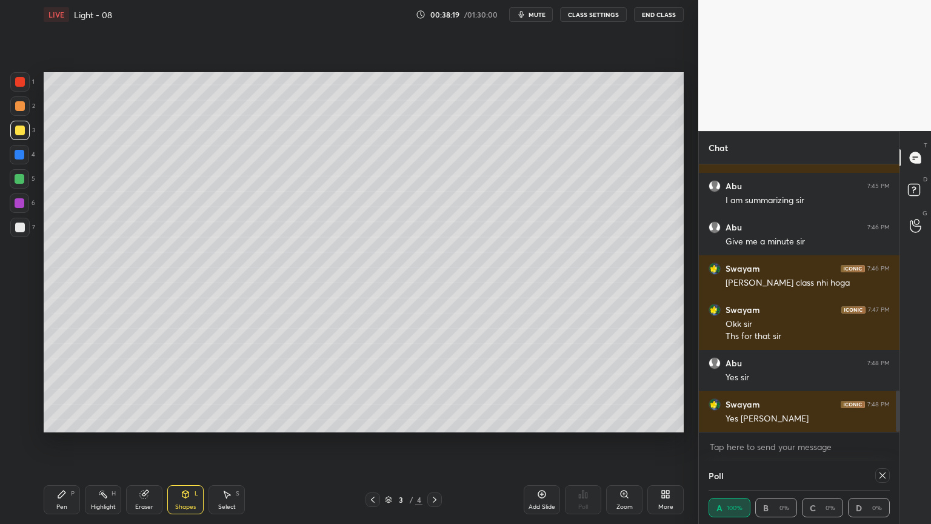
click at [227, 442] on icon at bounding box center [227, 494] width 10 height 10
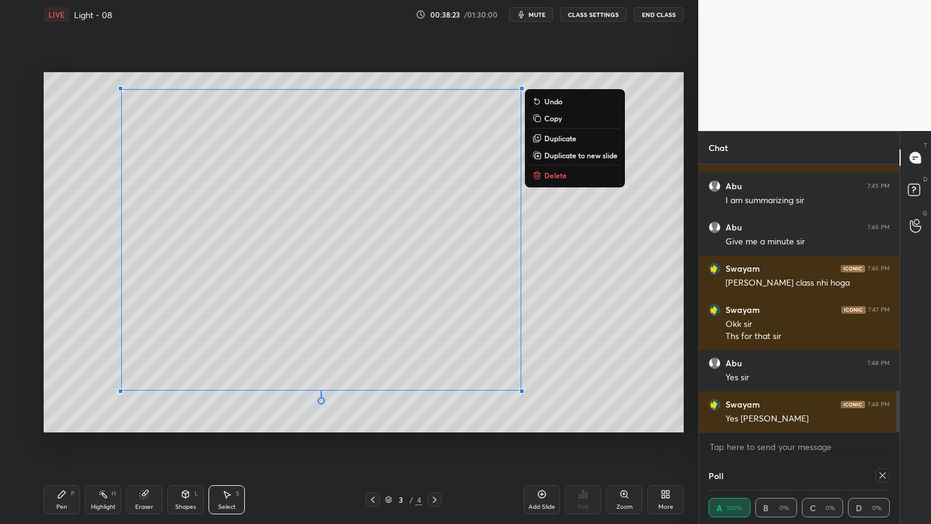
click at [565, 160] on button "Duplicate to new slide" at bounding box center [575, 155] width 90 height 15
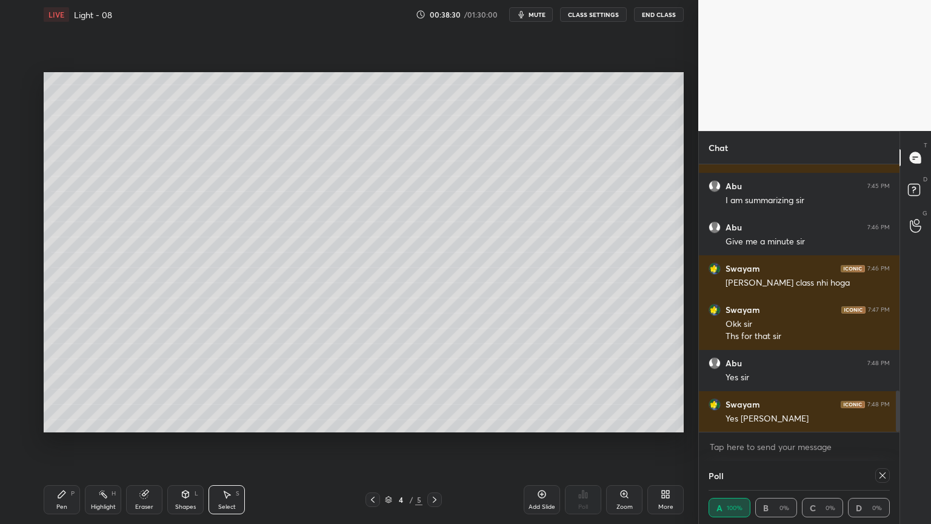
click at [419, 433] on div "0 ° Undo Copy Duplicate Duplicate to new slide Delete Setting up your live clas…" at bounding box center [364, 252] width 650 height 446
click at [48, 442] on div "Pen P" at bounding box center [62, 499] width 36 height 29
click at [165, 442] on div "Pen P Highlight H Eraser Shapes L Select S" at bounding box center [164, 499] width 240 height 29
click at [199, 442] on div "Shapes L" at bounding box center [185, 499] width 36 height 29
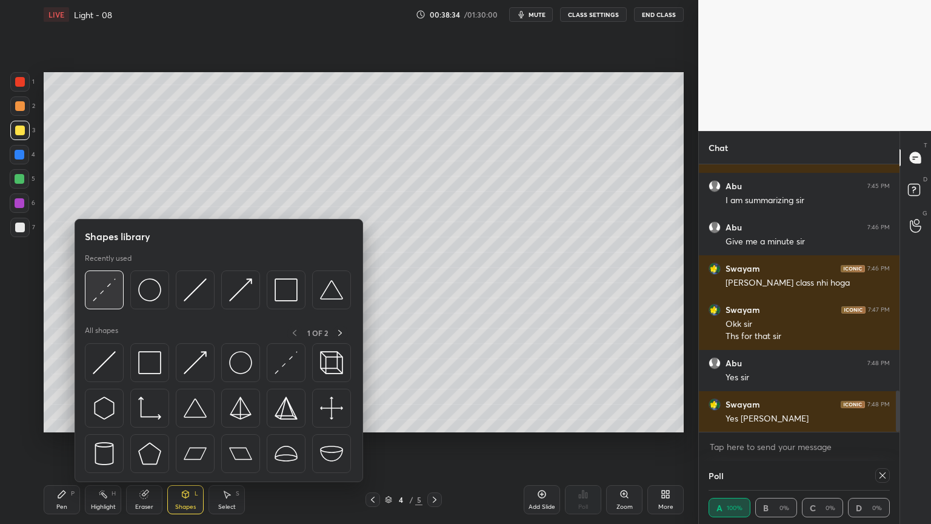
click at [90, 287] on div at bounding box center [104, 289] width 39 height 39
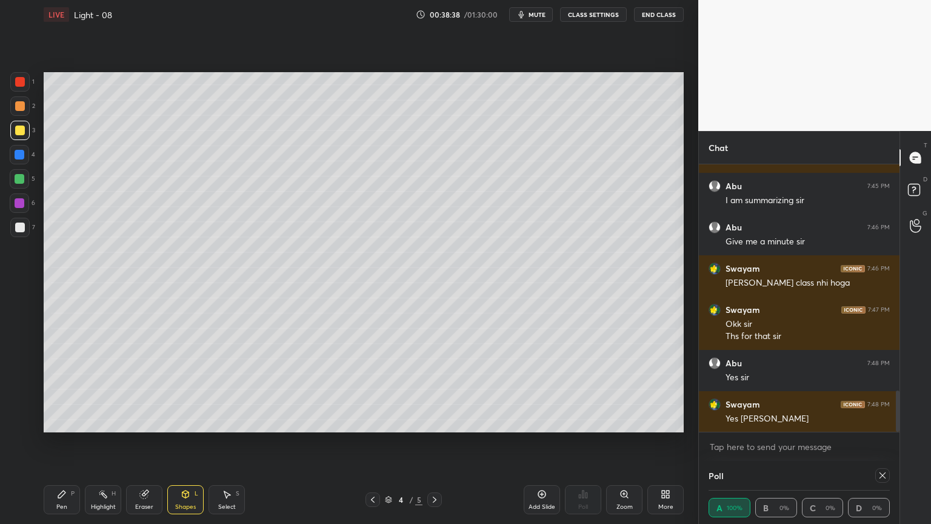
click at [61, 442] on icon at bounding box center [62, 494] width 10 height 10
click at [101, 442] on div "Highlight" at bounding box center [103, 507] width 25 height 6
click at [44, 442] on div "Pen P" at bounding box center [62, 499] width 36 height 29
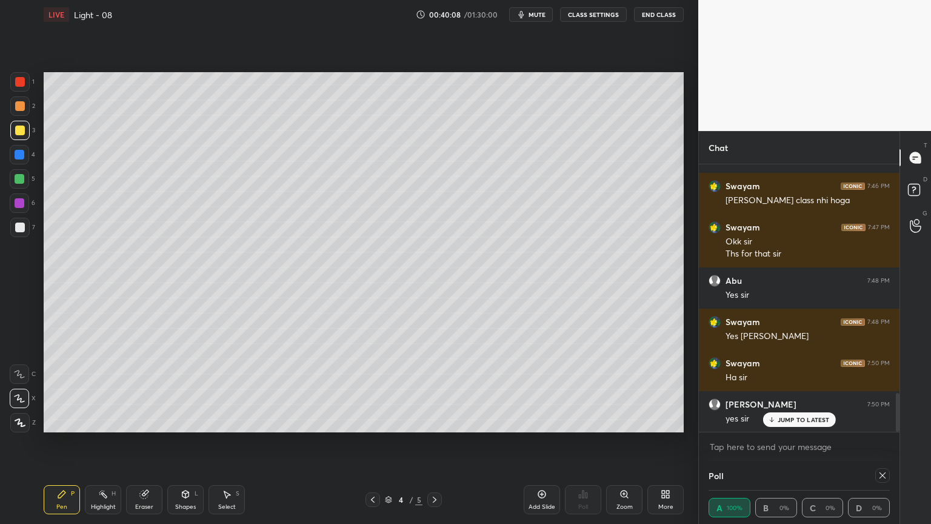
scroll to position [1586, 0]
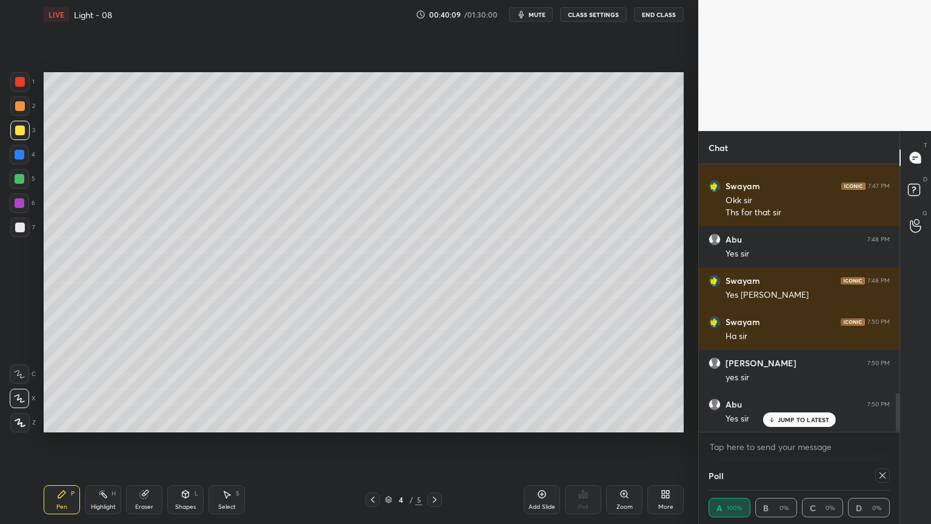
click at [90, 442] on div "Highlight H" at bounding box center [103, 499] width 36 height 29
click at [63, 442] on icon at bounding box center [61, 493] width 7 height 7
click at [99, 442] on icon at bounding box center [103, 494] width 10 height 10
click at [61, 442] on icon at bounding box center [62, 494] width 10 height 10
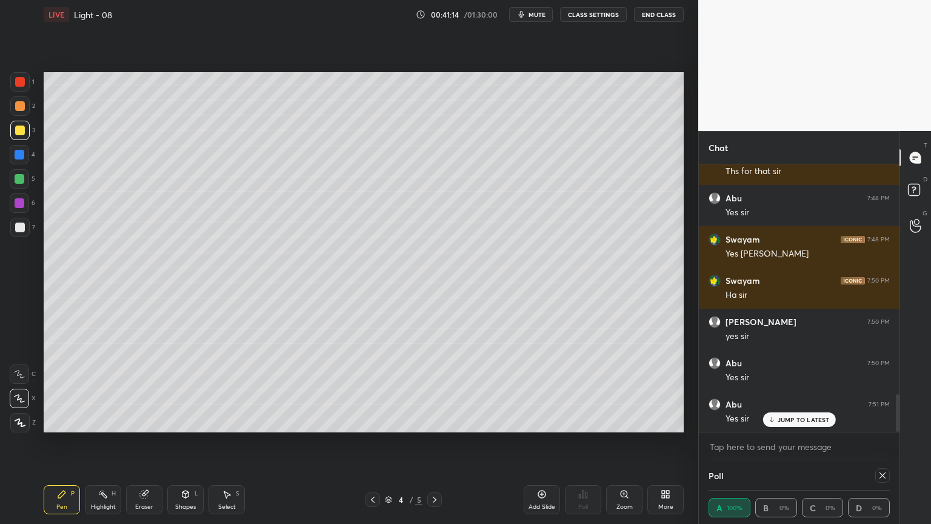
click at [108, 442] on div "Highlight H" at bounding box center [103, 499] width 36 height 29
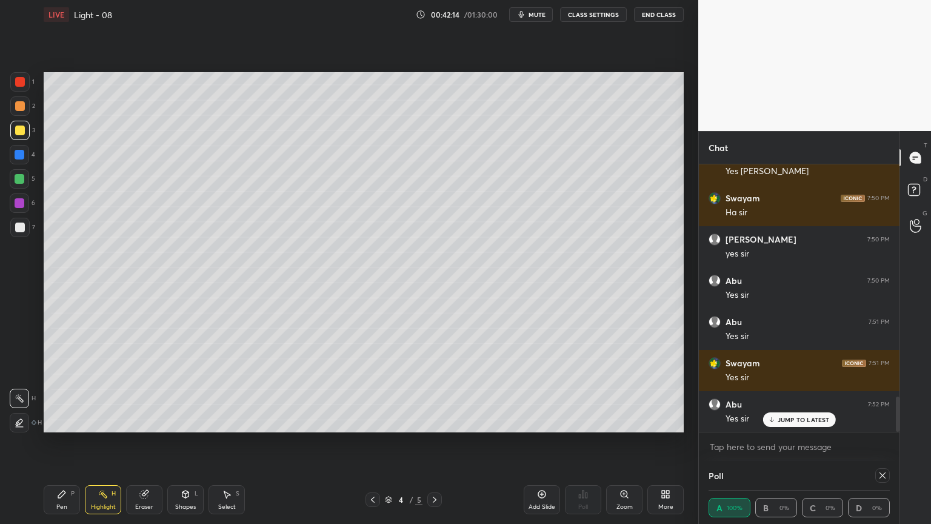
scroll to position [1750, 0]
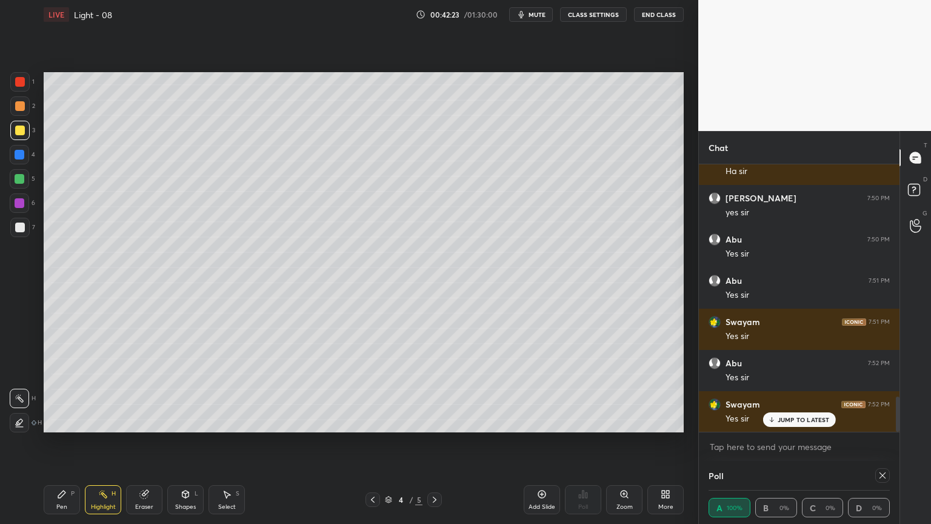
click at [57, 442] on icon at bounding box center [62, 494] width 10 height 10
click at [114, 442] on div "Highlight H" at bounding box center [103, 499] width 36 height 29
click at [58, 442] on div "Pen" at bounding box center [61, 507] width 11 height 6
click at [91, 442] on div "Highlight H" at bounding box center [103, 499] width 36 height 29
click at [65, 442] on icon at bounding box center [62, 494] width 10 height 10
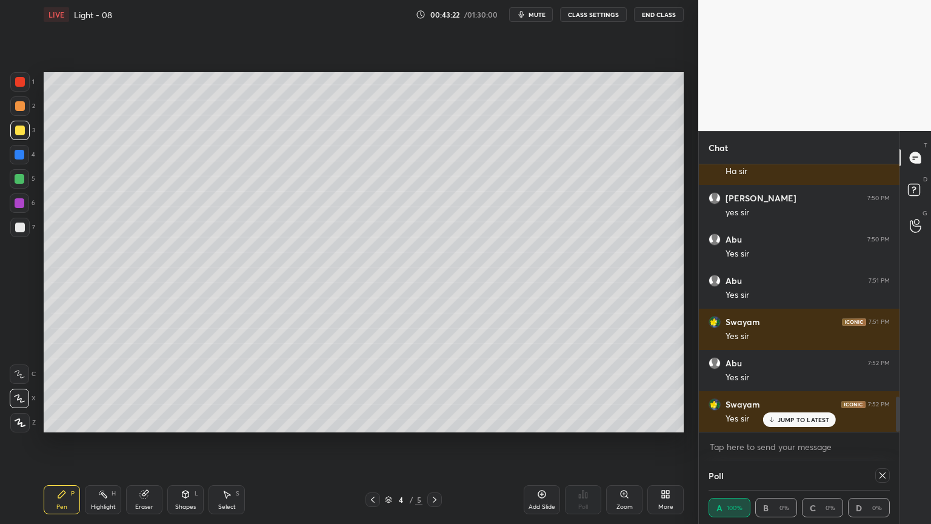
scroll to position [1792, 0]
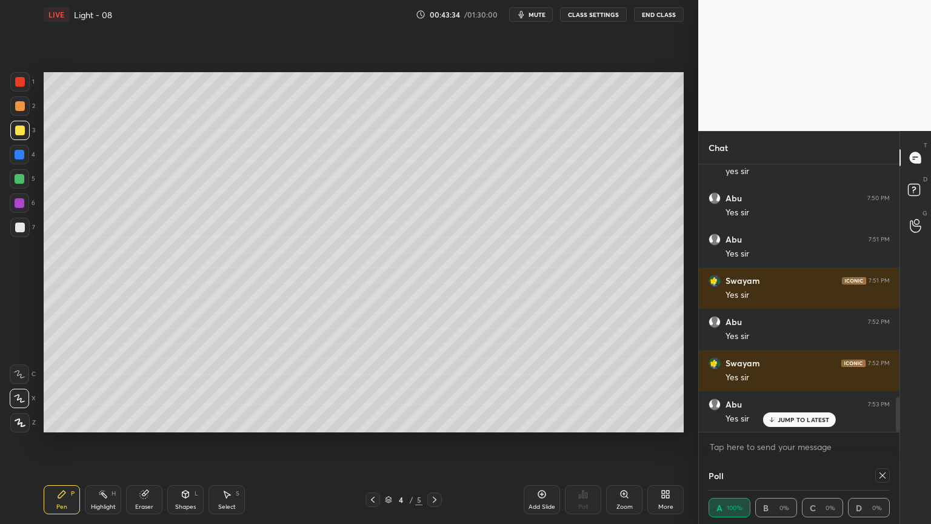
click at [98, 442] on div "Highlight H" at bounding box center [103, 499] width 36 height 29
click at [50, 442] on div "Pen P" at bounding box center [62, 499] width 36 height 29
click at [101, 442] on div "Highlight H" at bounding box center [103, 499] width 36 height 29
click at [47, 442] on div "Pen P" at bounding box center [62, 499] width 36 height 29
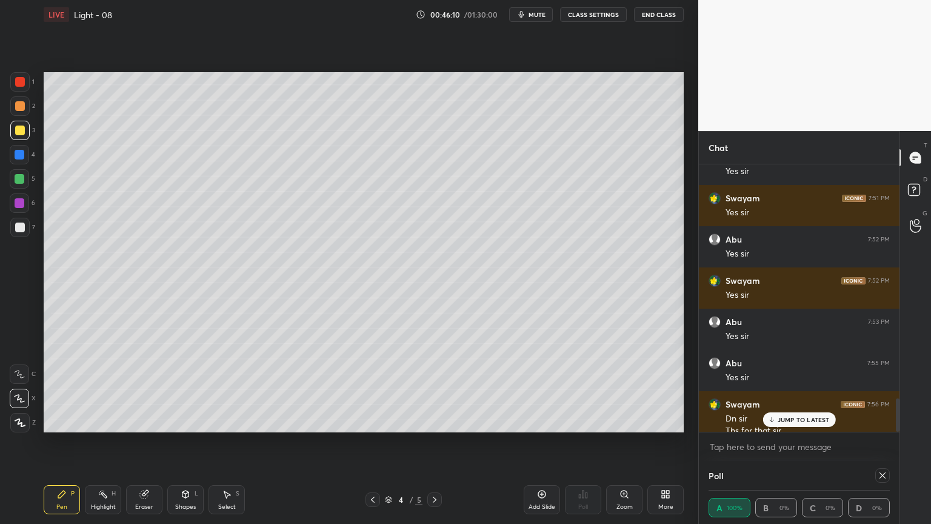
scroll to position [1886, 0]
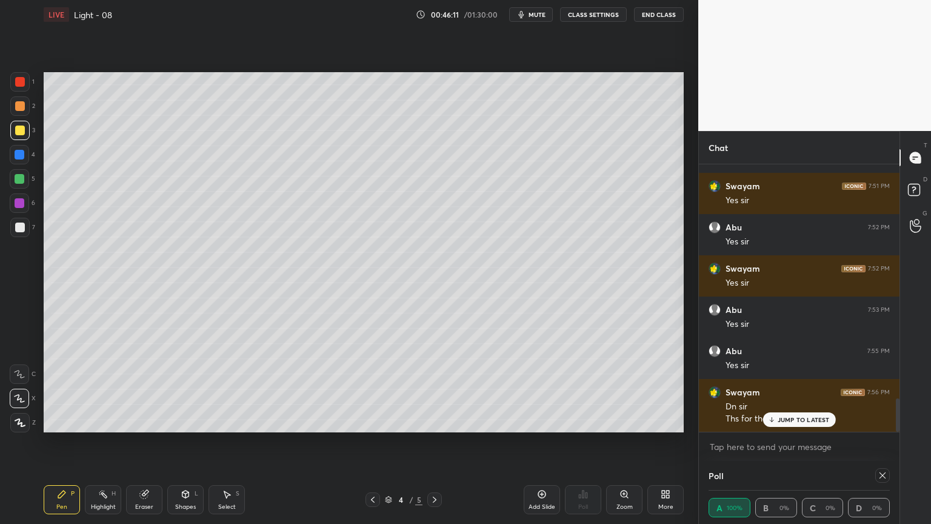
click at [542, 442] on icon at bounding box center [542, 494] width 10 height 10
click at [773, 419] on icon at bounding box center [771, 419] width 8 height 7
click at [182, 442] on icon at bounding box center [185, 493] width 7 height 7
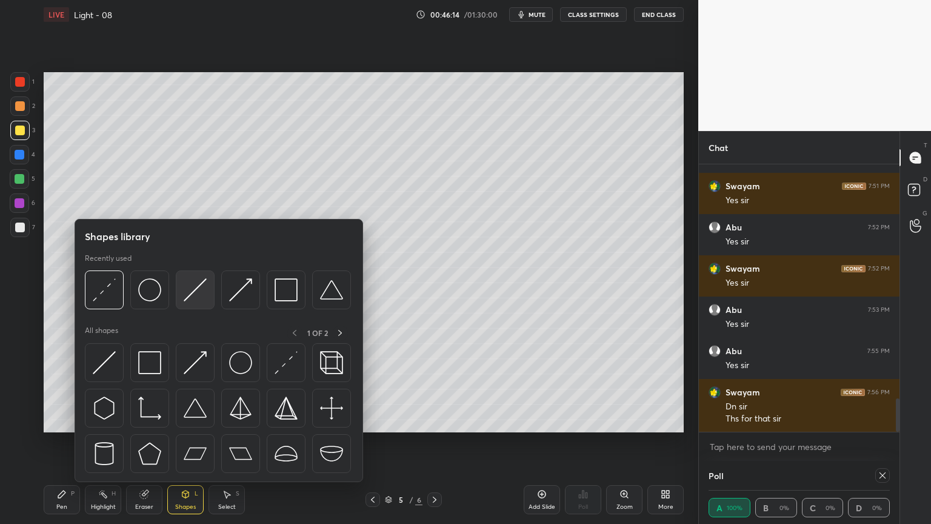
click at [177, 284] on div at bounding box center [195, 289] width 39 height 39
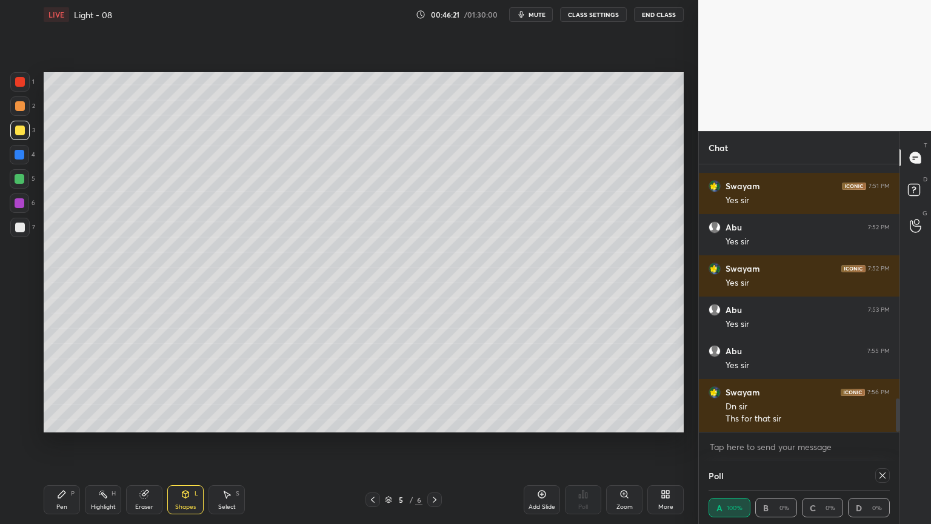
click at [42, 442] on div "LIVE Light - 08 00:46:21 / 01:30:00 mute CLASS SETTINGS End Class Setting up yo…" at bounding box center [364, 262] width 650 height 524
click at [60, 442] on icon at bounding box center [62, 494] width 10 height 10
click at [182, 442] on icon at bounding box center [185, 493] width 7 height 7
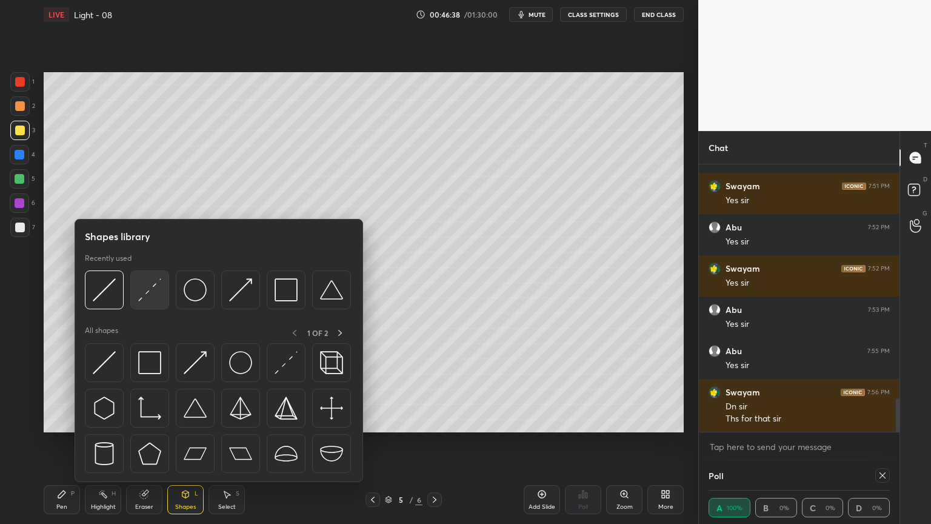
click at [150, 279] on img at bounding box center [149, 289] width 23 height 23
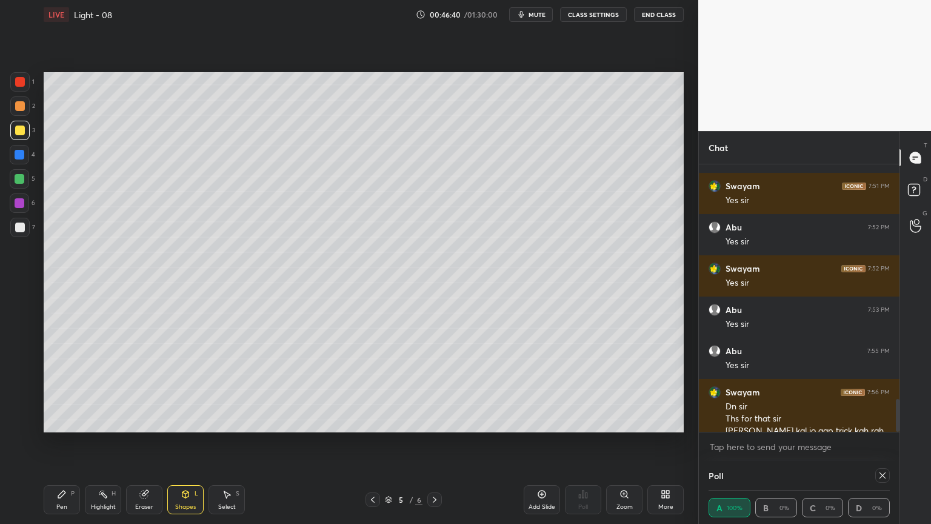
scroll to position [1910, 0]
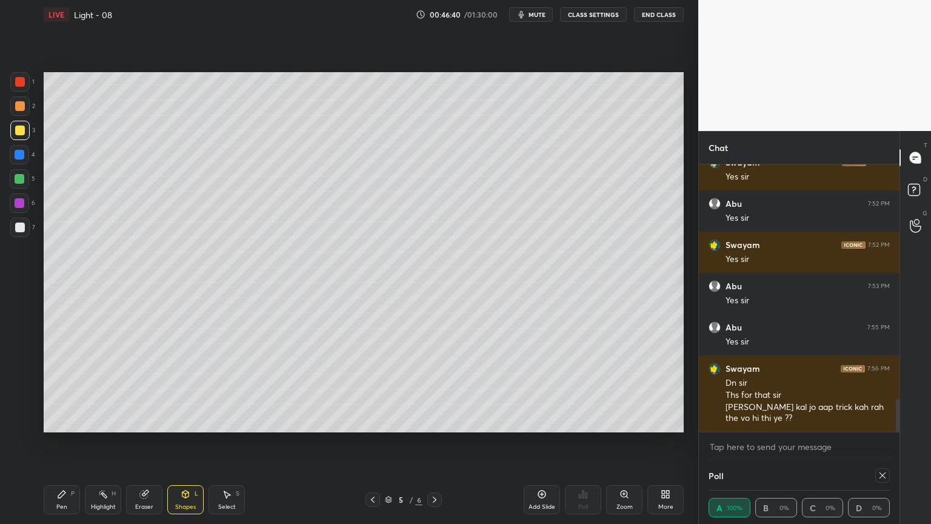
click at [67, 442] on div "Pen P" at bounding box center [62, 499] width 36 height 29
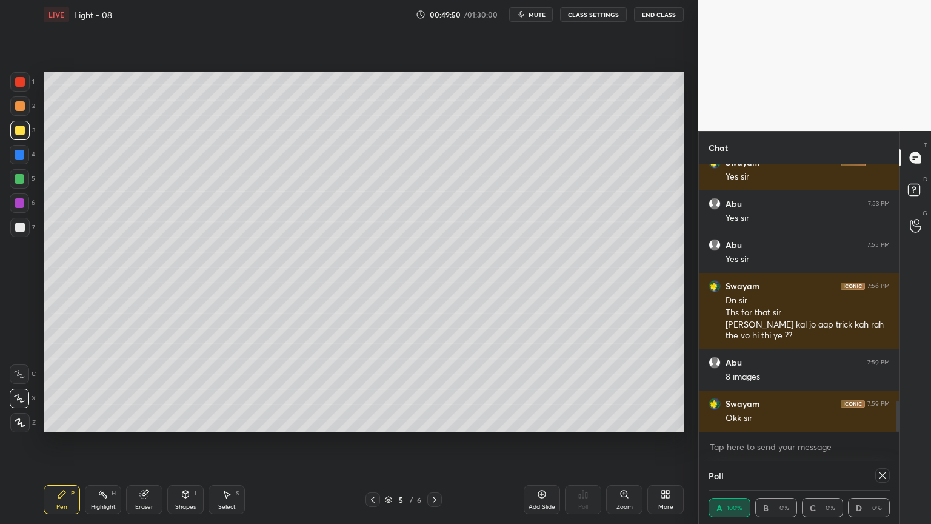
scroll to position [2033, 0]
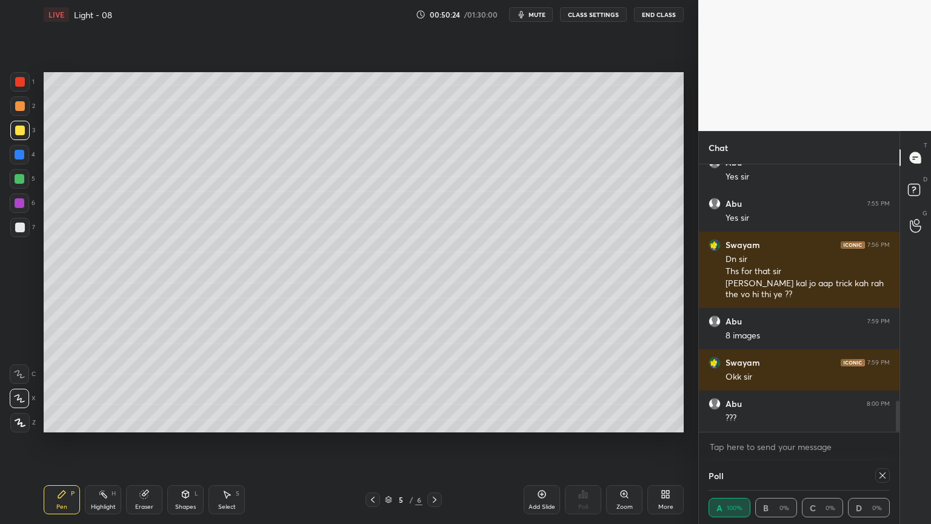
click at [15, 230] on div at bounding box center [20, 227] width 10 height 10
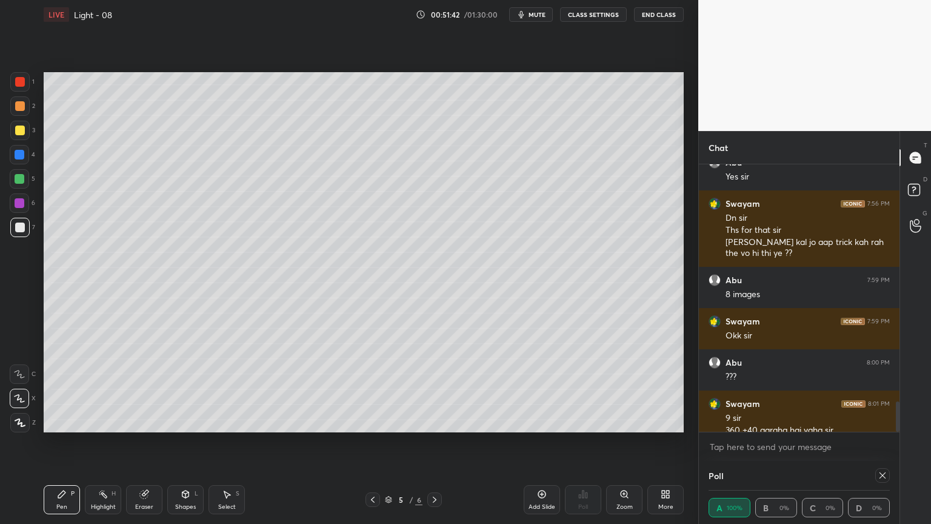
scroll to position [2087, 0]
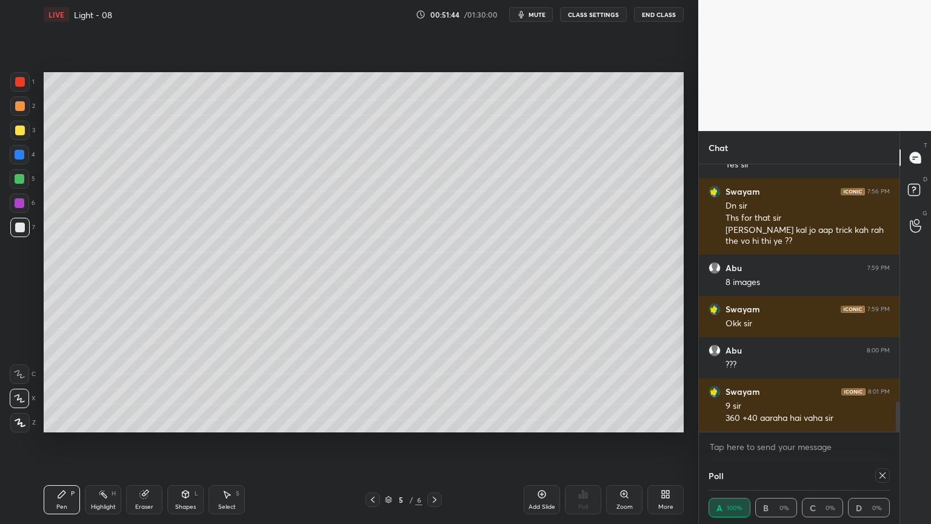
click at [99, 442] on div "Highlight" at bounding box center [103, 507] width 25 height 6
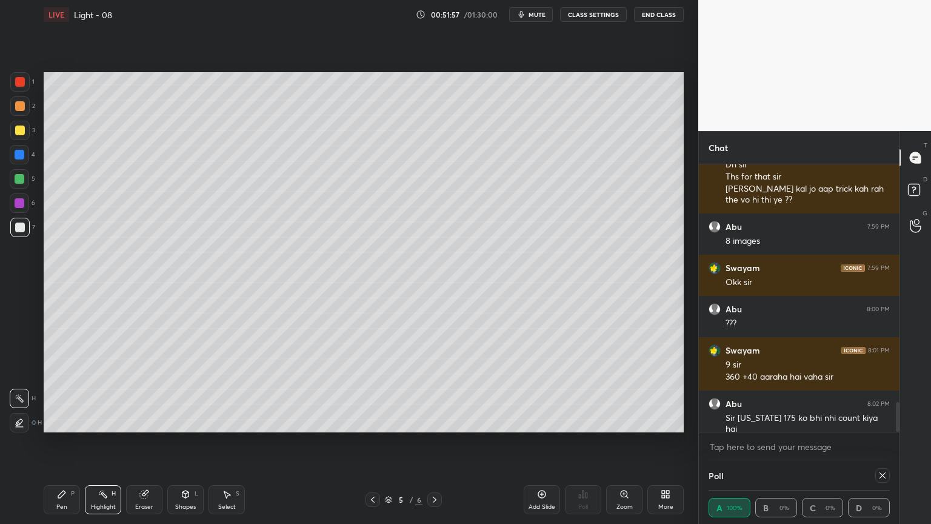
click at [59, 442] on div "Pen P" at bounding box center [62, 499] width 36 height 29
click at [112, 442] on div "Highlight H" at bounding box center [103, 499] width 36 height 29
click at [64, 442] on icon at bounding box center [61, 493] width 7 height 7
click at [181, 442] on div "Shapes" at bounding box center [185, 507] width 21 height 6
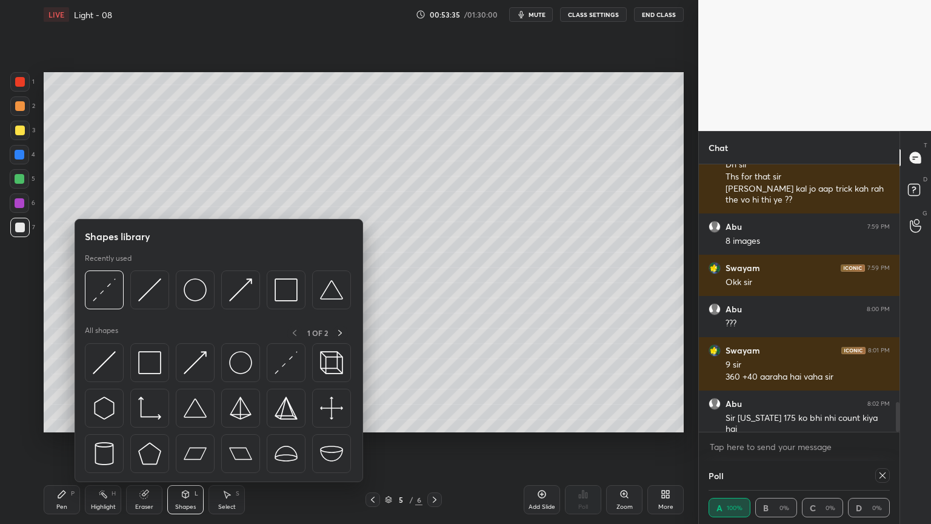
click at [145, 293] on img at bounding box center [149, 289] width 23 height 23
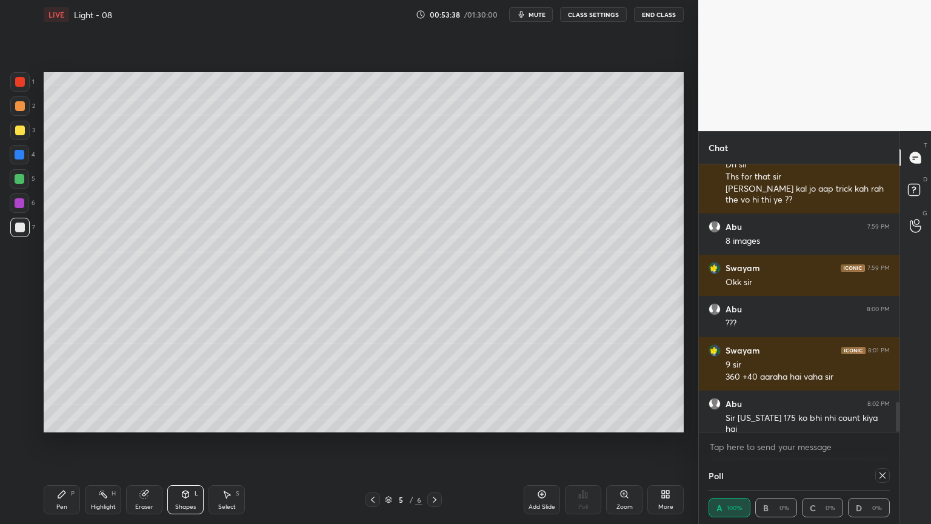
click at [536, 442] on div "Add Slide" at bounding box center [542, 499] width 36 height 29
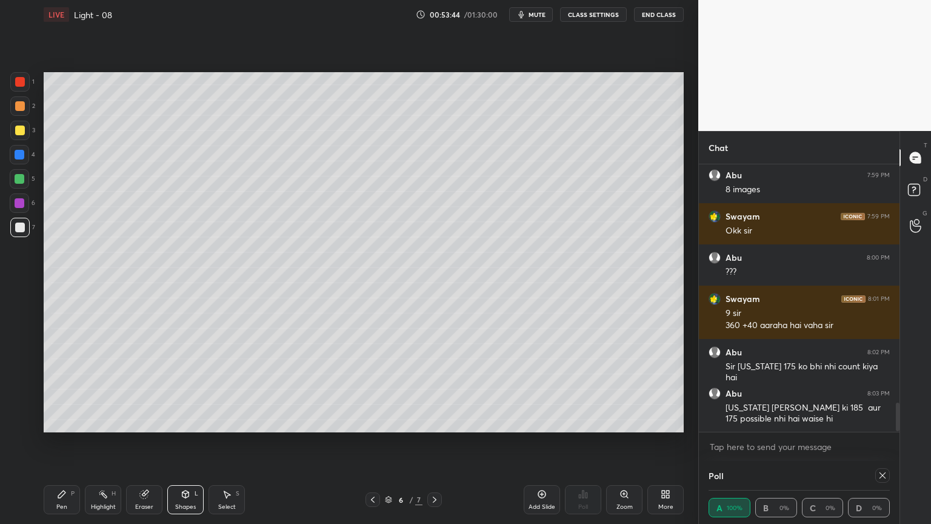
scroll to position [2221, 0]
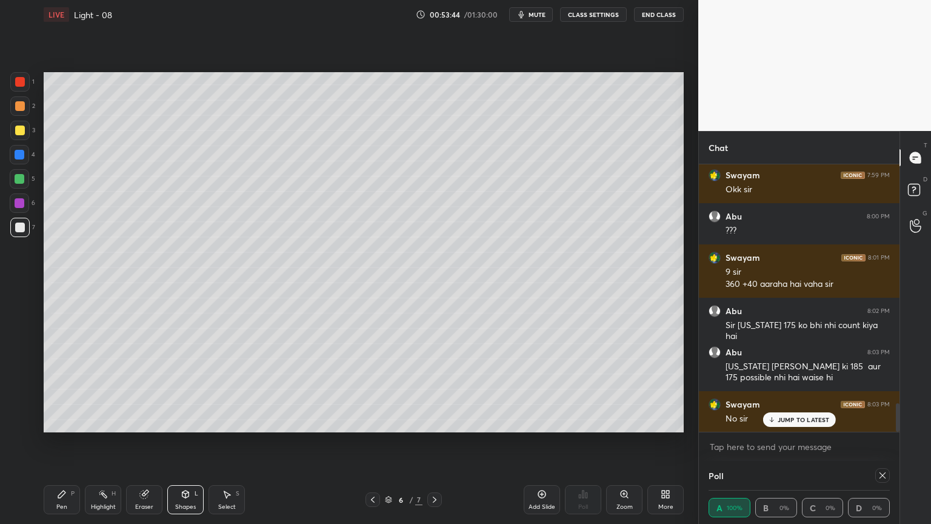
click at [66, 442] on icon at bounding box center [62, 494] width 10 height 10
click at [177, 442] on div "Shapes L" at bounding box center [185, 499] width 36 height 29
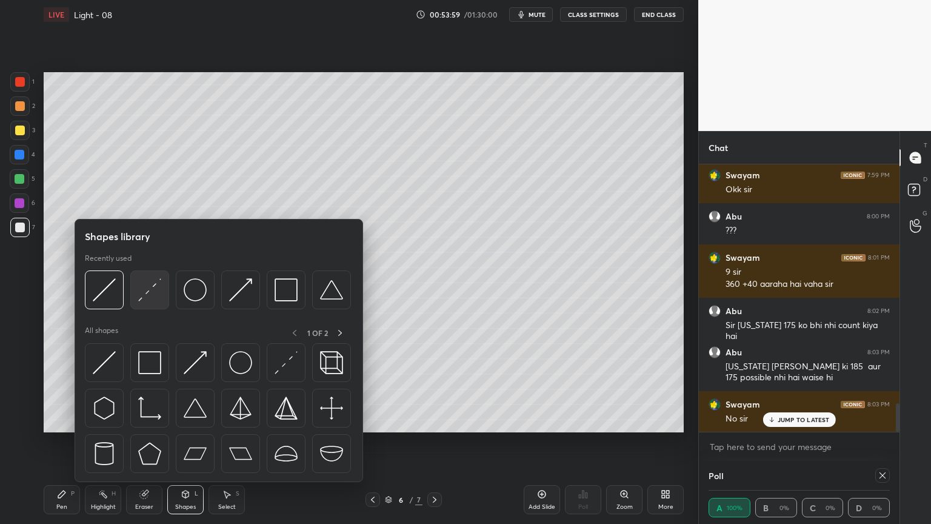
click at [137, 289] on div at bounding box center [149, 289] width 39 height 39
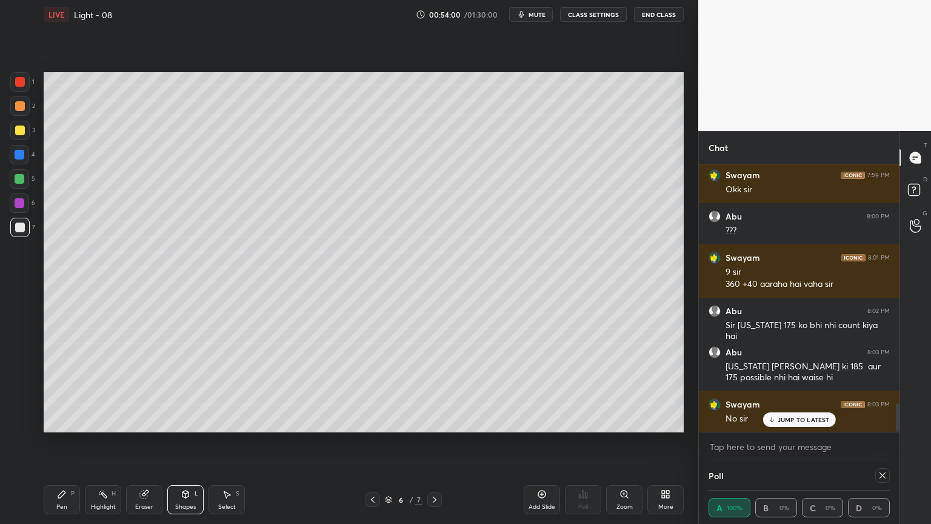
click at [21, 131] on div at bounding box center [20, 130] width 10 height 10
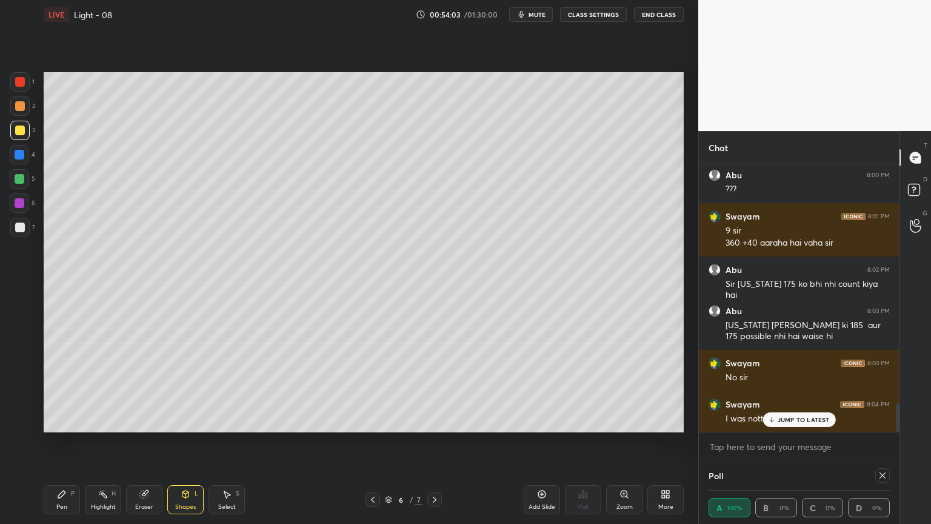
click at [53, 442] on div "Pen P" at bounding box center [62, 499] width 36 height 29
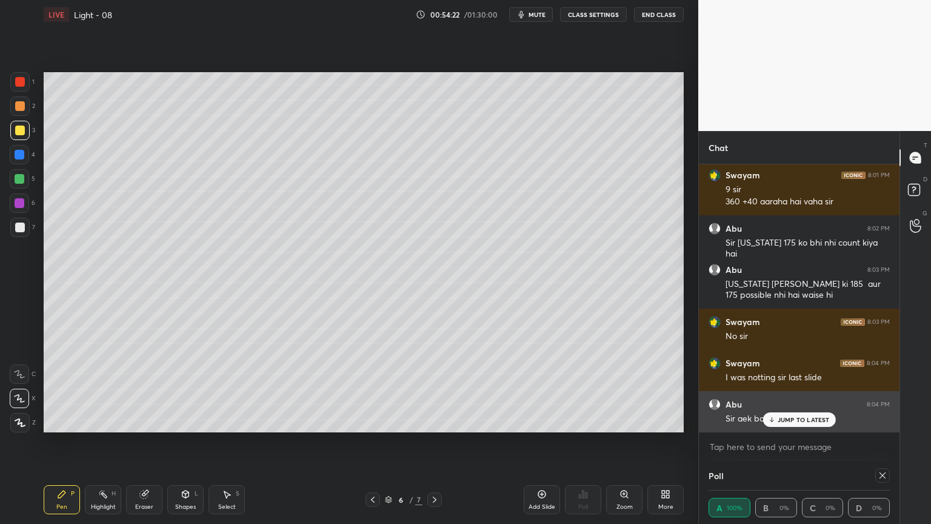
click at [775, 418] on icon at bounding box center [771, 419] width 8 height 7
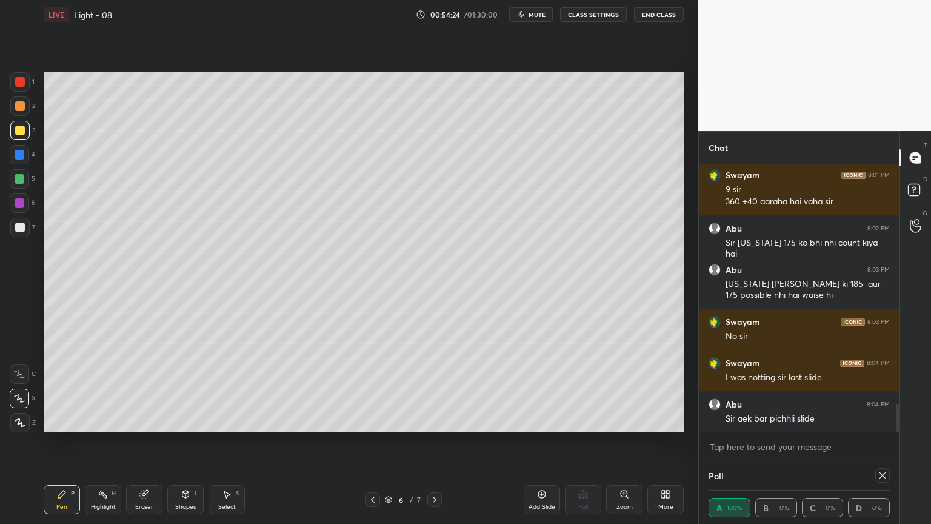
click at [373, 442] on icon at bounding box center [373, 499] width 4 height 6
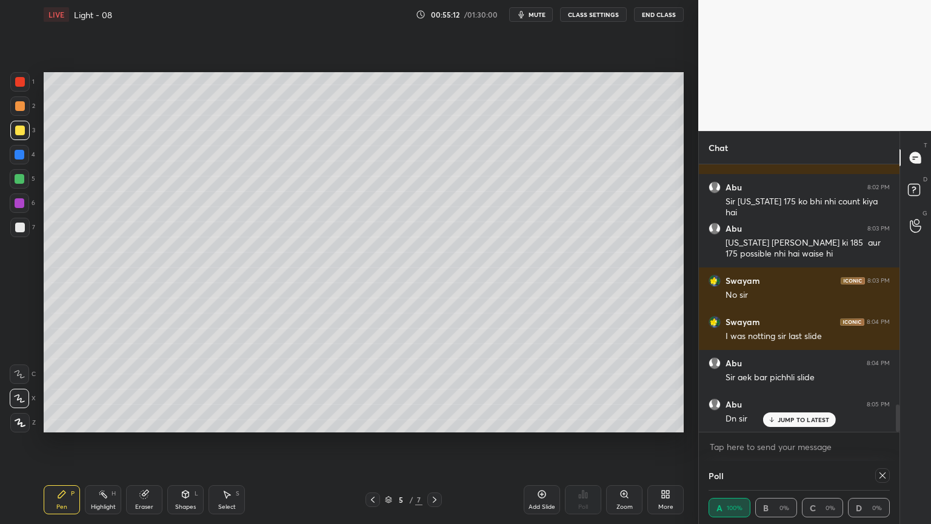
scroll to position [2386, 0]
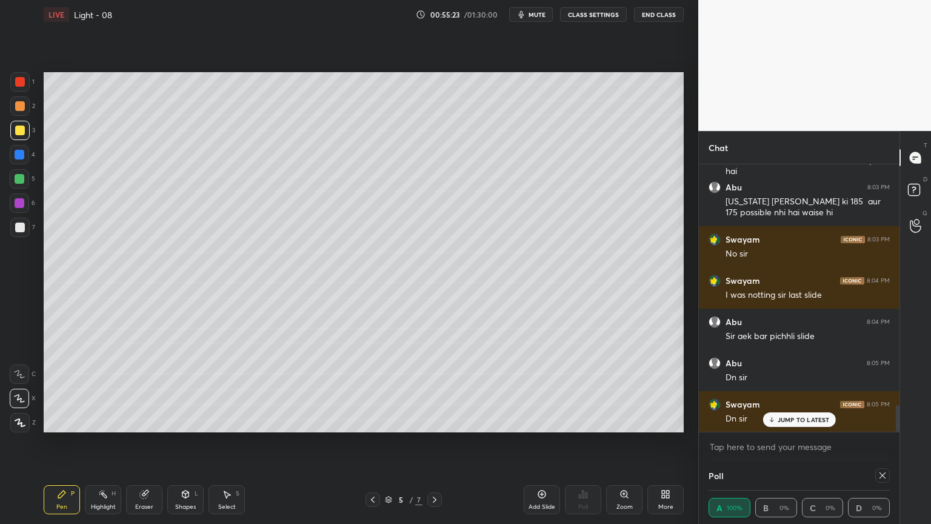
click at [790, 419] on p "JUMP TO LATEST" at bounding box center [804, 419] width 52 height 7
click at [541, 442] on div "Add Slide" at bounding box center [542, 499] width 36 height 29
click at [430, 442] on icon at bounding box center [435, 500] width 10 height 10
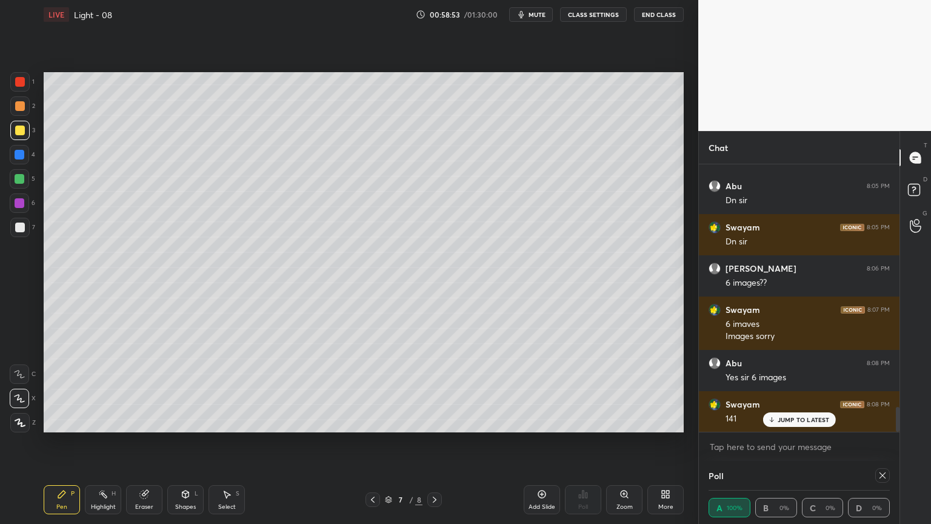
scroll to position [2604, 0]
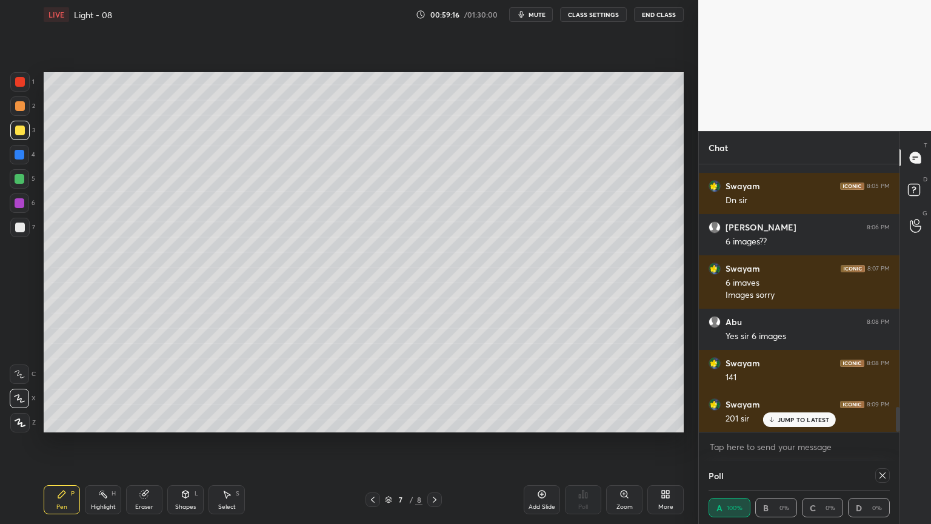
click at [19, 220] on div at bounding box center [19, 227] width 19 height 19
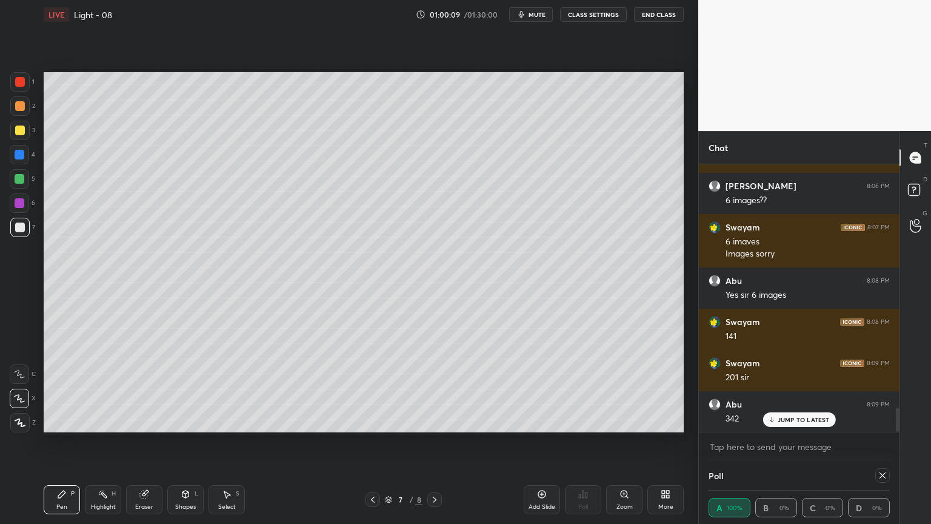
scroll to position [2686, 0]
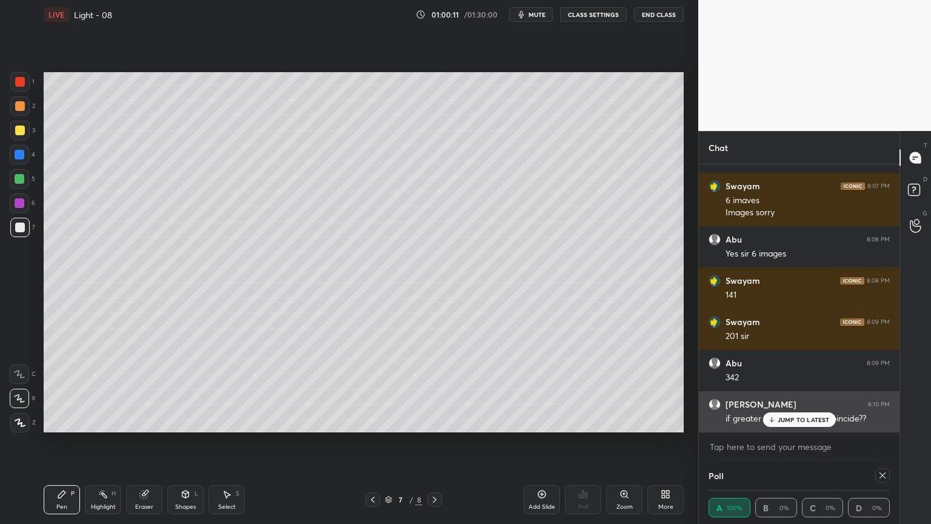
click at [785, 421] on p "JUMP TO LATEST" at bounding box center [804, 419] width 52 height 7
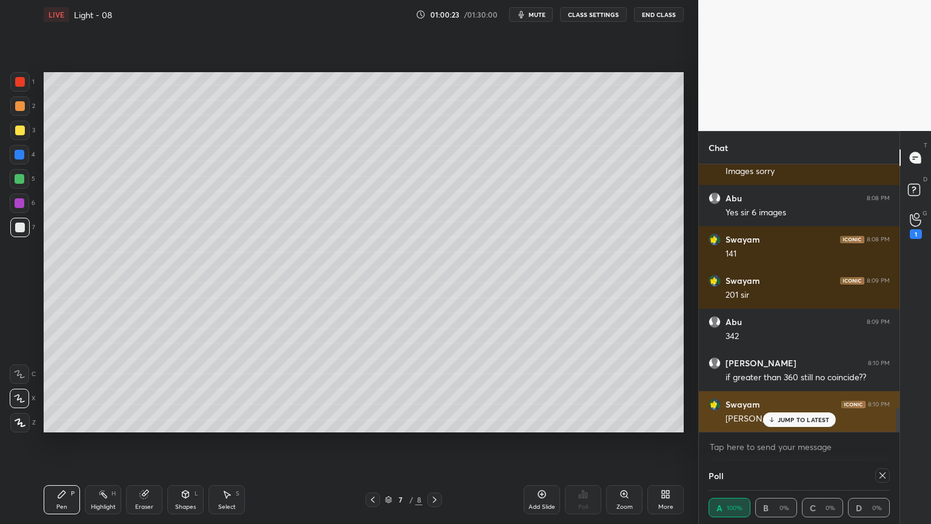
click at [783, 416] on p "JUMP TO LATEST" at bounding box center [804, 419] width 52 height 7
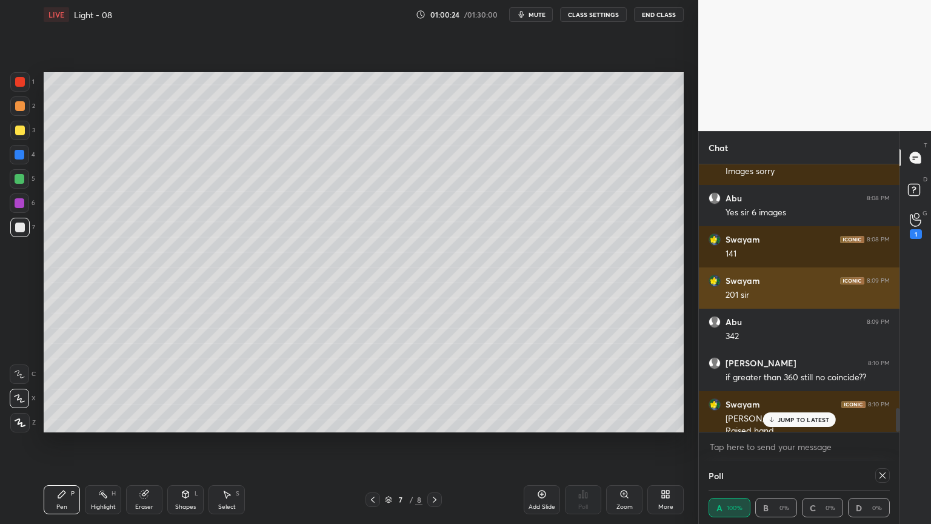
scroll to position [2740, 0]
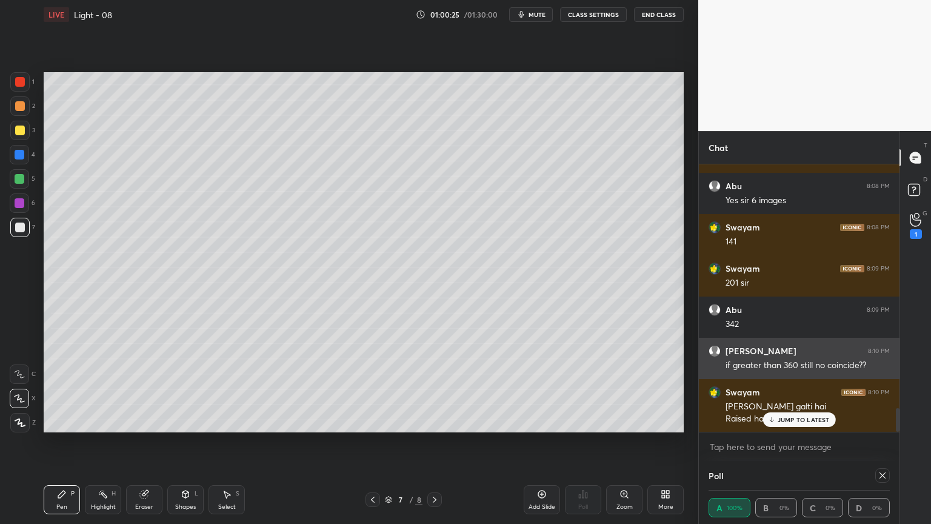
click at [795, 419] on p "JUMP TO LATEST" at bounding box center [804, 419] width 52 height 7
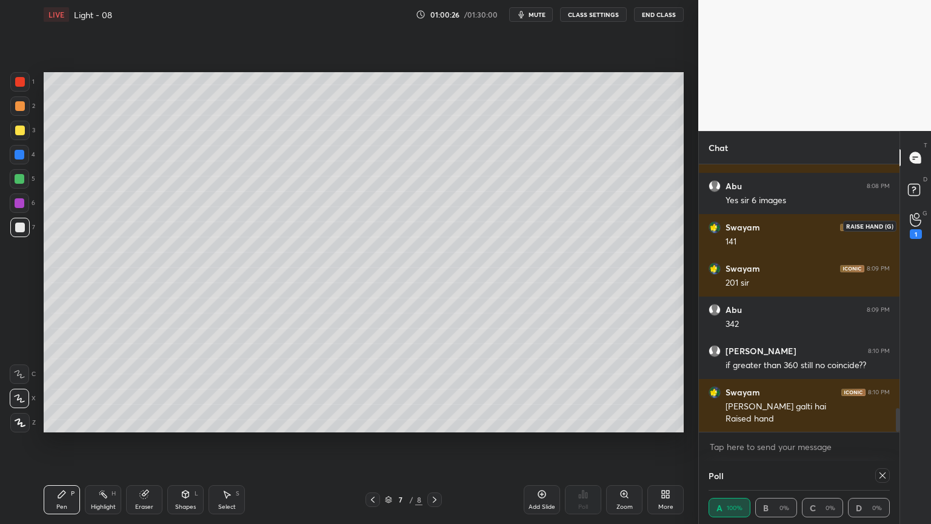
click at [915, 229] on div "1" at bounding box center [916, 234] width 12 height 10
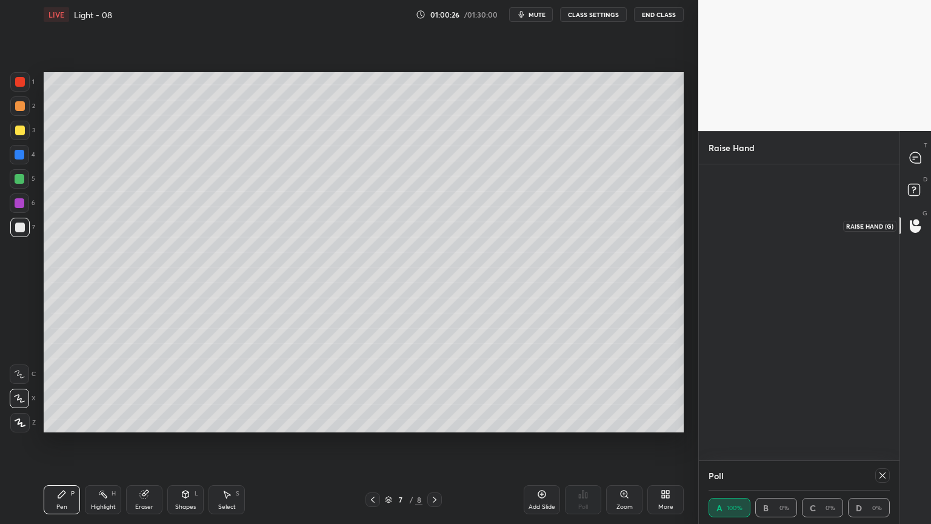
scroll to position [4, 4]
click at [736, 220] on div "Swayam" at bounding box center [739, 222] width 60 height 70
click at [738, 250] on button "INVITE" at bounding box center [738, 248] width 49 height 16
click at [104, 442] on icon at bounding box center [103, 494] width 10 height 10
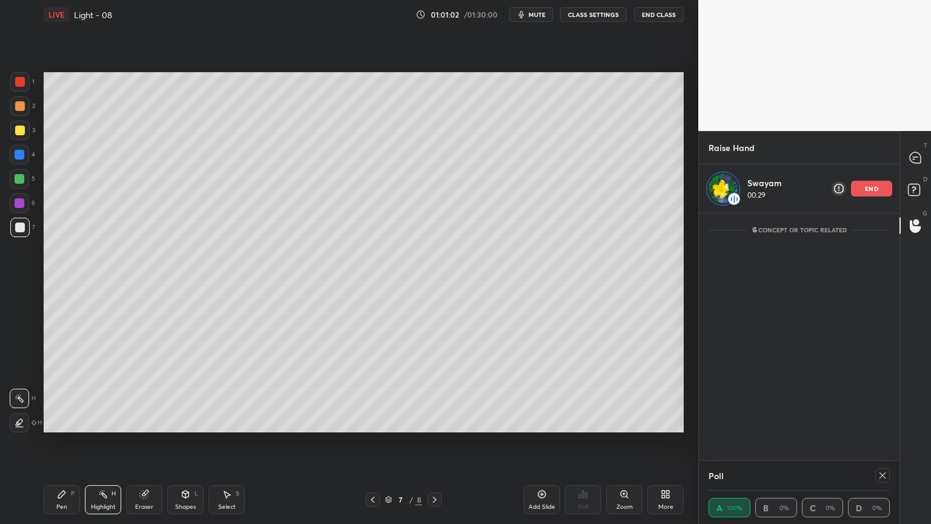
click at [62, 442] on icon at bounding box center [61, 493] width 7 height 7
click at [901, 165] on div "T Messages (T)" at bounding box center [915, 158] width 31 height 34
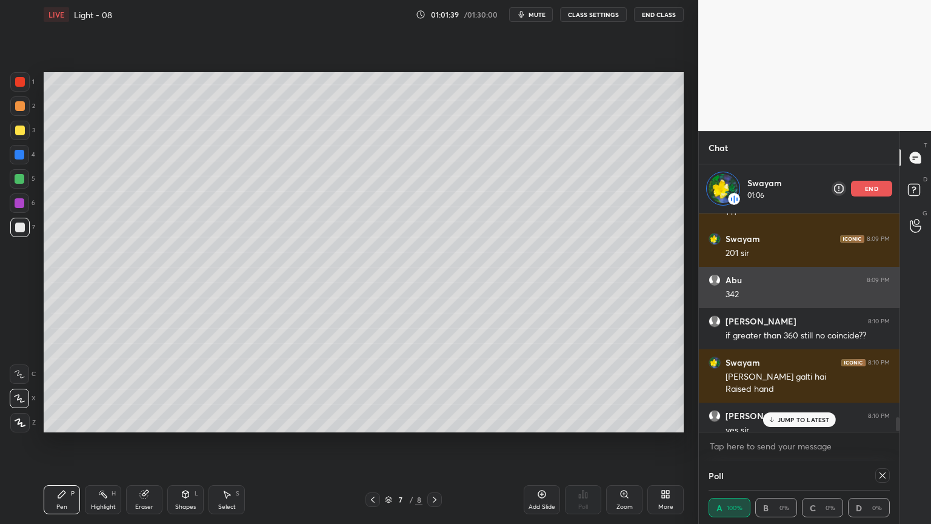
scroll to position [3112, 0]
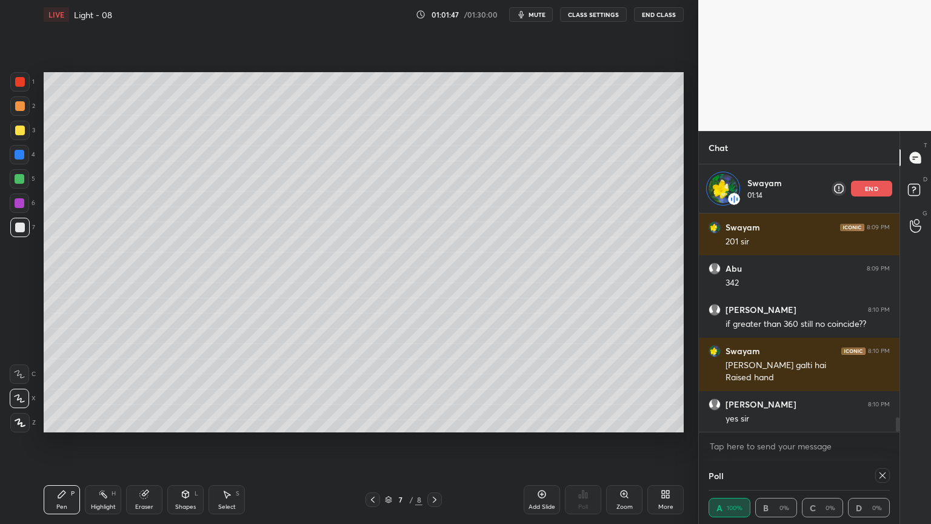
click at [658, 8] on button "End Class" at bounding box center [659, 14] width 50 height 15
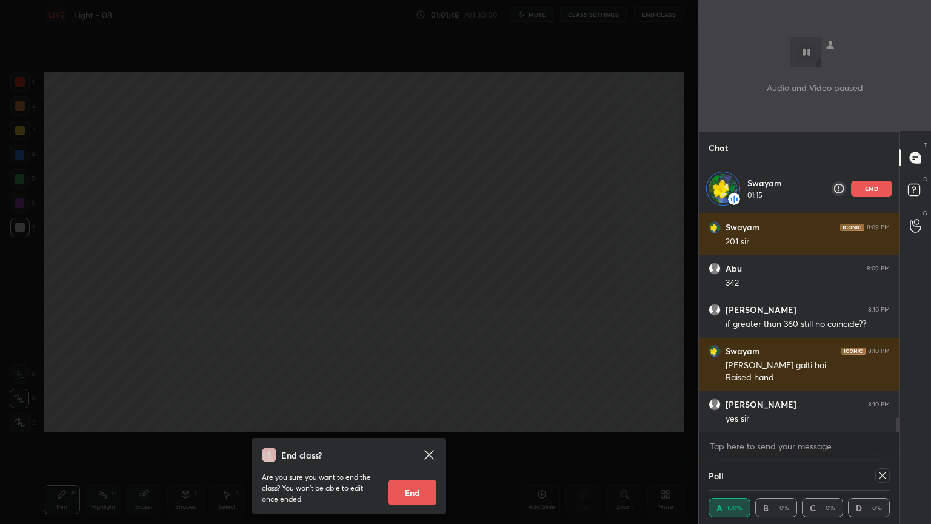
scroll to position [3154, 0]
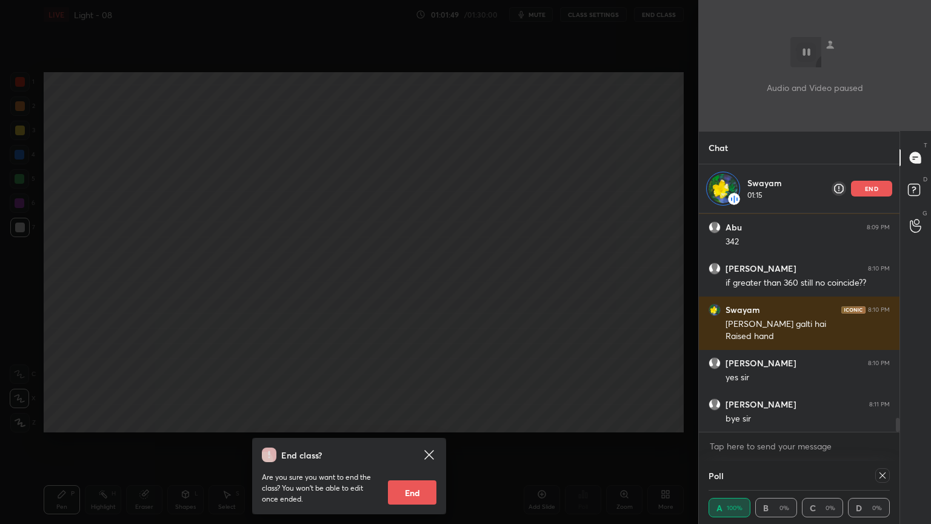
click at [412, 442] on button "End" at bounding box center [412, 492] width 48 height 24
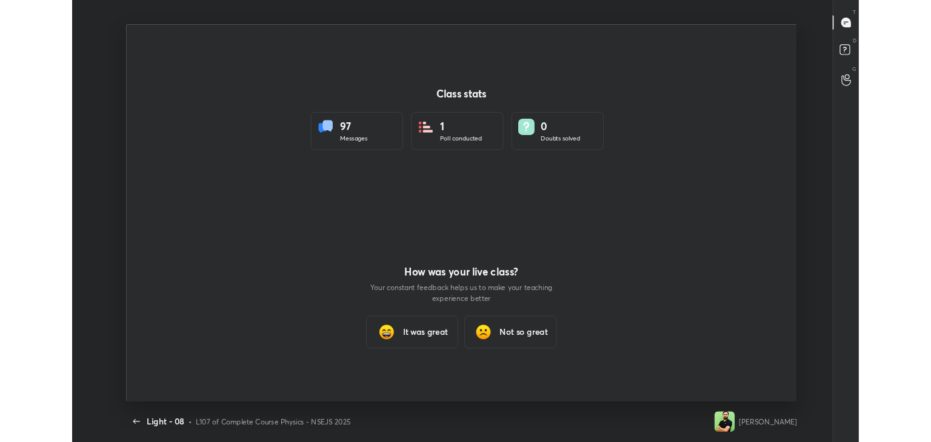
scroll to position [60244, 59688]
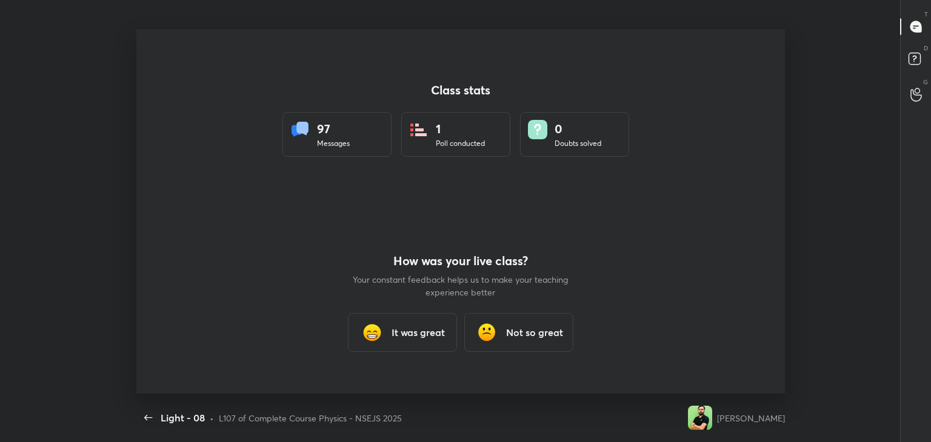
type textarea "x"
